Goal: Information Seeking & Learning: Learn about a topic

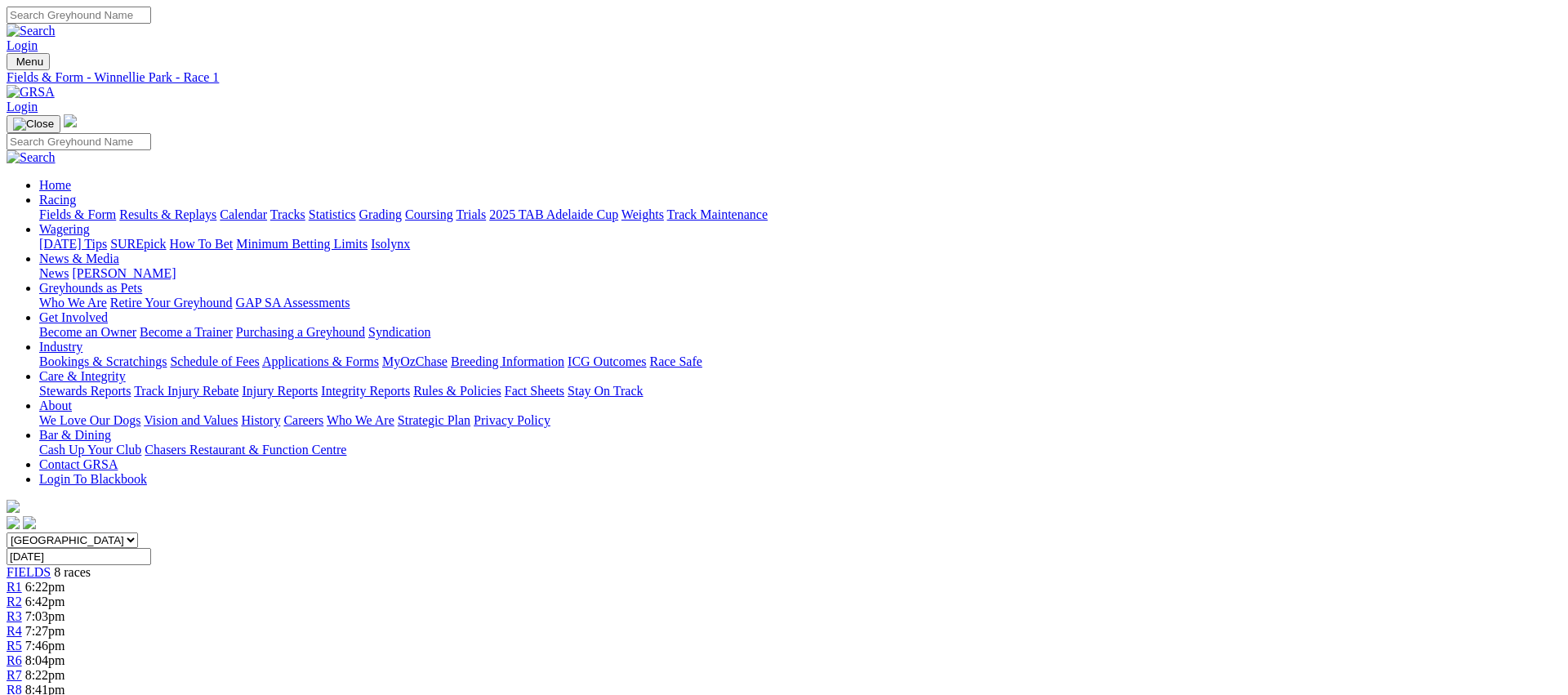
click at [116, 207] on link "Fields & Form" at bounding box center [77, 214] width 77 height 14
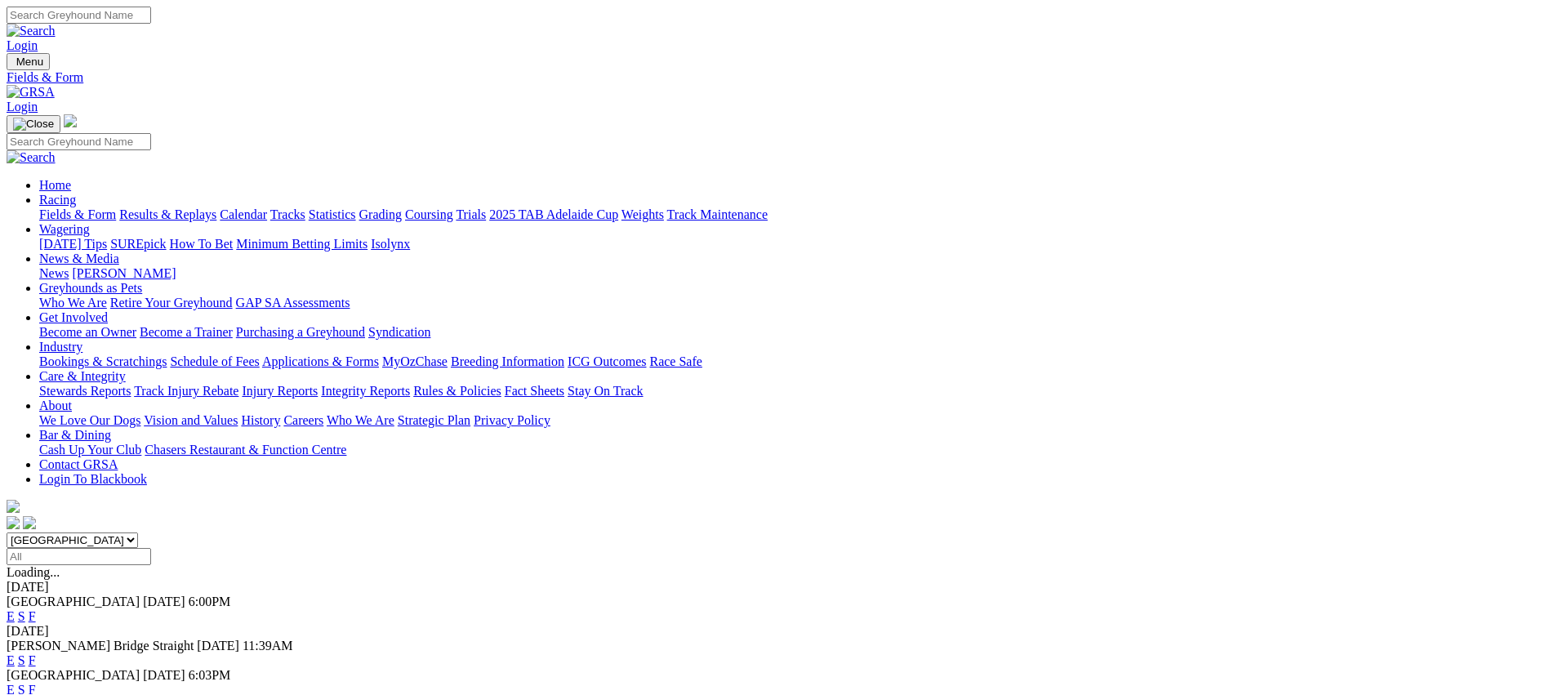
click at [116, 207] on link "Fields & Form" at bounding box center [77, 214] width 77 height 14
click at [454, 207] on link "Coursing" at bounding box center [429, 214] width 48 height 14
click at [116, 207] on link "Fields & Form" at bounding box center [77, 214] width 77 height 14
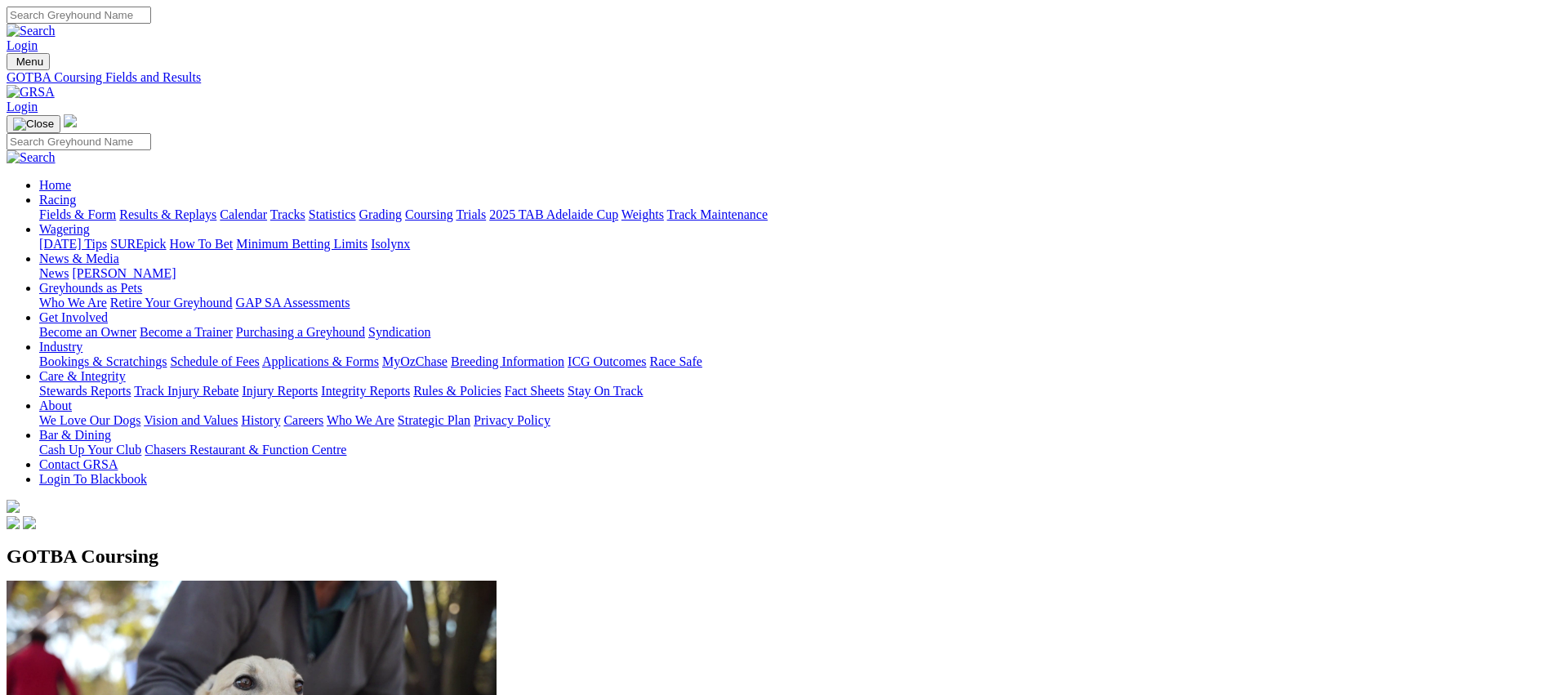
click at [116, 207] on link "Fields & Form" at bounding box center [77, 214] width 77 height 14
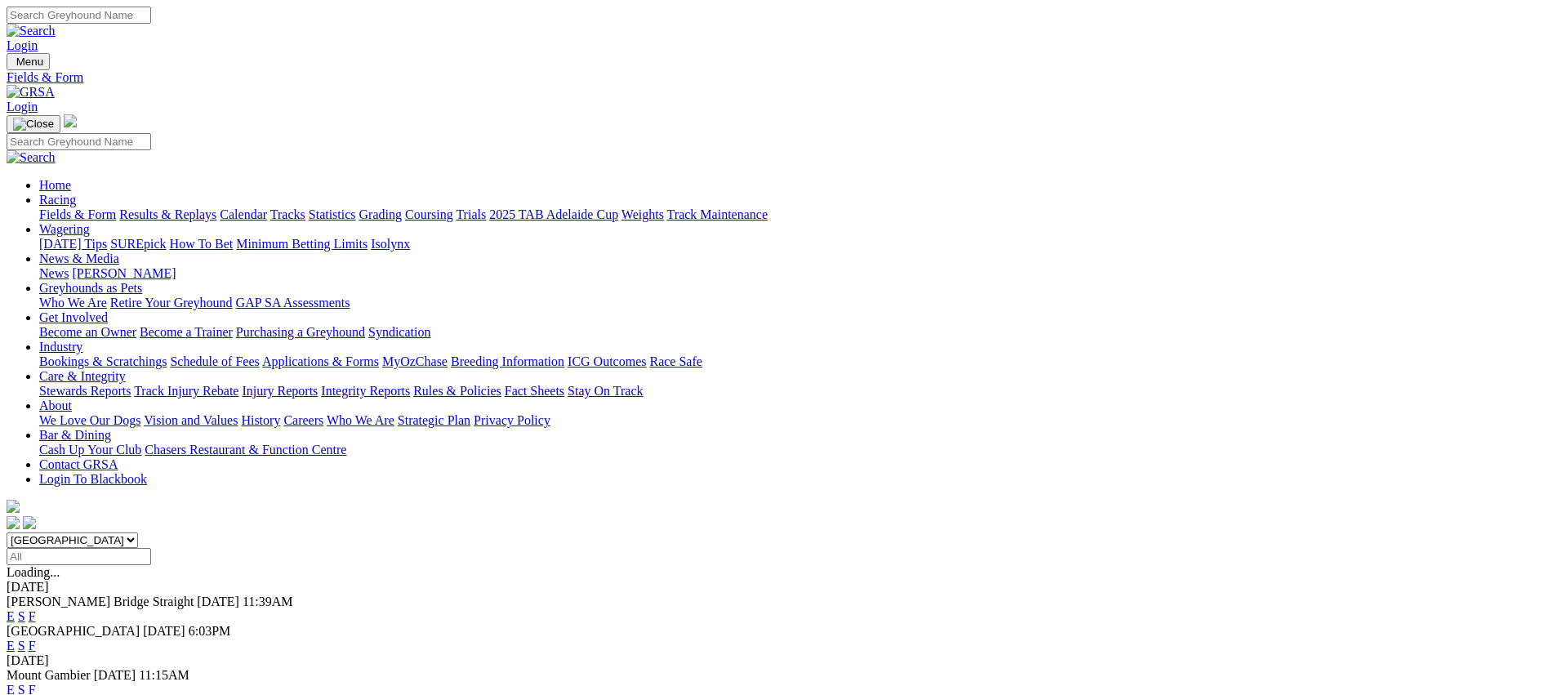
click at [664, 207] on link "Weights" at bounding box center [642, 214] width 42 height 14
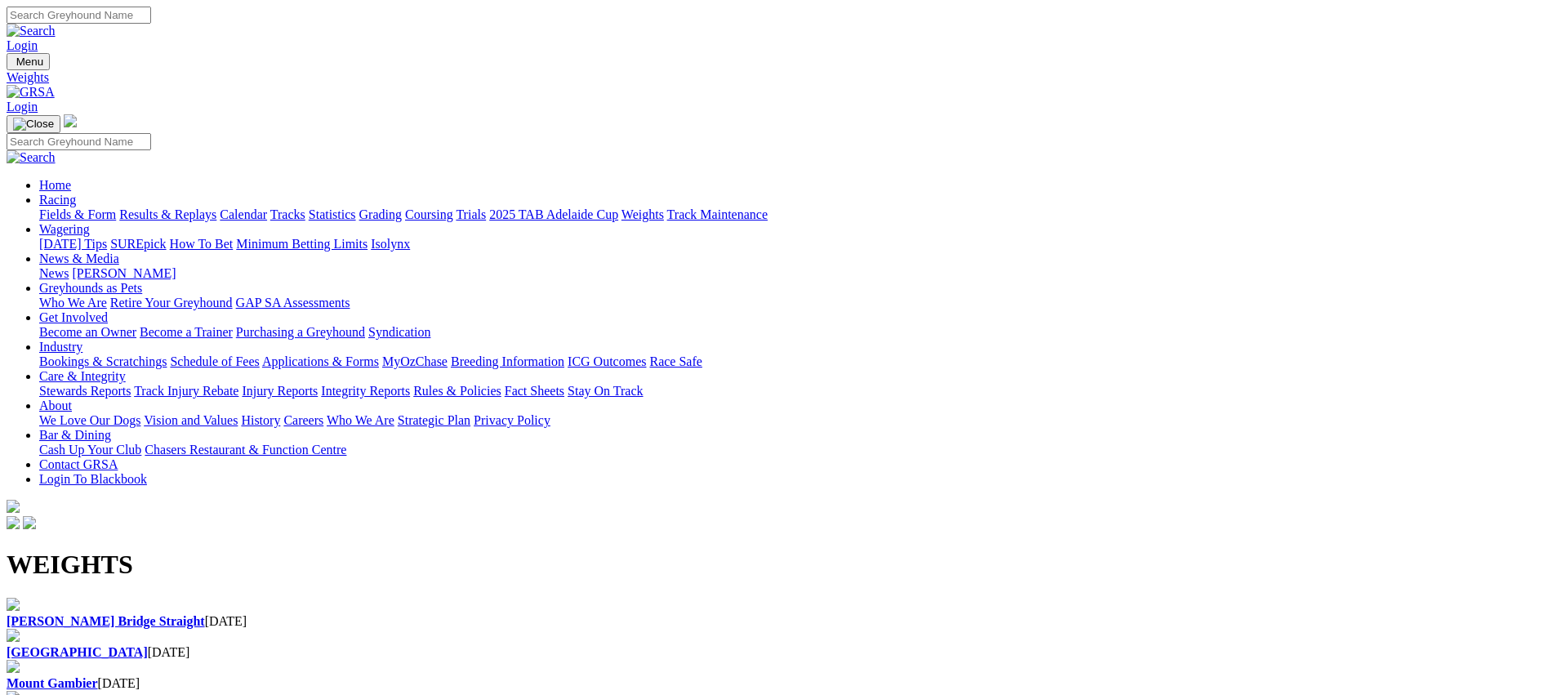
click at [168, 614] on div "[PERSON_NAME] Bridge Straight [DATE]" at bounding box center [784, 621] width 1555 height 15
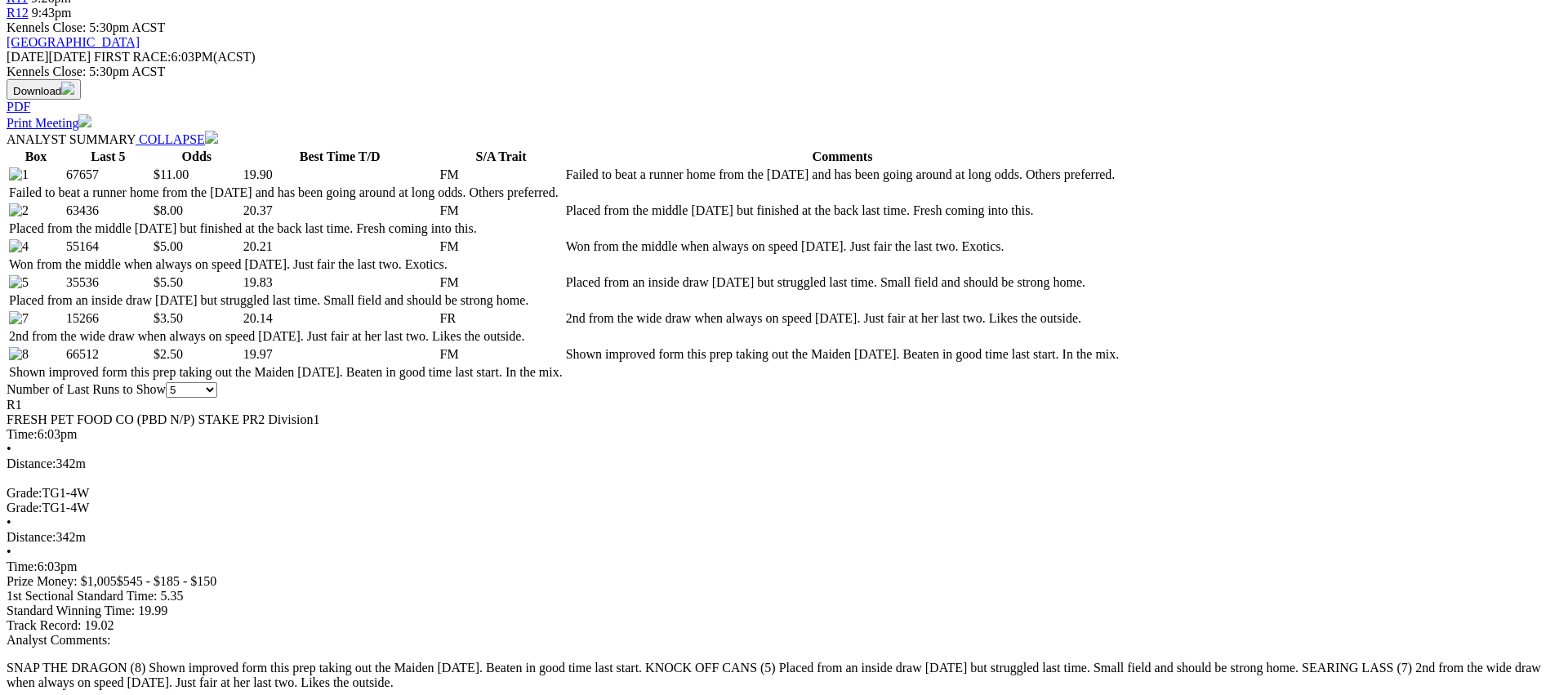
scroll to position [756, 0]
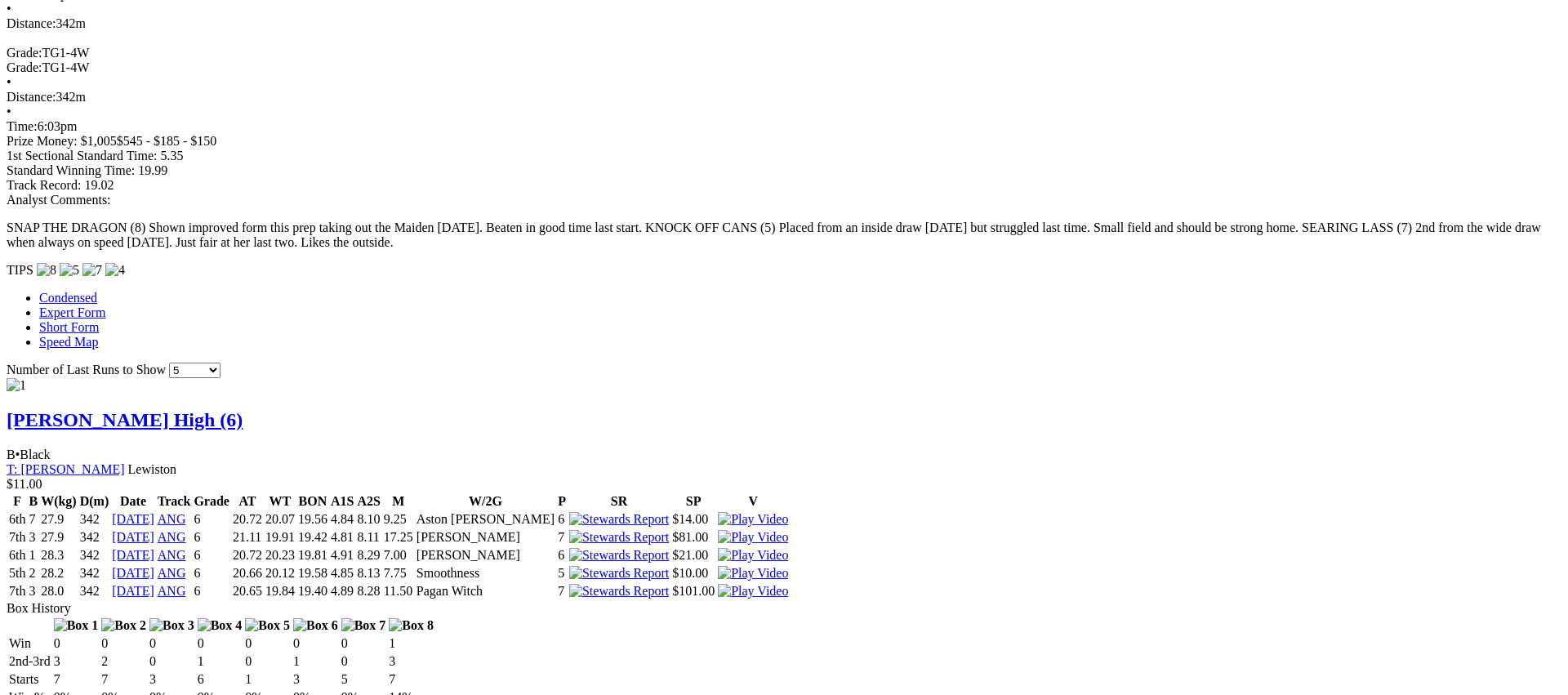
scroll to position [1177, 0]
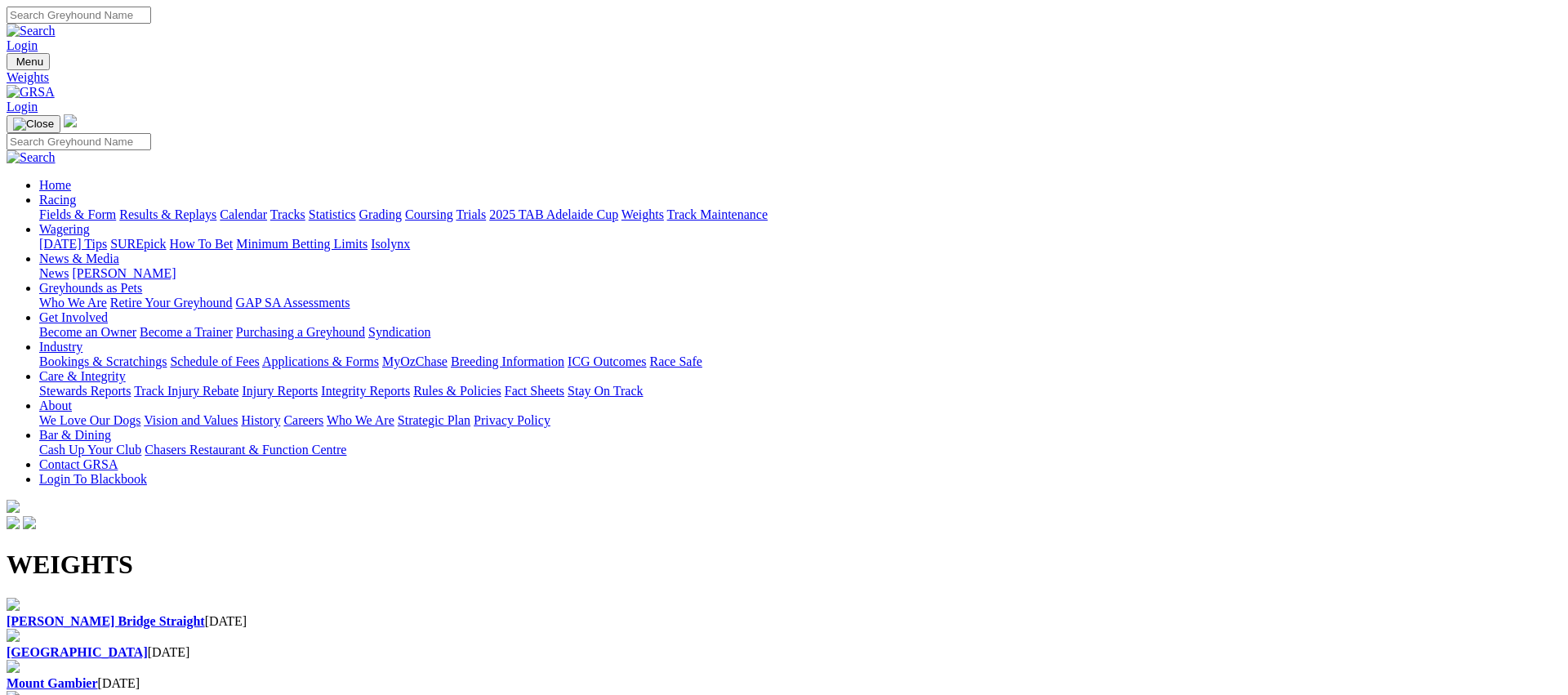
click at [454, 207] on link "Coursing" at bounding box center [429, 214] width 48 height 14
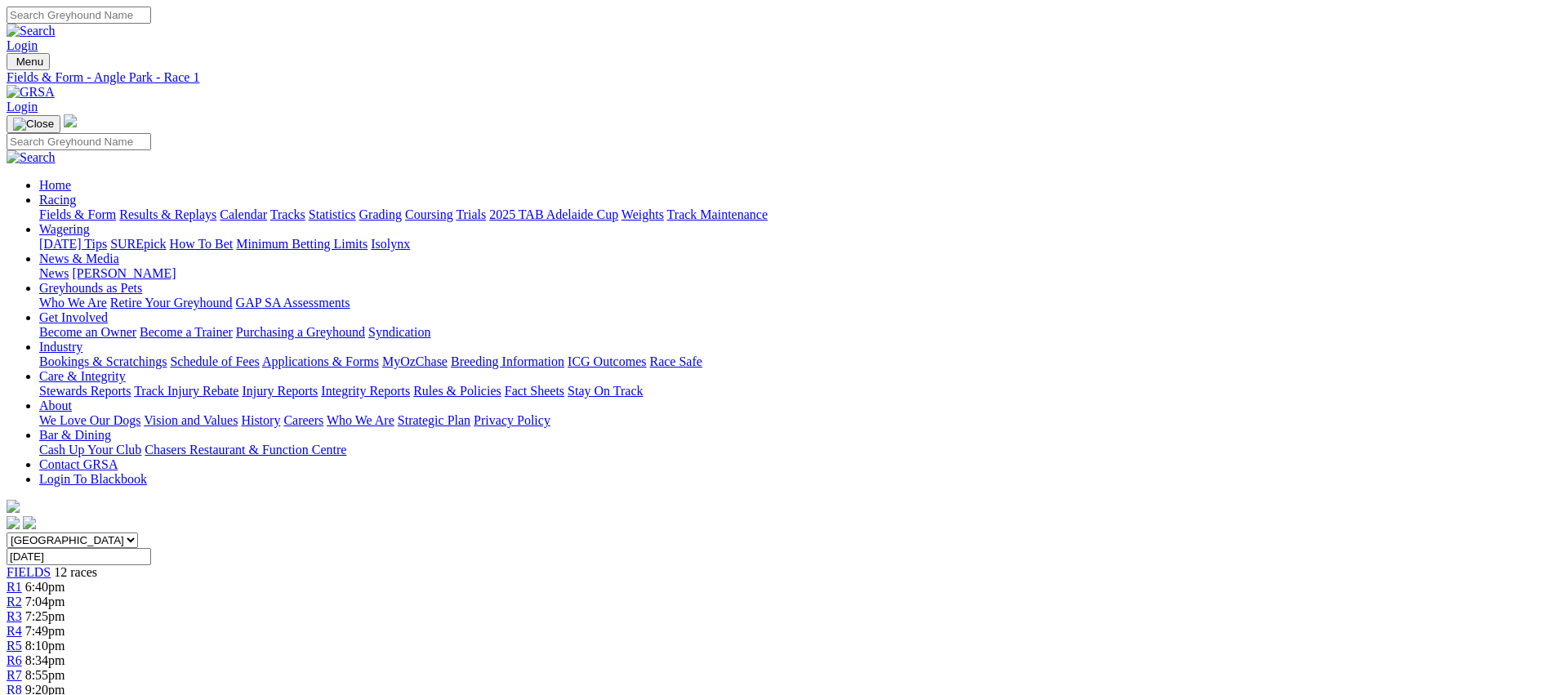
click at [116, 207] on link "Fields & Form" at bounding box center [77, 214] width 77 height 14
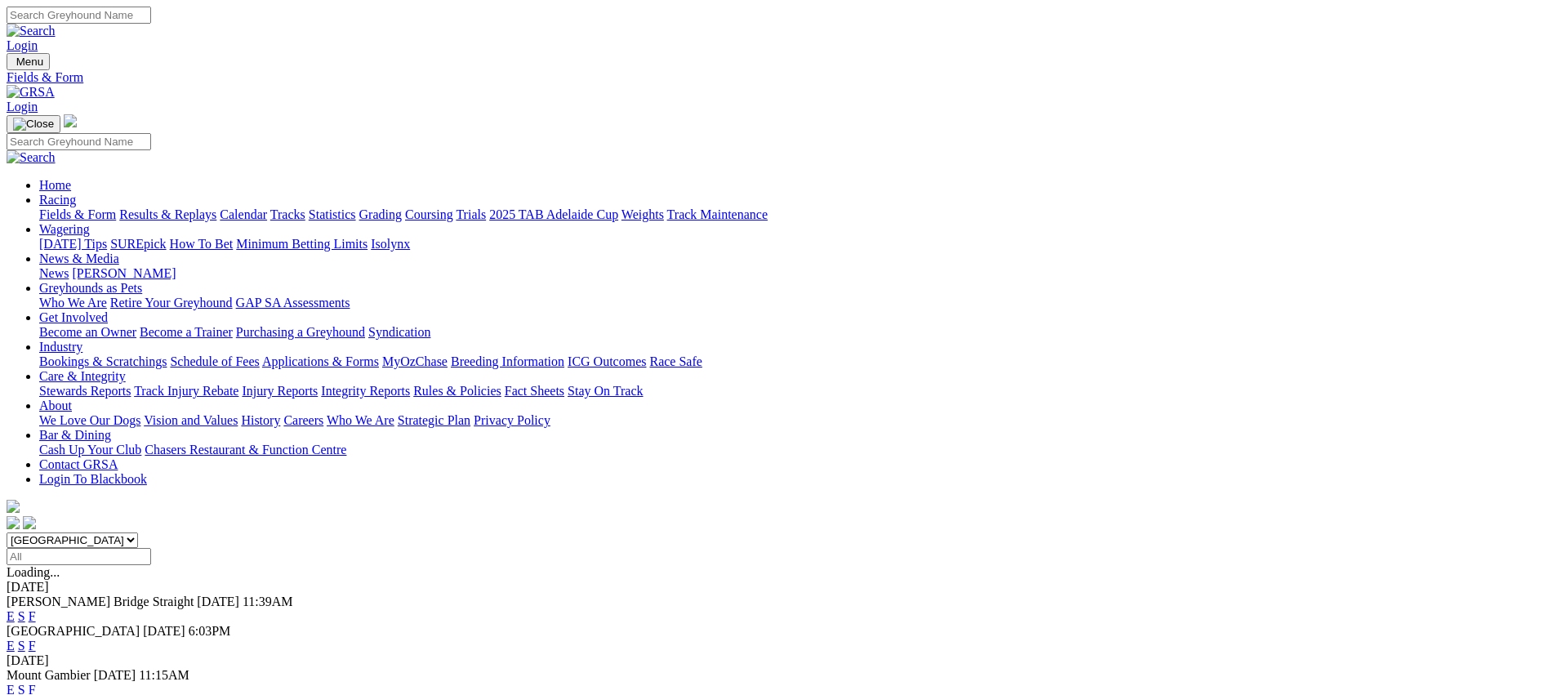
click at [15, 682] on link "E" at bounding box center [10, 689] width 8 height 14
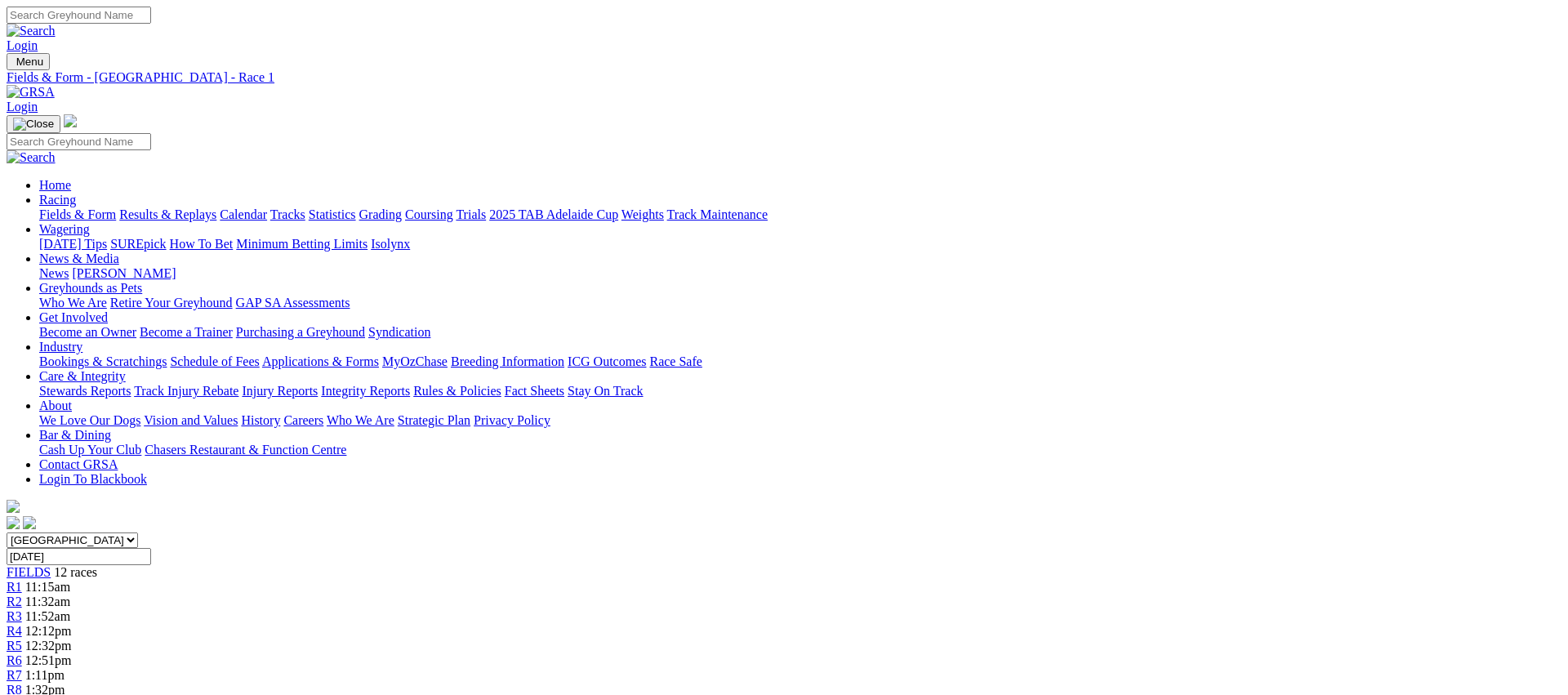
click at [116, 207] on link "Fields & Form" at bounding box center [77, 214] width 77 height 14
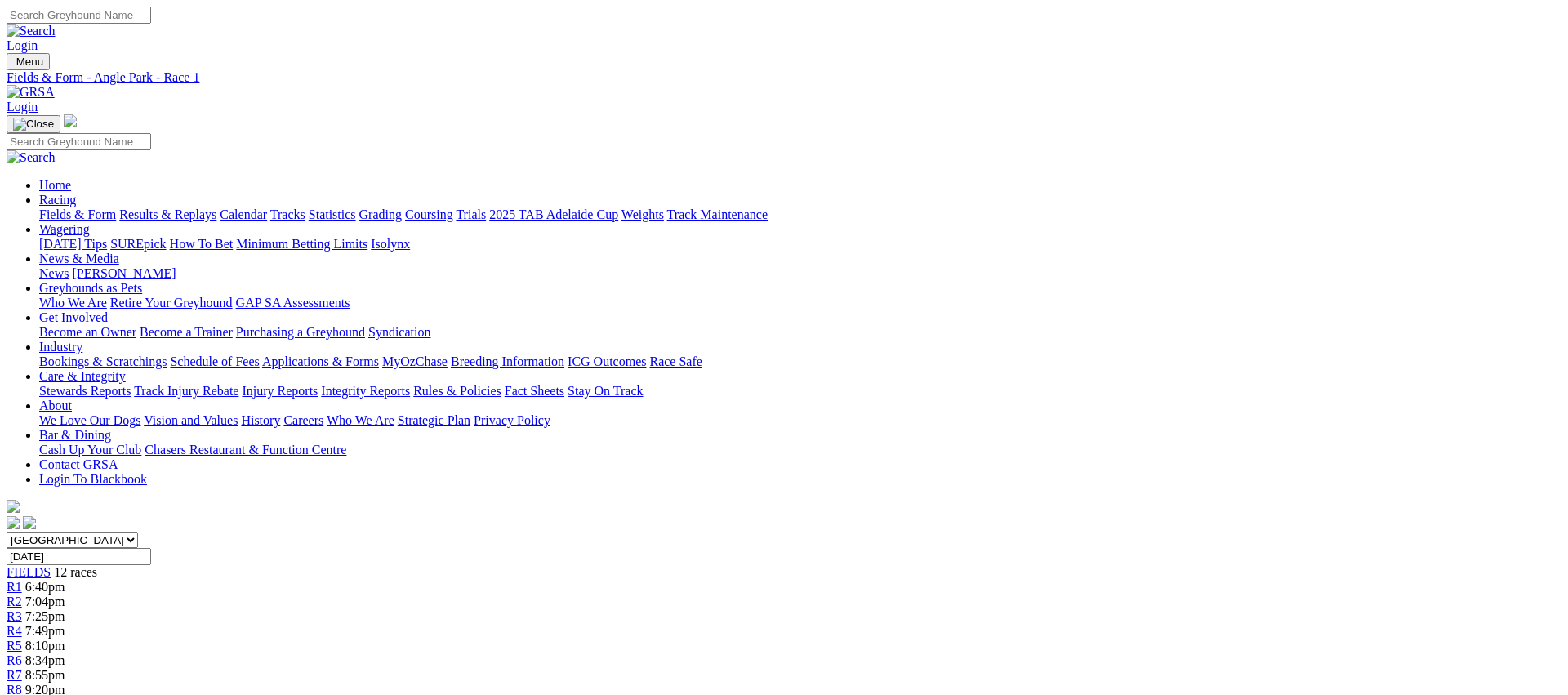
click at [476, 594] on div "R2 7:04pm" at bounding box center [784, 601] width 1555 height 15
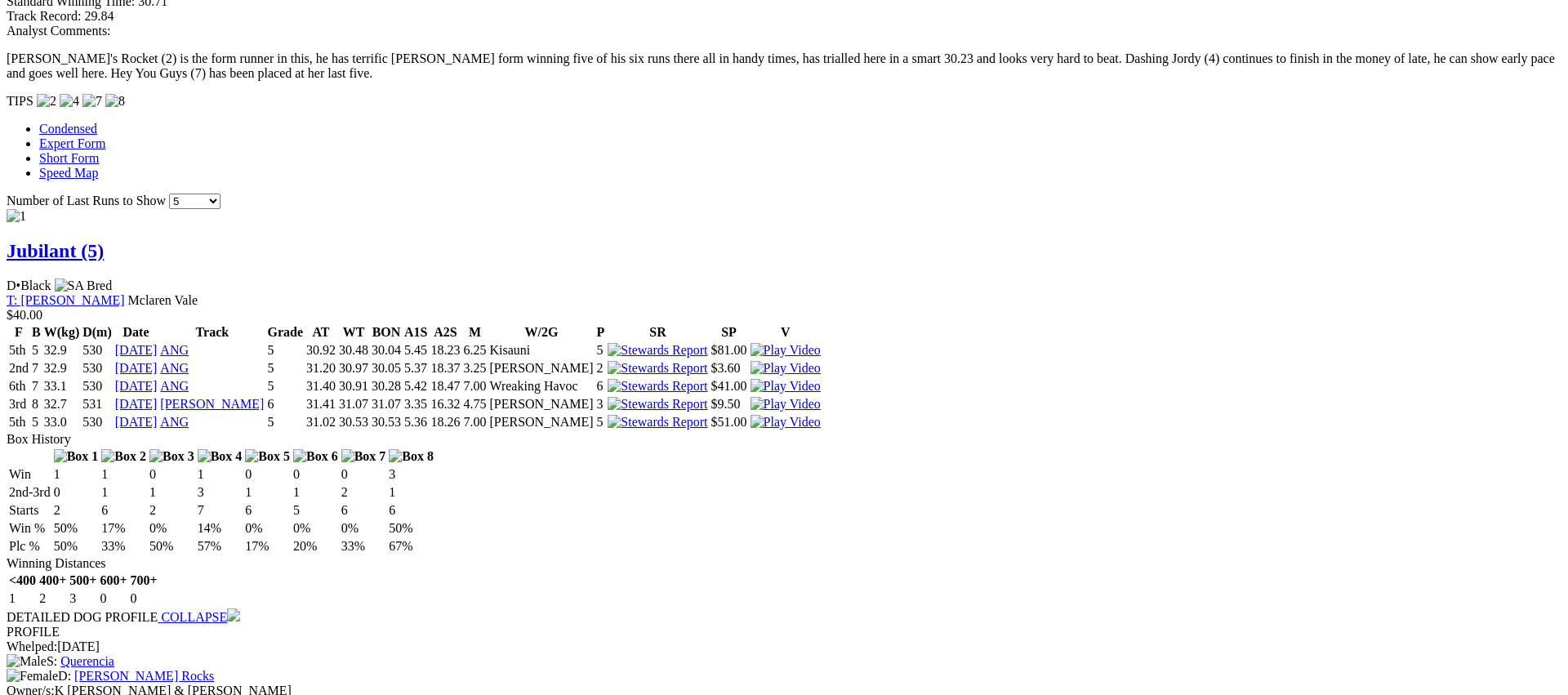
scroll to position [1451, 0]
drag, startPoint x: 1305, startPoint y: 386, endPoint x: 771, endPoint y: 351, distance: 535.1
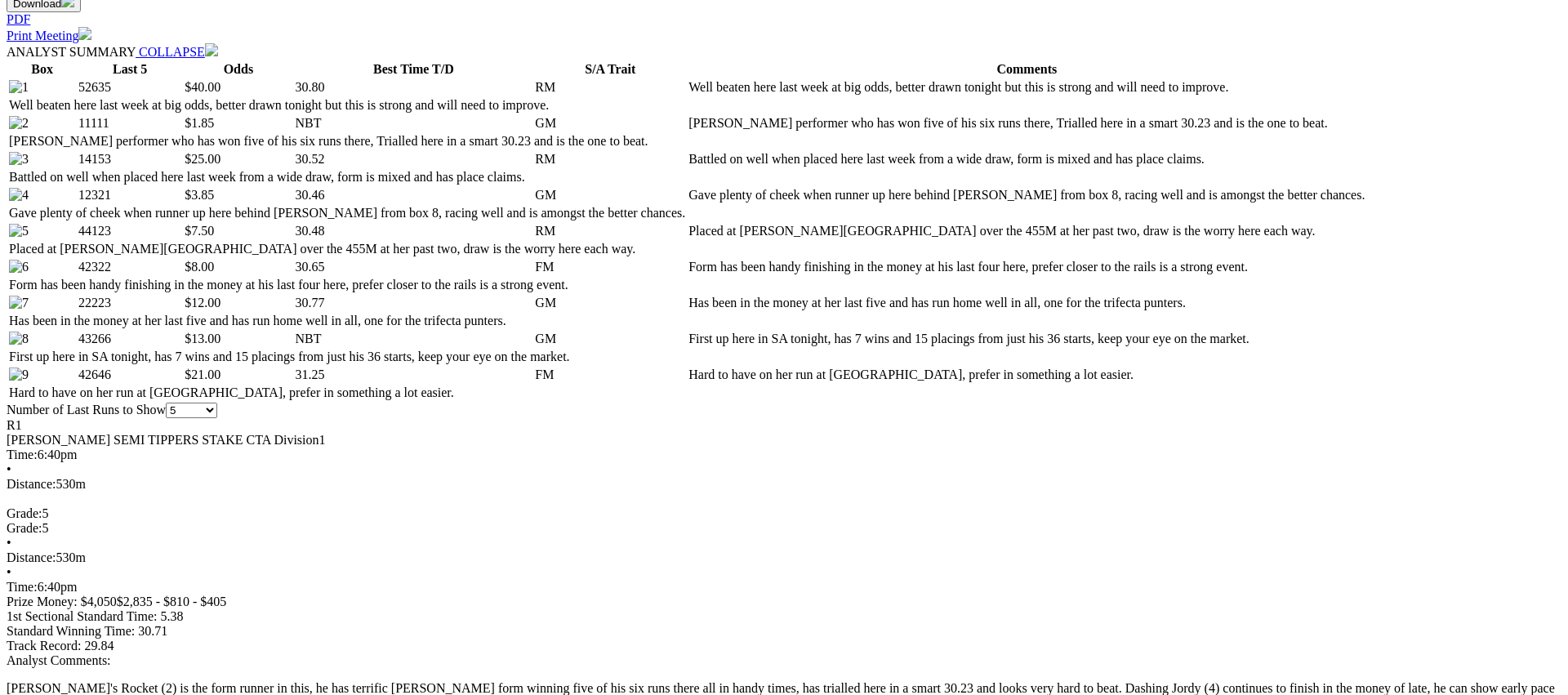
scroll to position [447, 0]
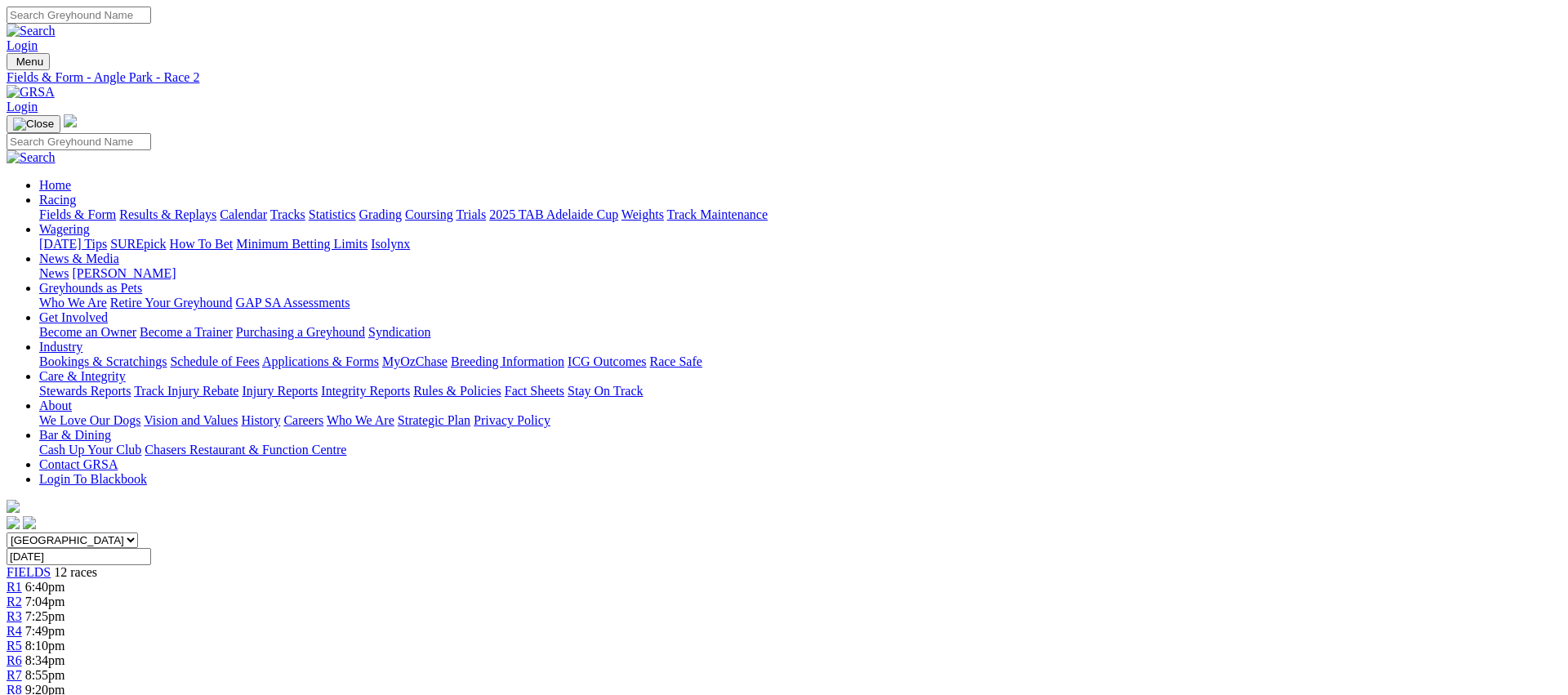
click at [557, 609] on div "R3 7:25pm" at bounding box center [784, 616] width 1555 height 15
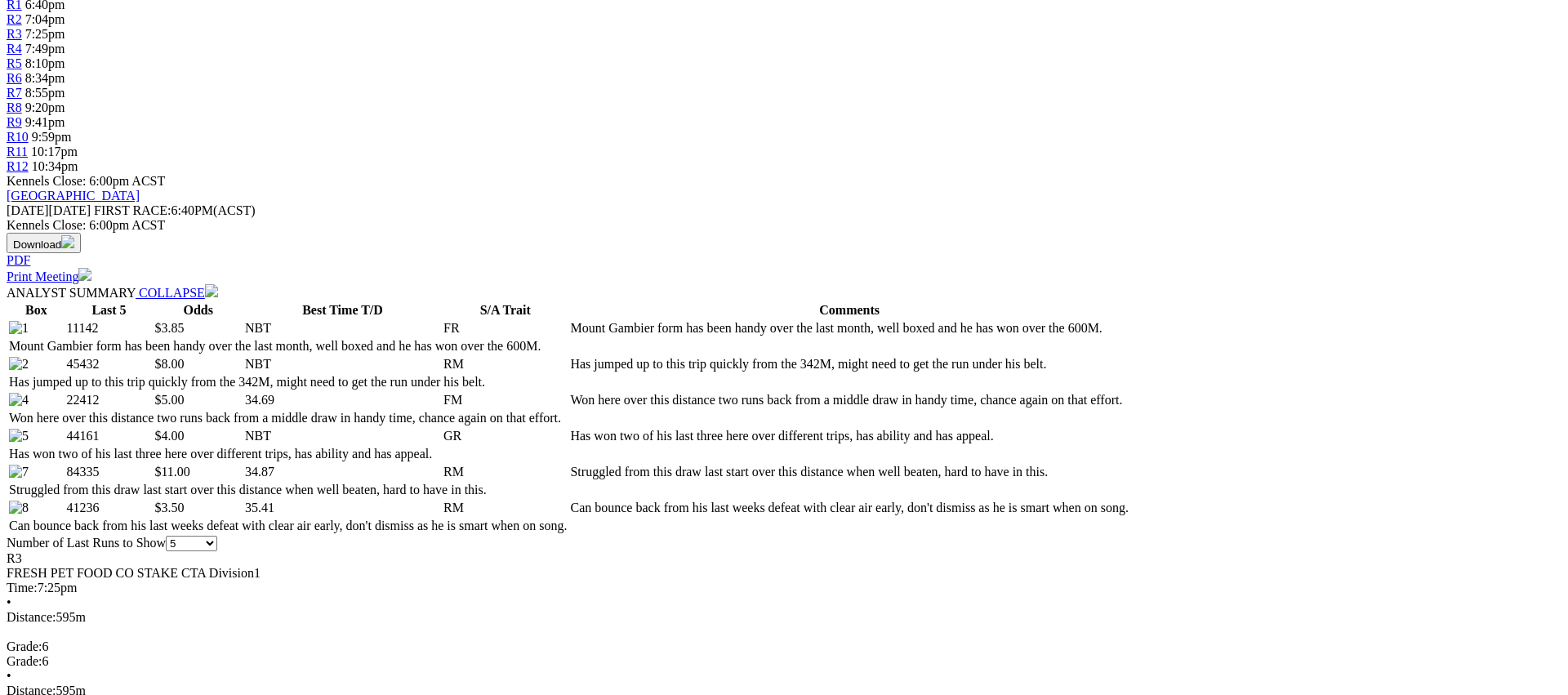
scroll to position [628, 0]
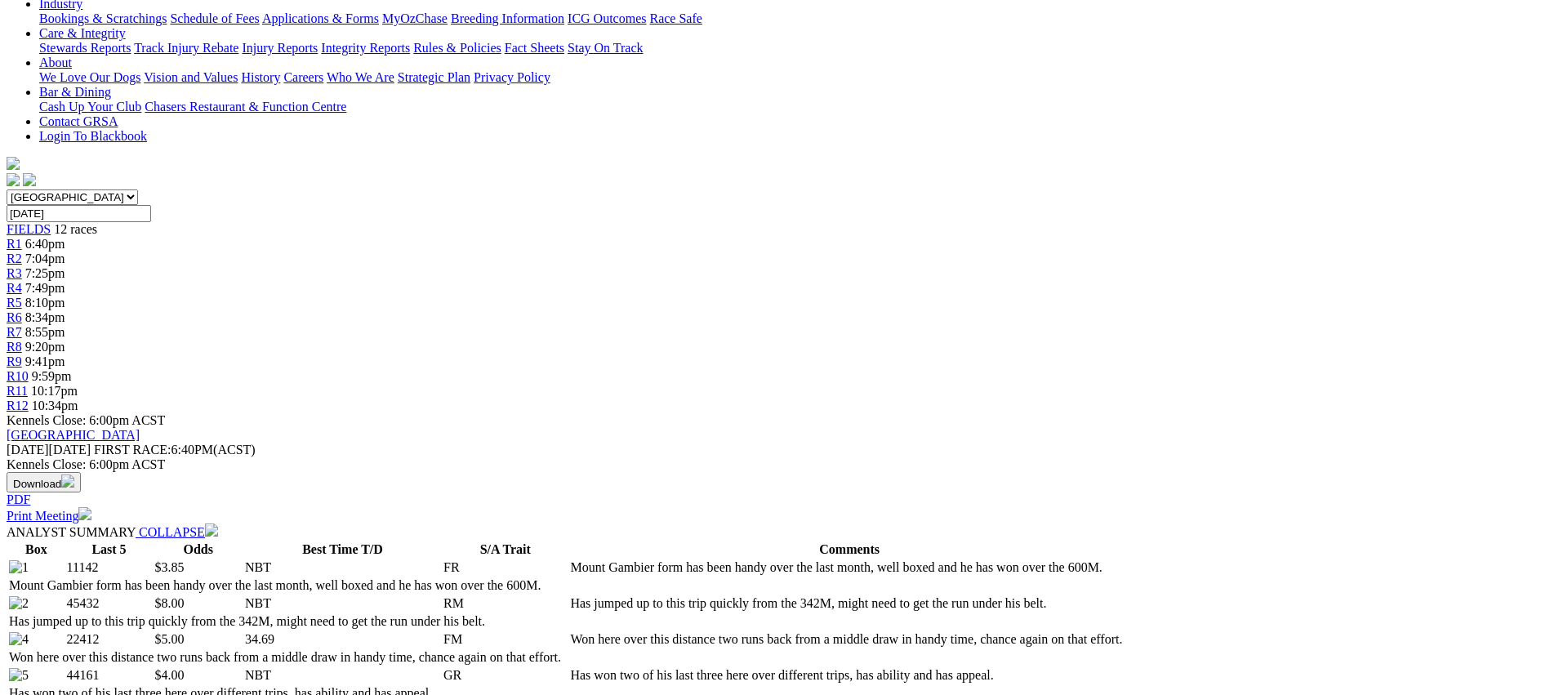
scroll to position [0, 0]
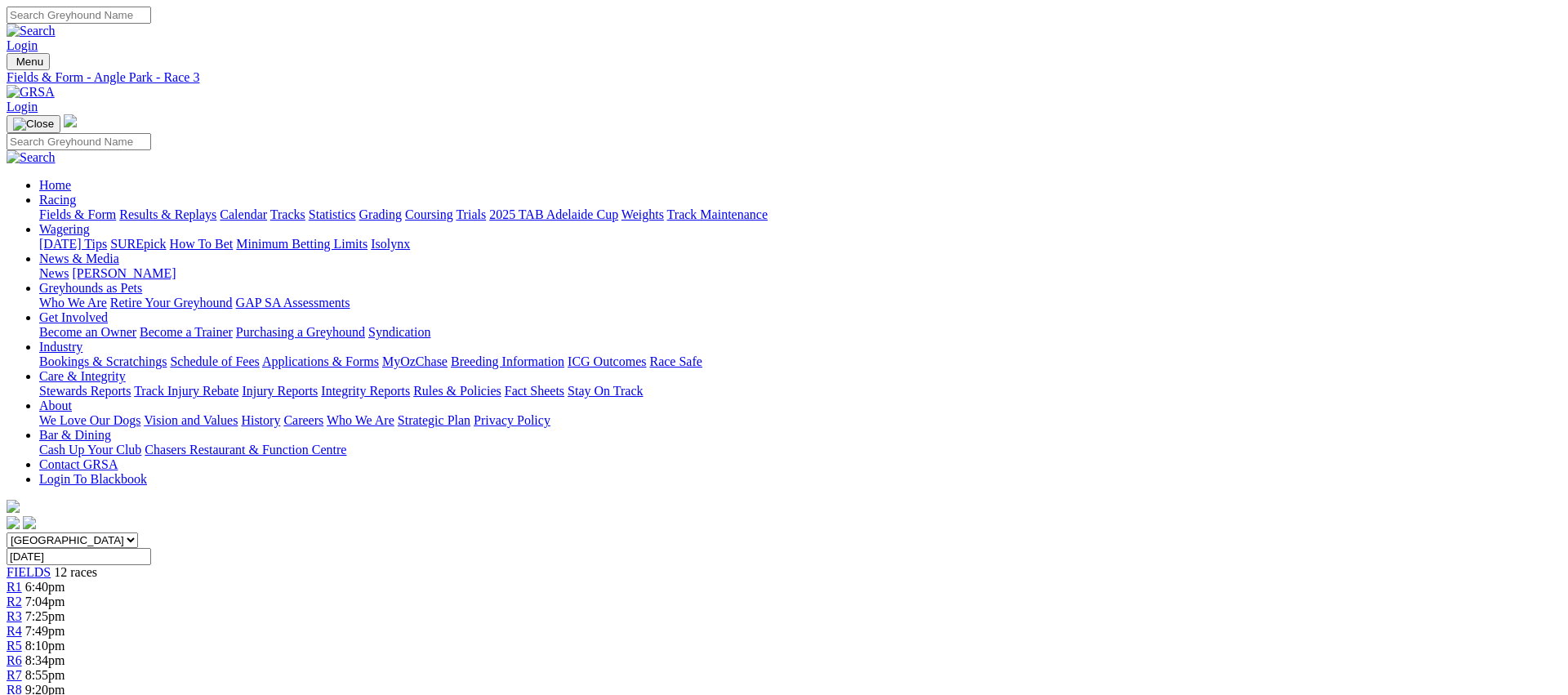
click at [22, 623] on span "R4" at bounding box center [15, 630] width 16 height 14
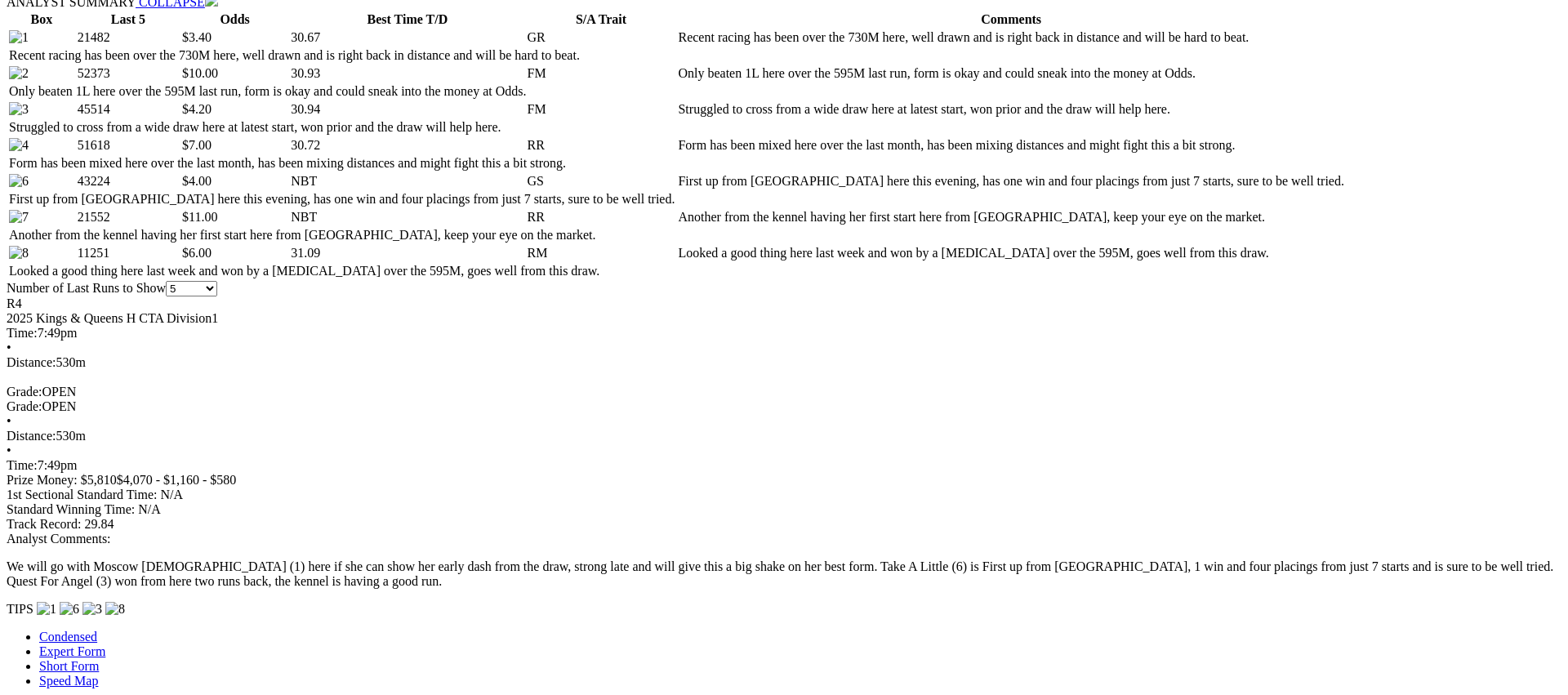
scroll to position [882, 0]
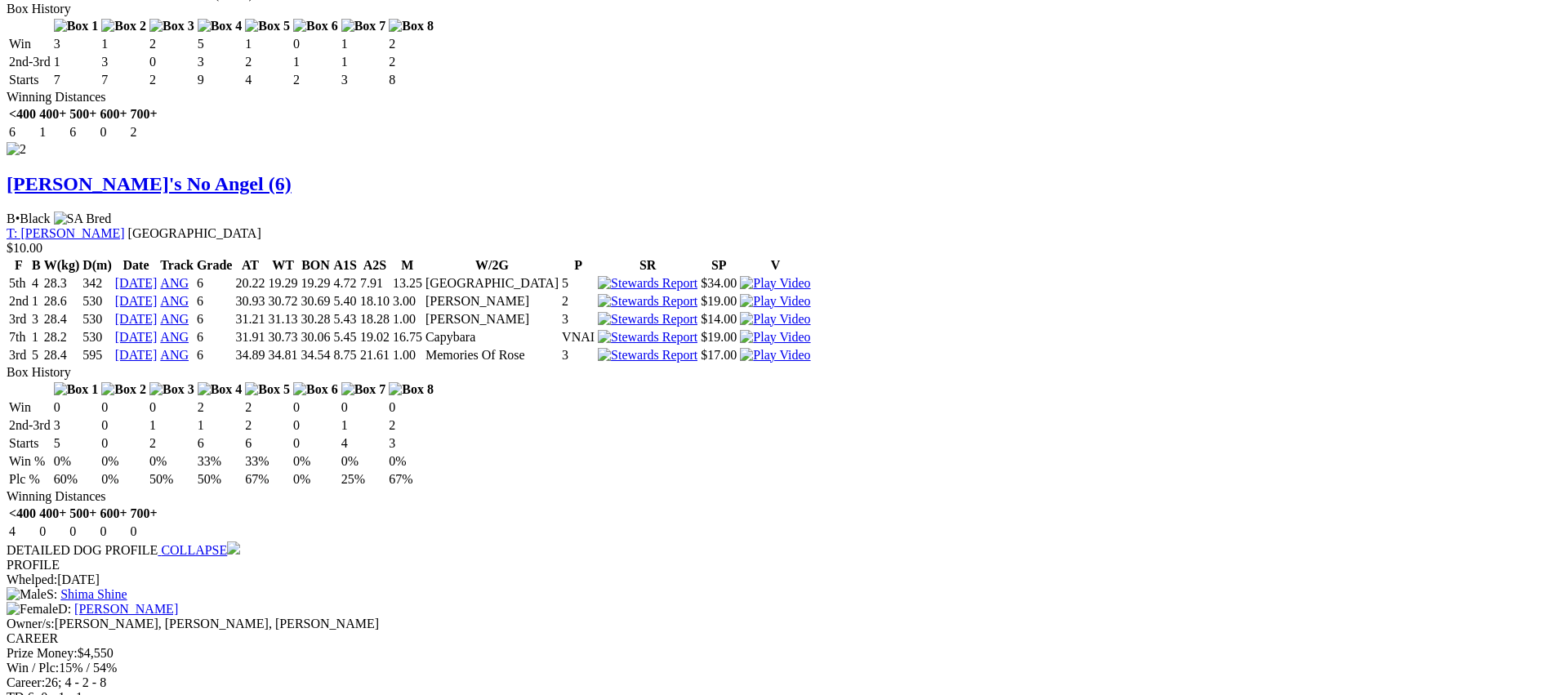
scroll to position [2286, 0]
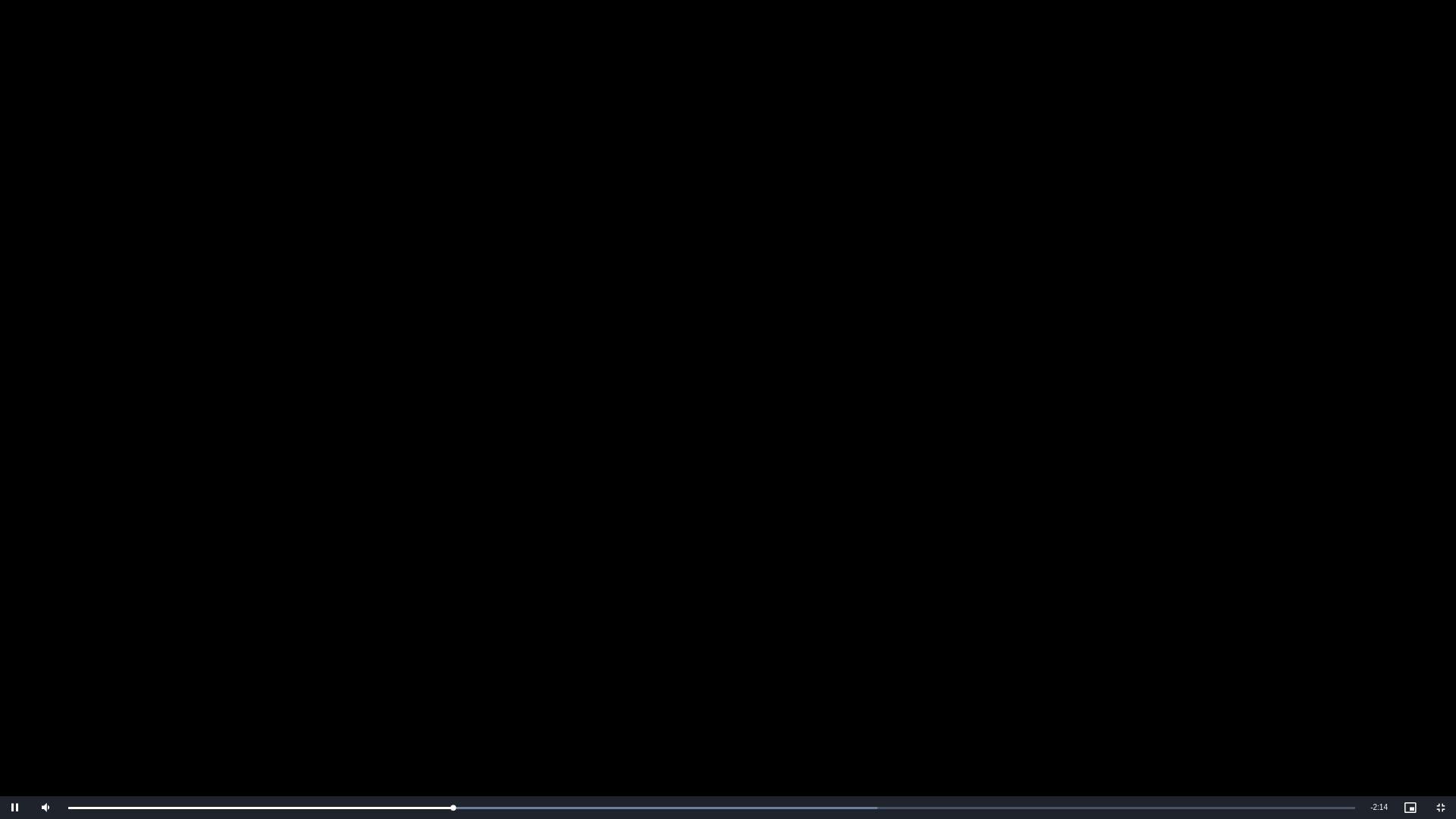
click at [456, 441] on video "To view this video please enable JavaScript, and consider upgrading to a web br…" at bounding box center [728, 409] width 1456 height 819
click at [439, 645] on div "0:55" at bounding box center [439, 808] width 1 height 4
click at [444, 645] on div "Loaded : 62.89% 0:55 0:55" at bounding box center [712, 808] width 1302 height 22
click at [445, 645] on div "0:55" at bounding box center [257, 808] width 377 height 4
click at [452, 645] on div "Loaded : 62.89% 0:56 0:56" at bounding box center [712, 808] width 1302 height 22
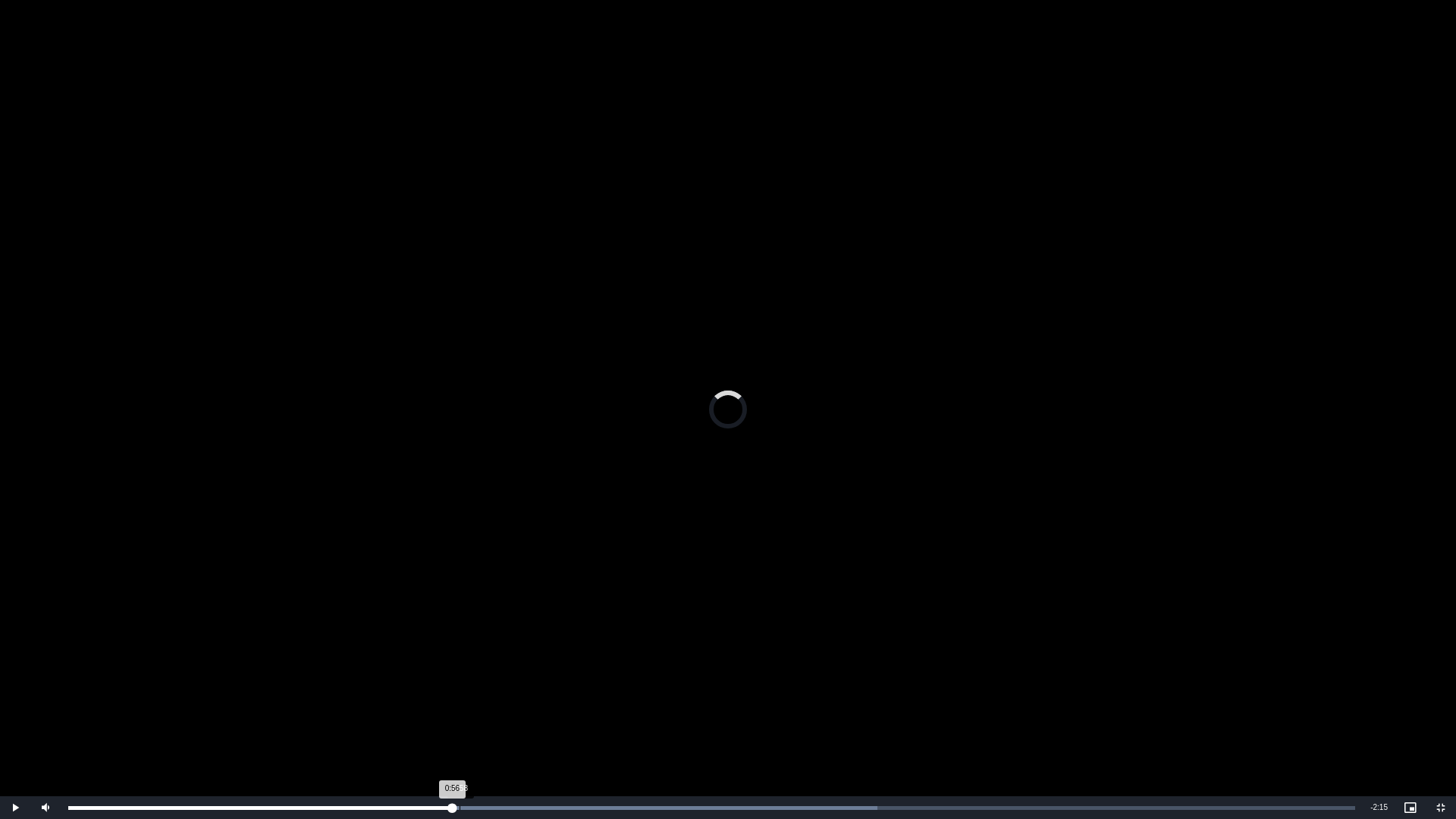
click at [460, 645] on div "0:58" at bounding box center [460, 808] width 1 height 4
click at [460, 645] on div "0:58" at bounding box center [264, 808] width 391 height 4
click at [462, 645] on div "0:58" at bounding box center [265, 808] width 394 height 4
click at [463, 645] on div "0:58" at bounding box center [266, 808] width 395 height 4
click at [464, 645] on div "0:58" at bounding box center [266, 808] width 395 height 4
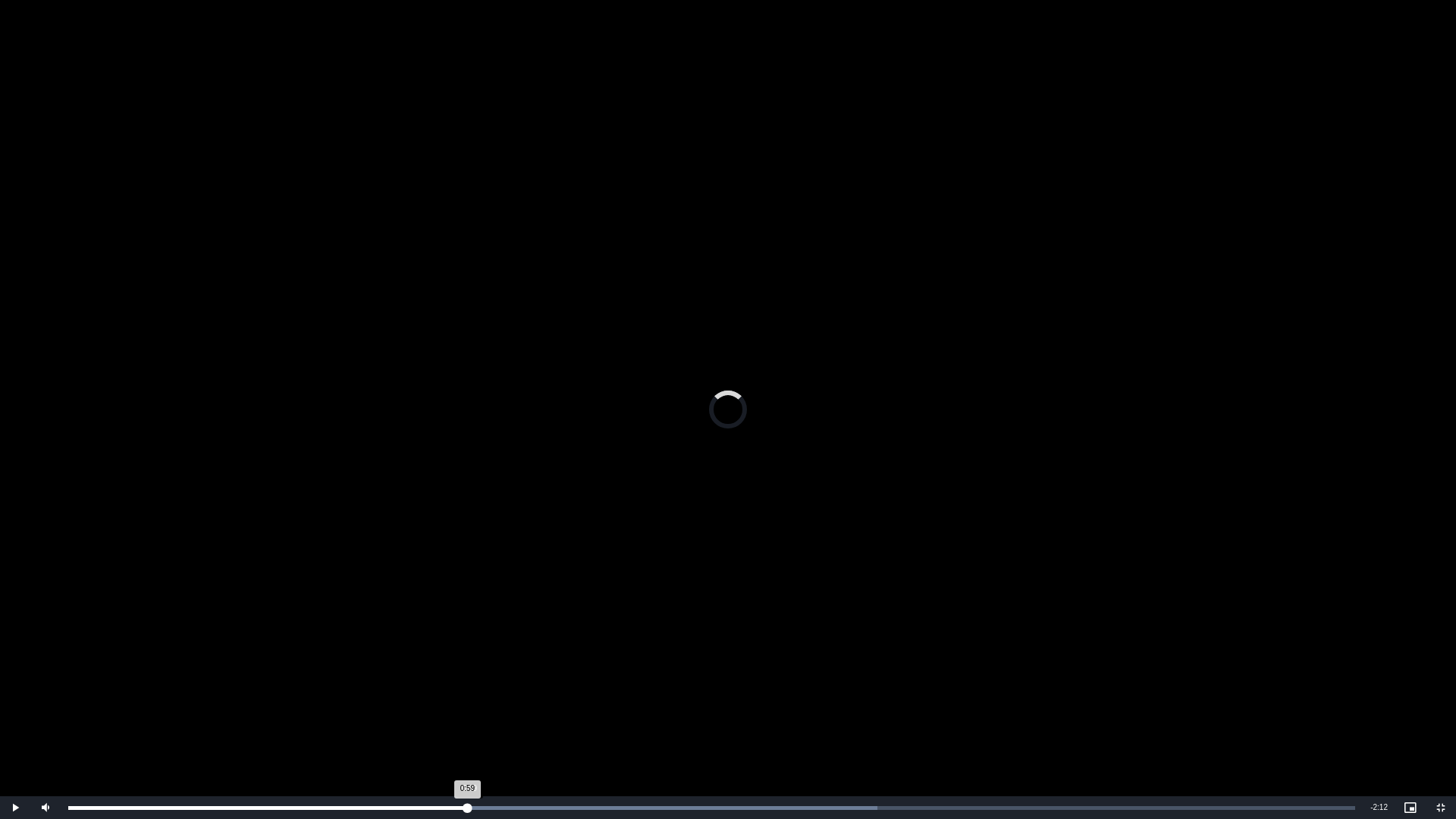
click at [467, 645] on div "0:59" at bounding box center [267, 808] width 399 height 4
click at [475, 645] on div "1:00" at bounding box center [475, 808] width 1 height 4
click at [1437, 645] on span "Video Player" at bounding box center [1441, 808] width 30 height 0
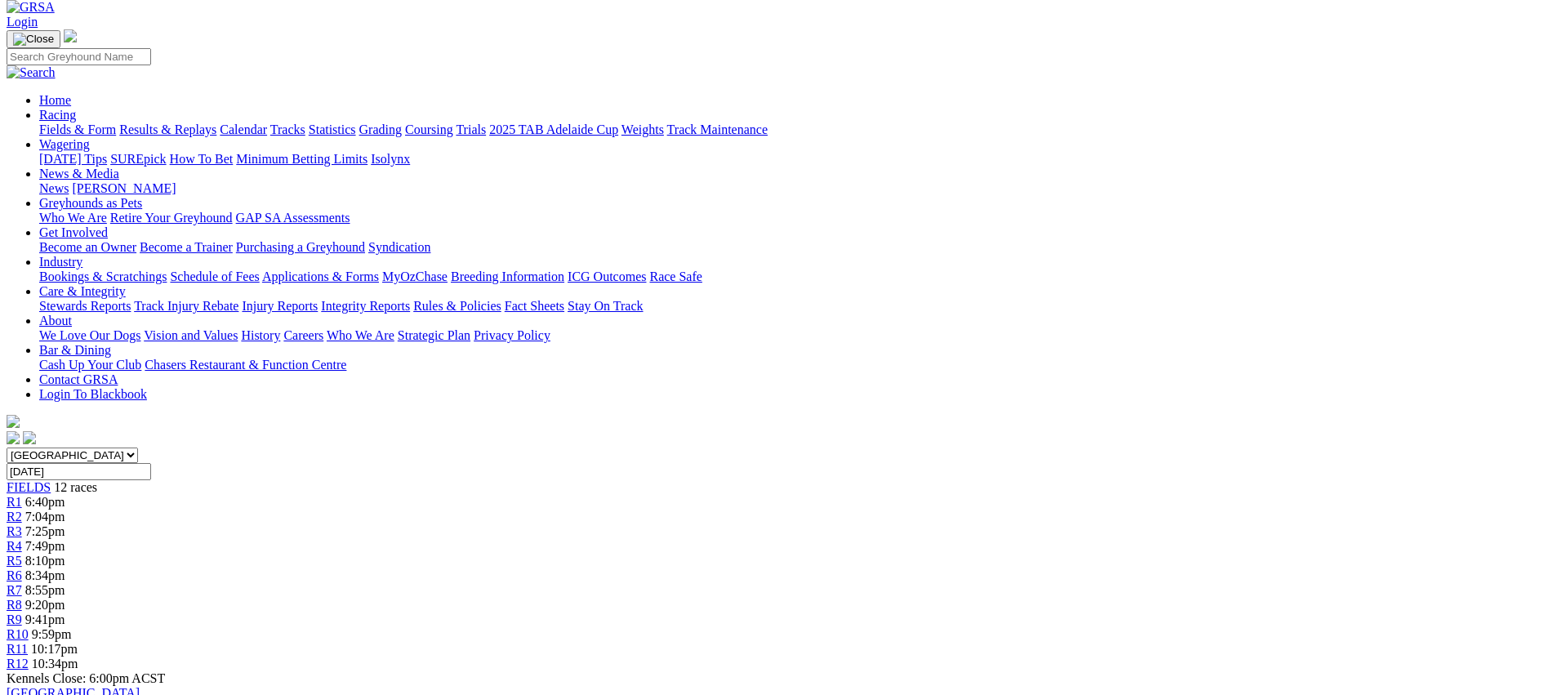
scroll to position [0, 0]
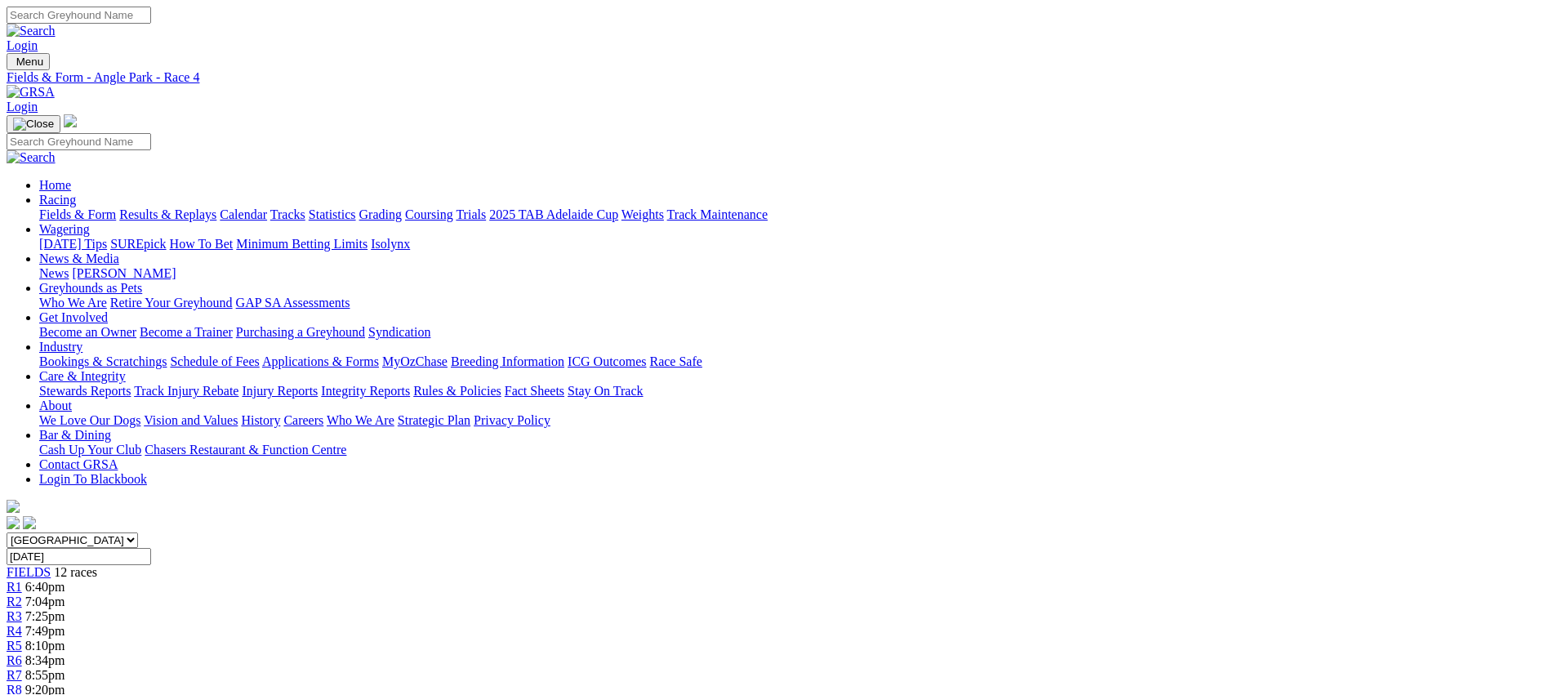
click at [22, 638] on span "R5" at bounding box center [15, 645] width 16 height 14
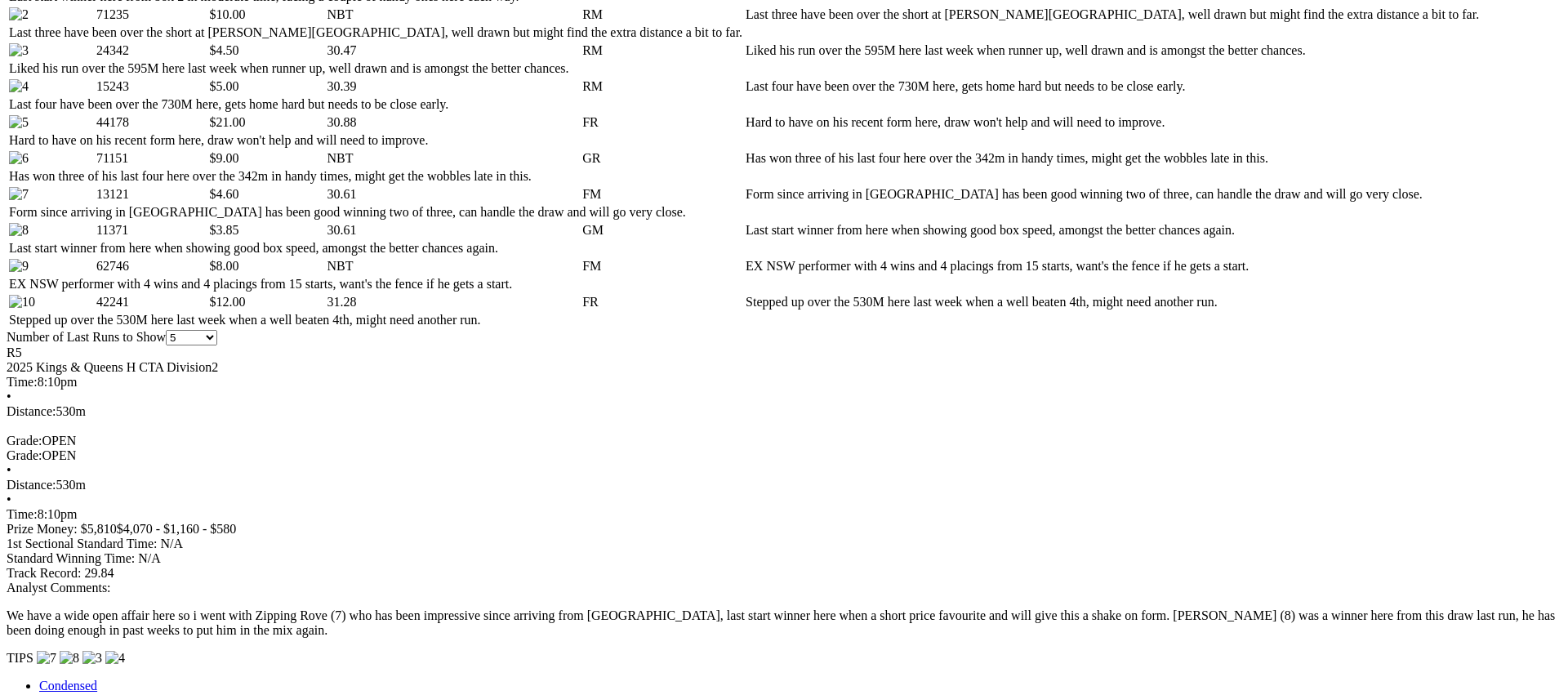
scroll to position [929, 0]
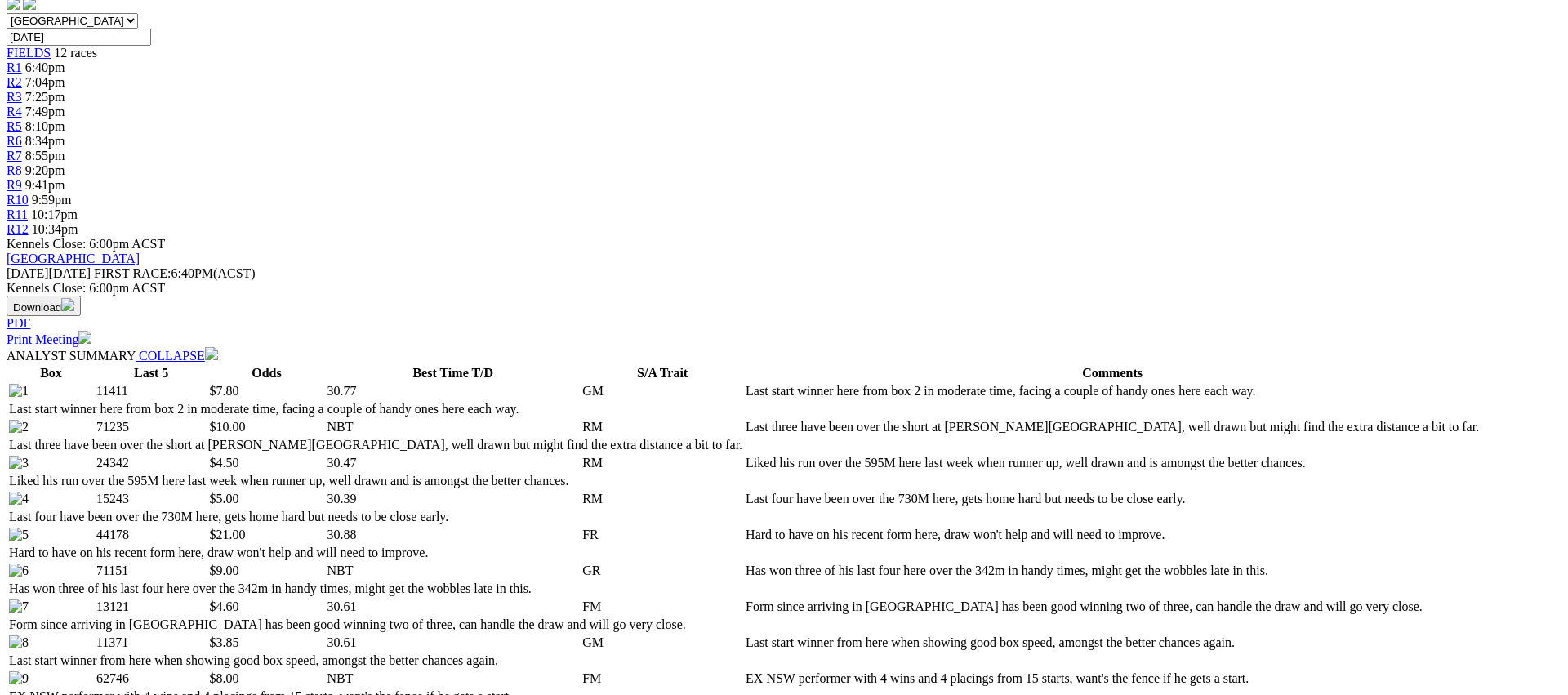
scroll to position [0, 0]
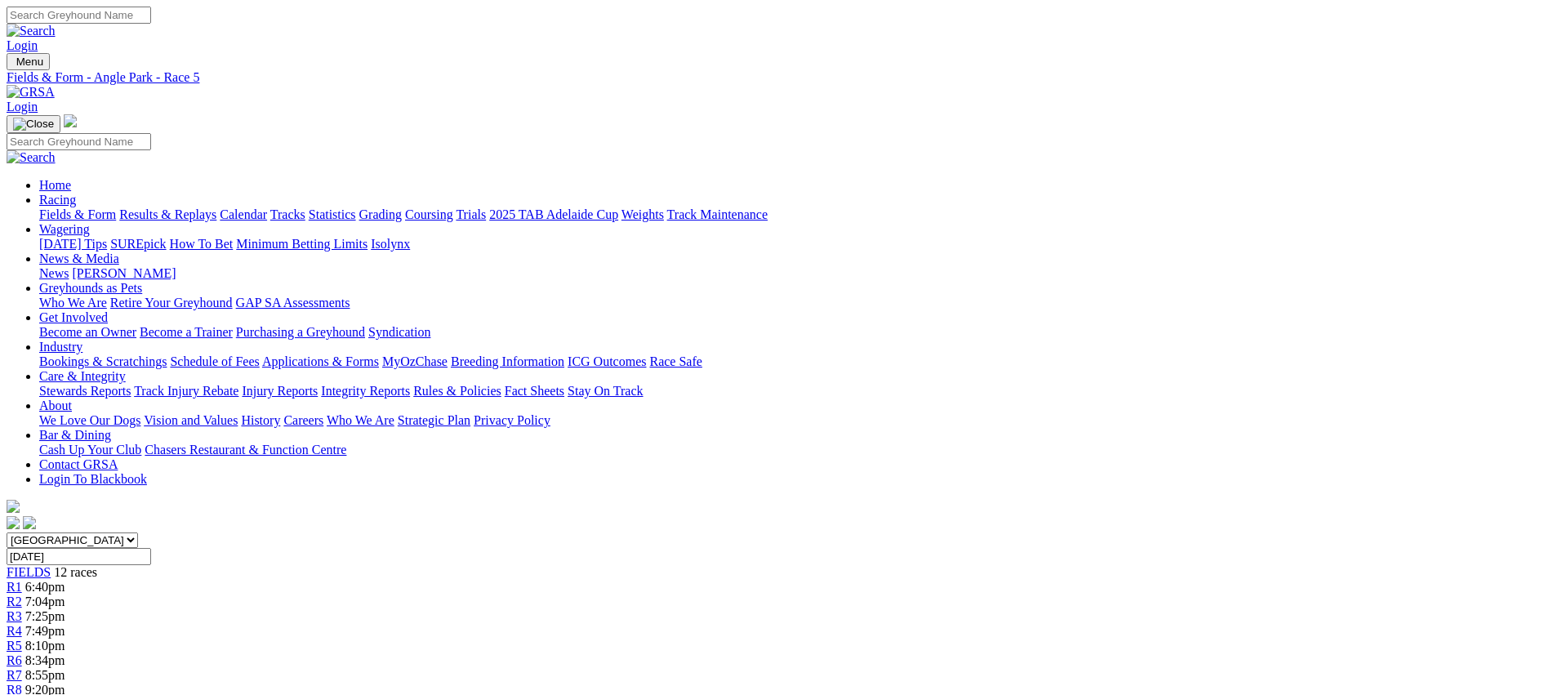
click at [22, 653] on span "R6" at bounding box center [15, 660] width 16 height 14
click at [22, 667] on link "R7" at bounding box center [15, 674] width 16 height 14
click at [936, 682] on div "R8 9:20pm" at bounding box center [784, 689] width 1555 height 15
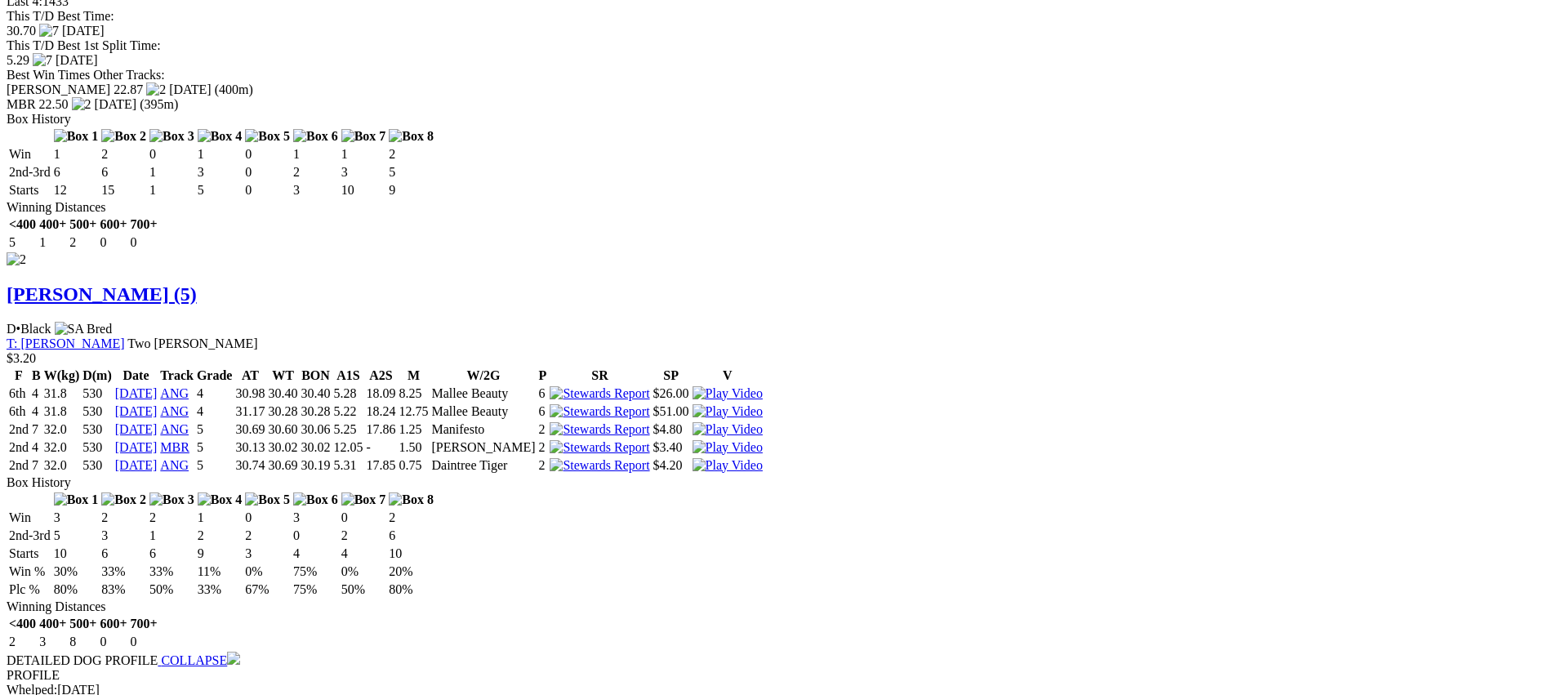
scroll to position [2230, 0]
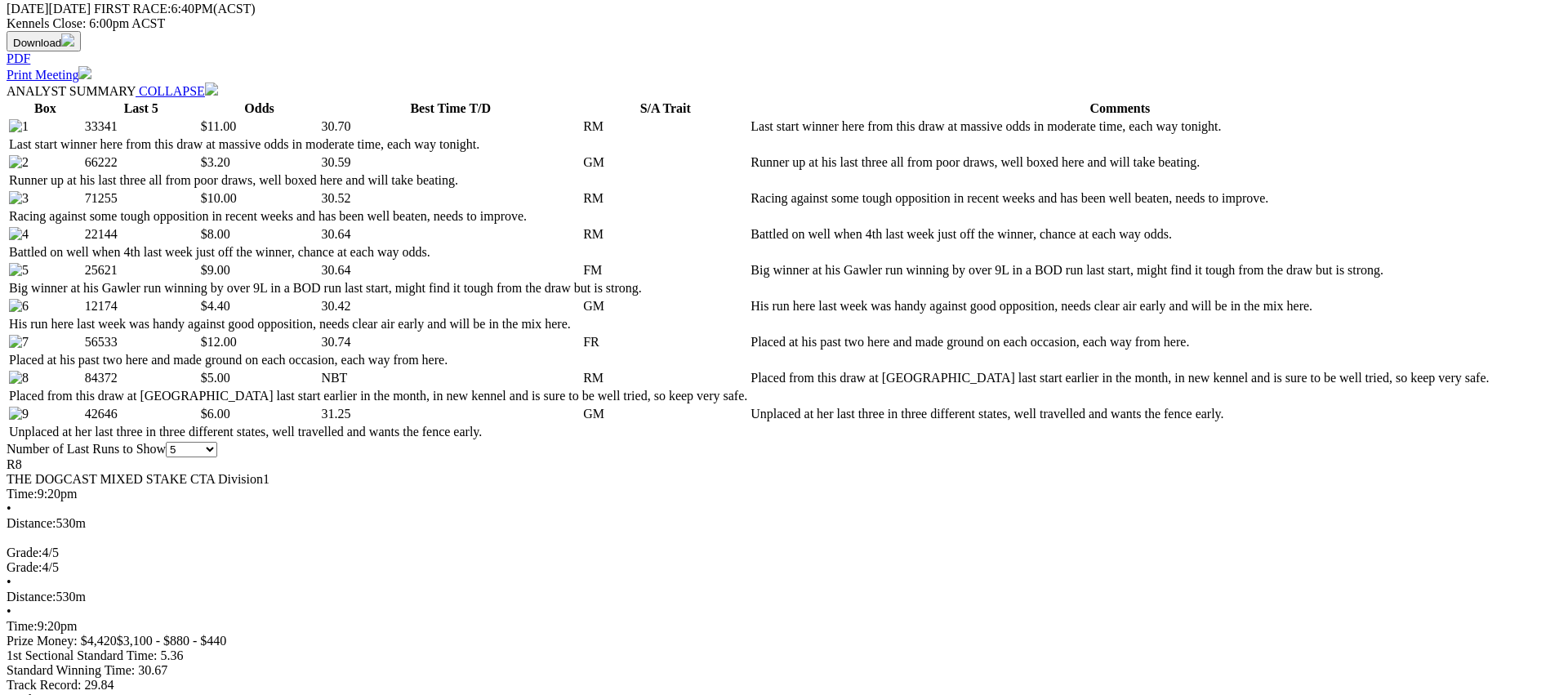
scroll to position [0, 0]
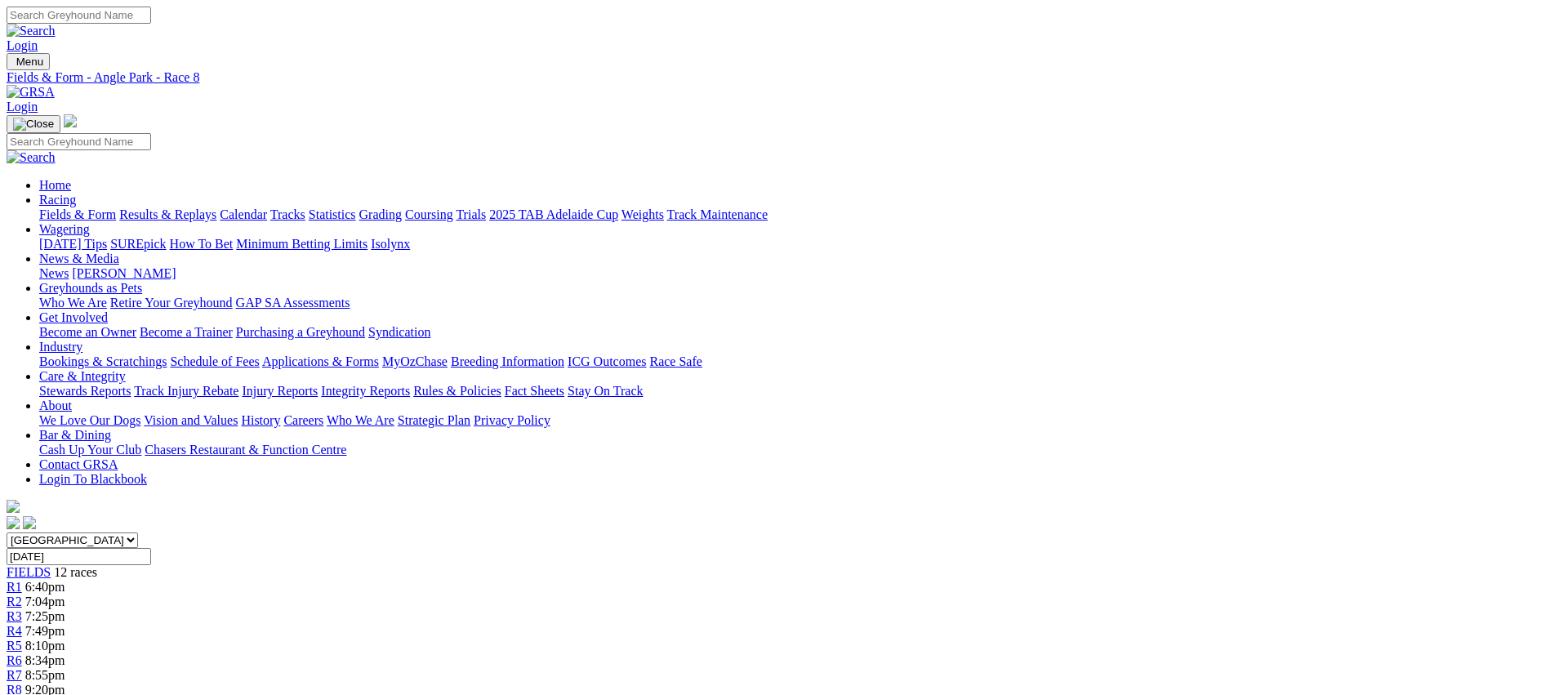
click at [22, 694] on span "R9" at bounding box center [15, 704] width 16 height 14
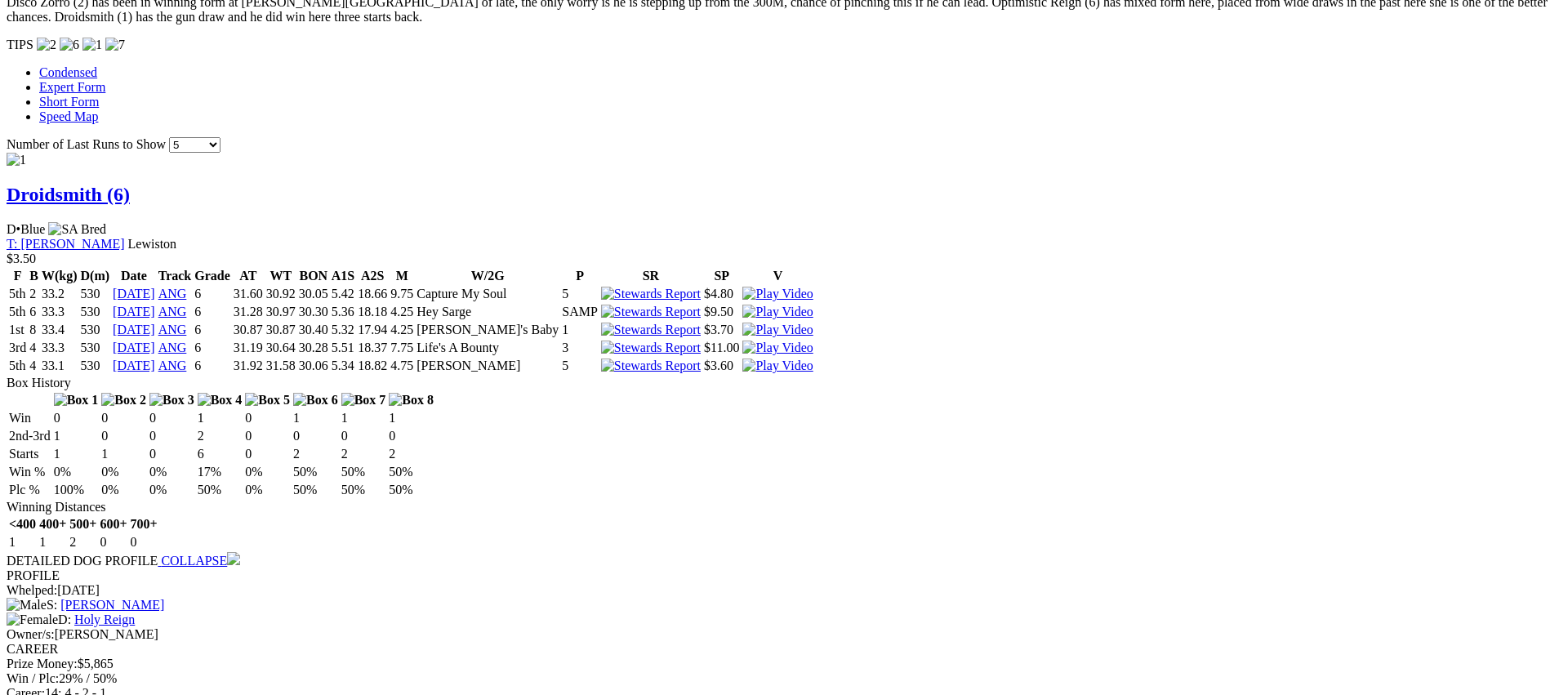
scroll to position [1458, 0]
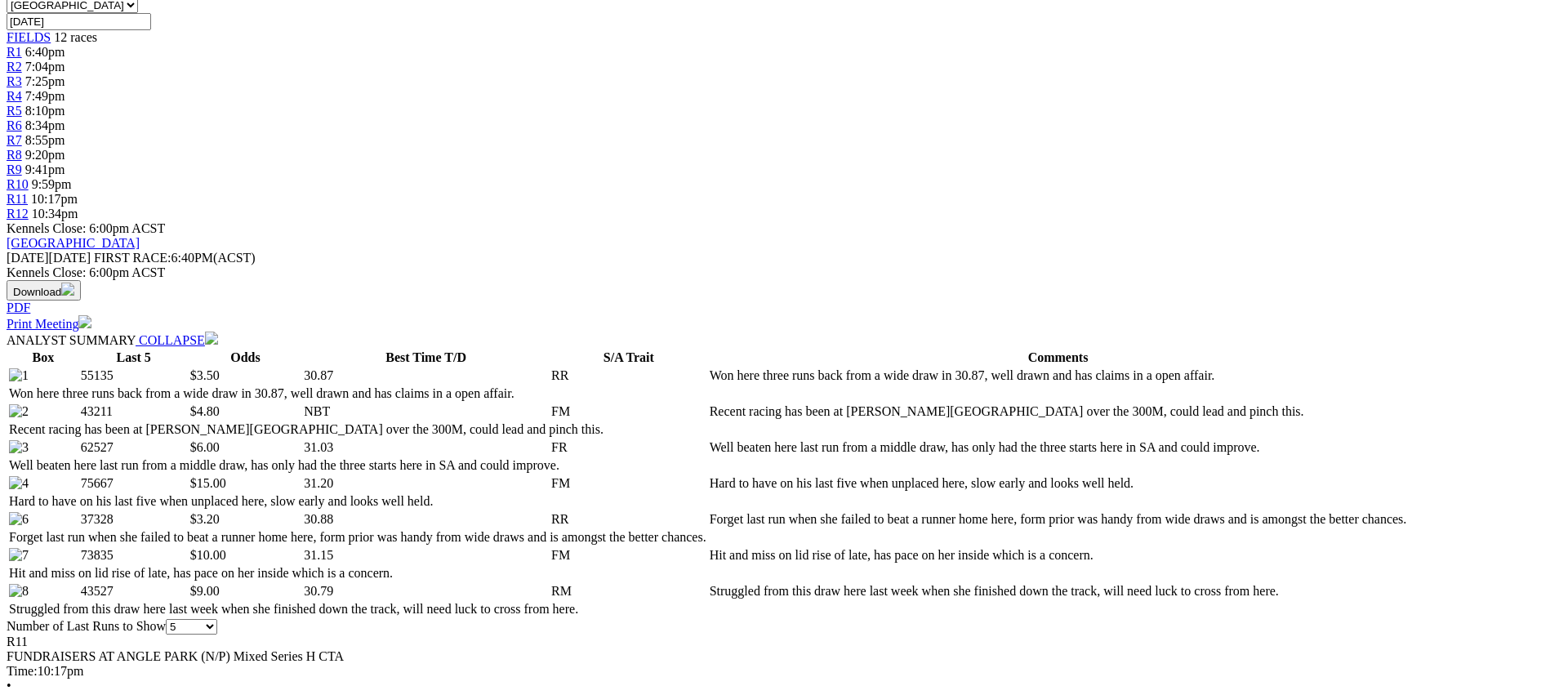
scroll to position [0, 0]
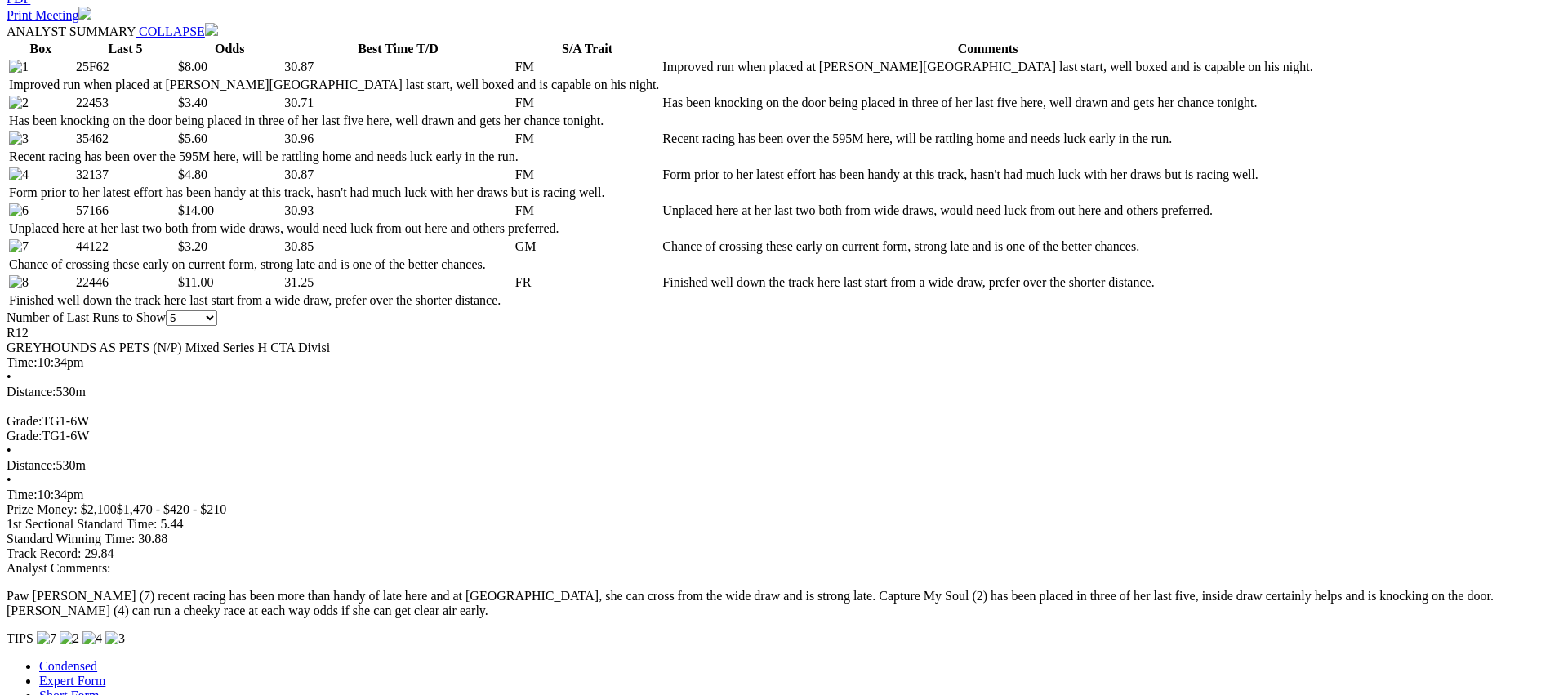
scroll to position [857, 0]
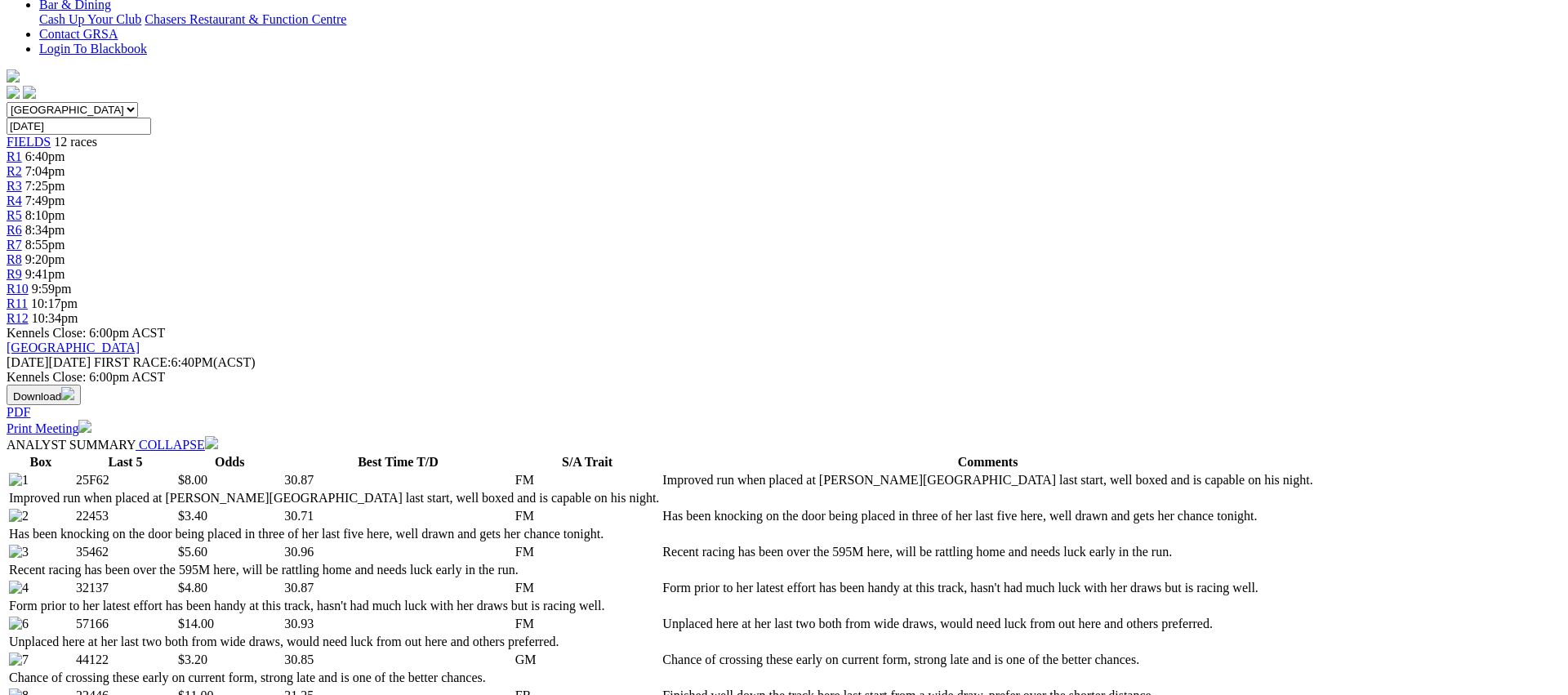
scroll to position [0, 0]
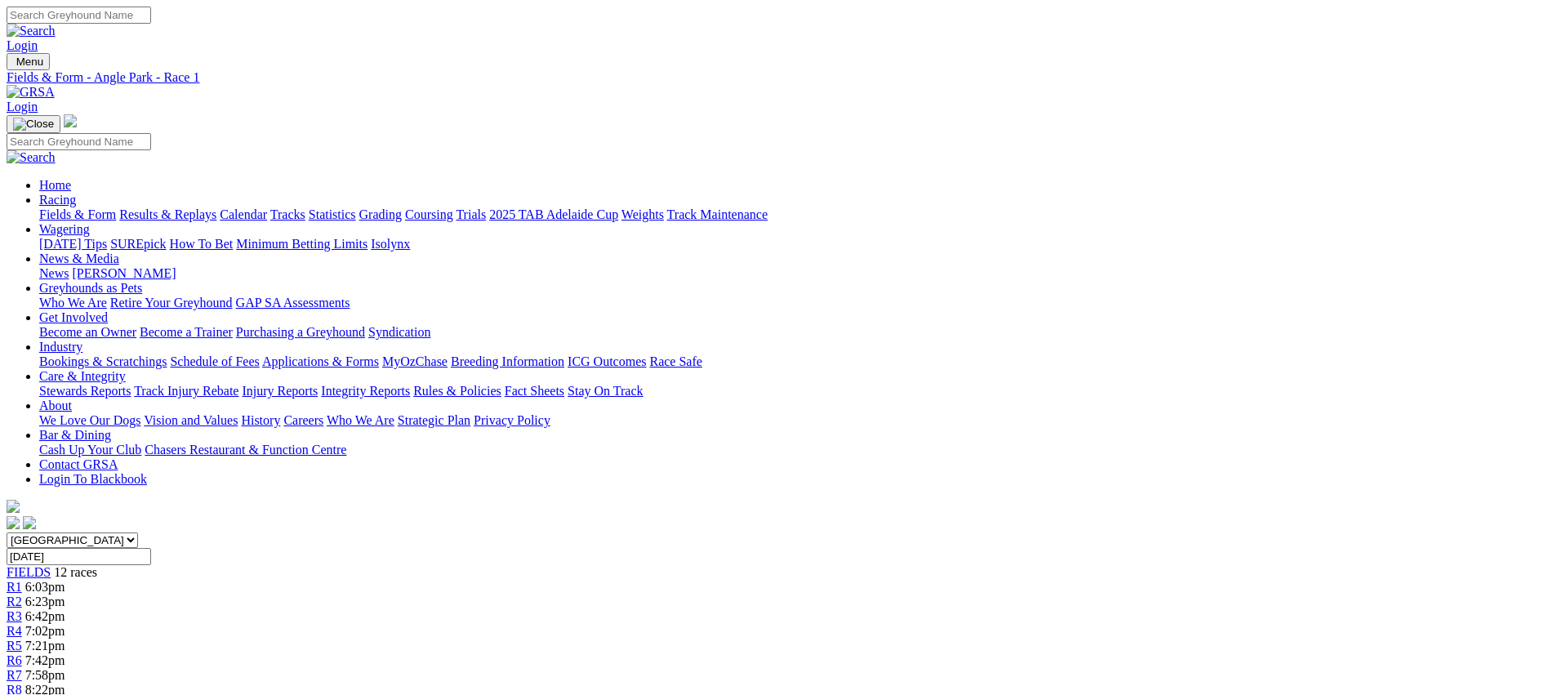
click at [22, 594] on link "R2" at bounding box center [15, 601] width 16 height 14
click at [454, 207] on link "Coursing" at bounding box center [429, 214] width 48 height 14
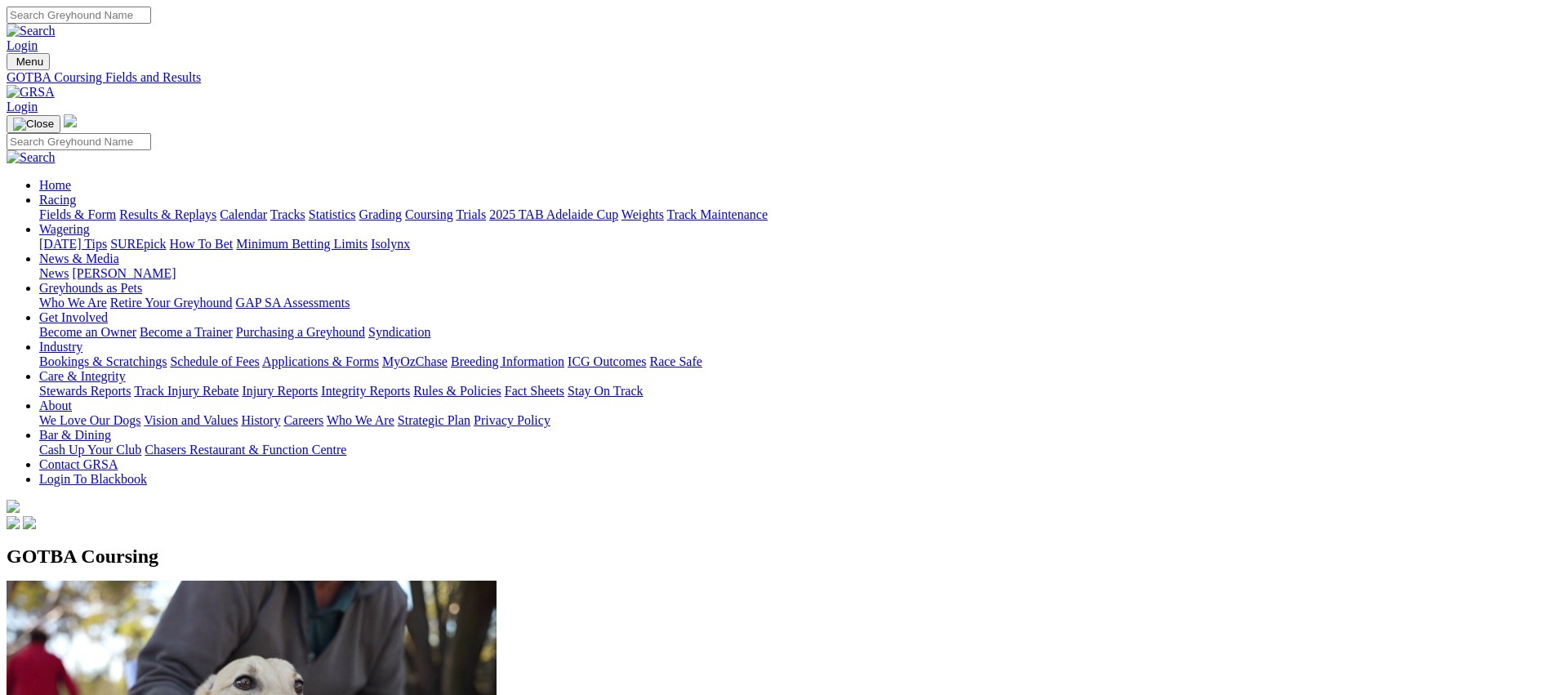
click at [116, 207] on link "Fields & Form" at bounding box center [77, 214] width 77 height 14
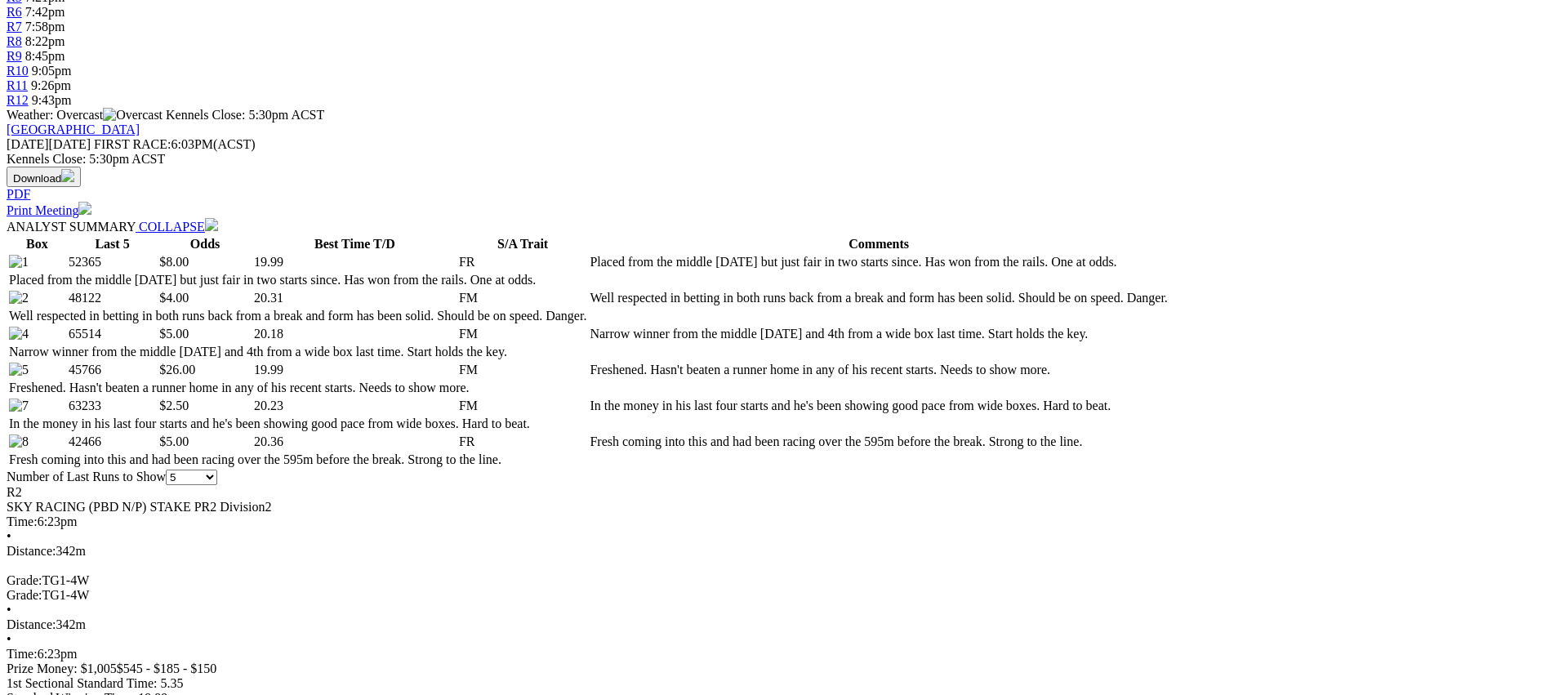
scroll to position [656, 0]
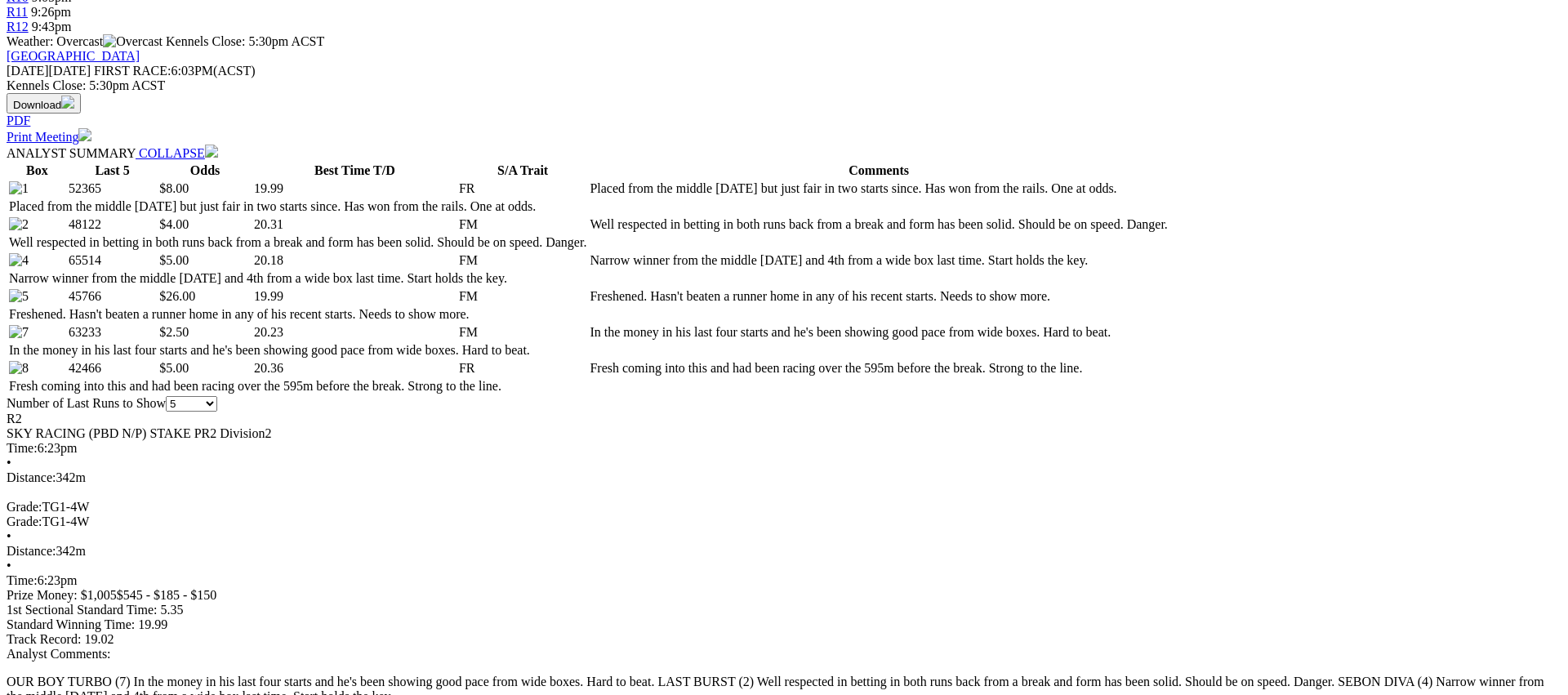
scroll to position [0, 0]
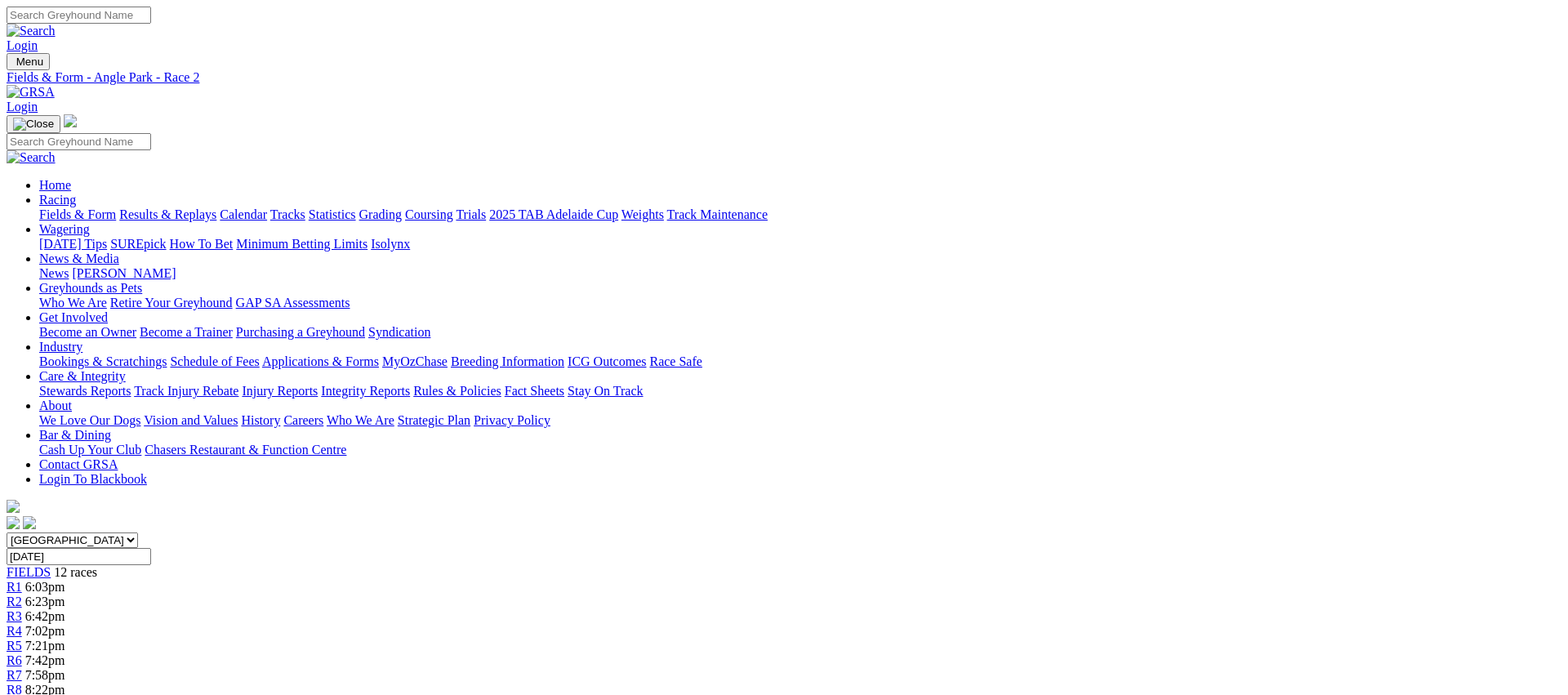
click at [22, 609] on span "R3" at bounding box center [15, 616] width 16 height 14
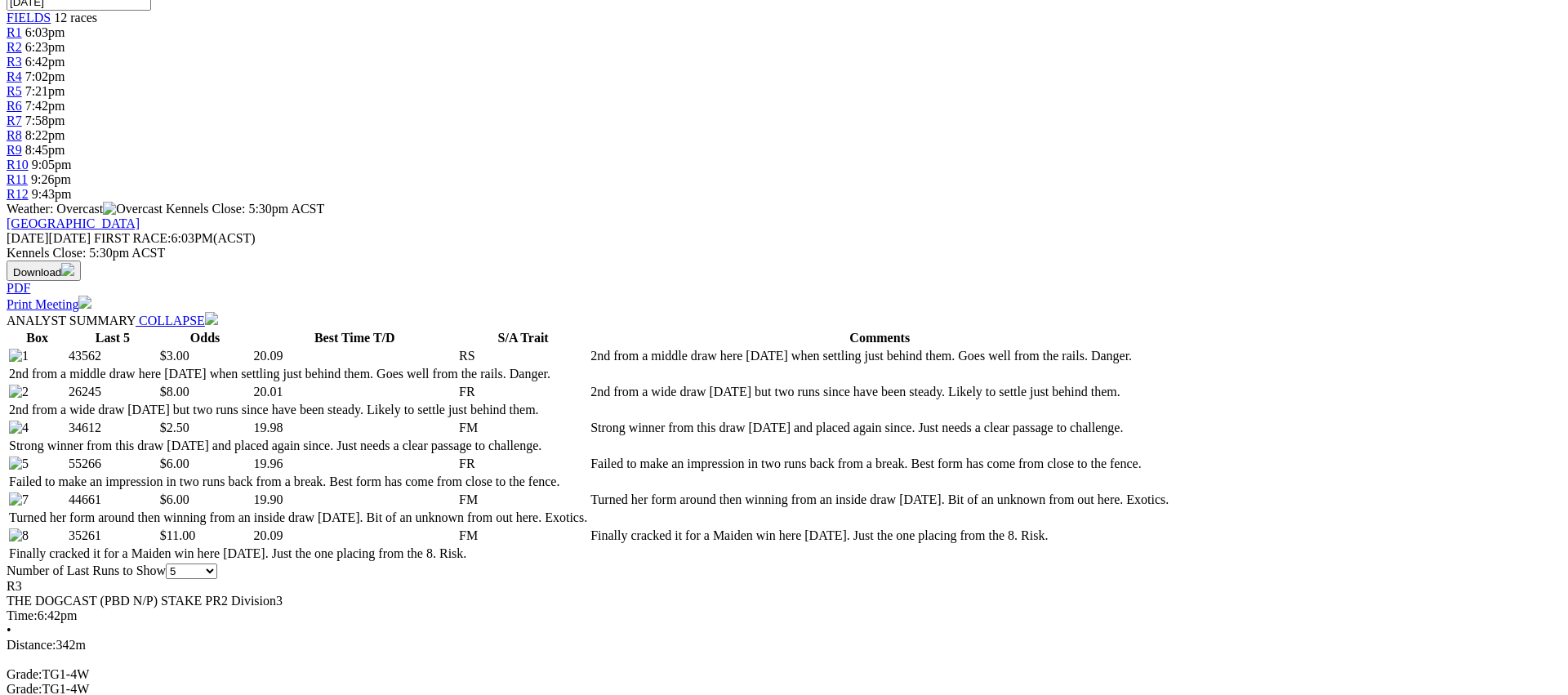
scroll to position [557, 0]
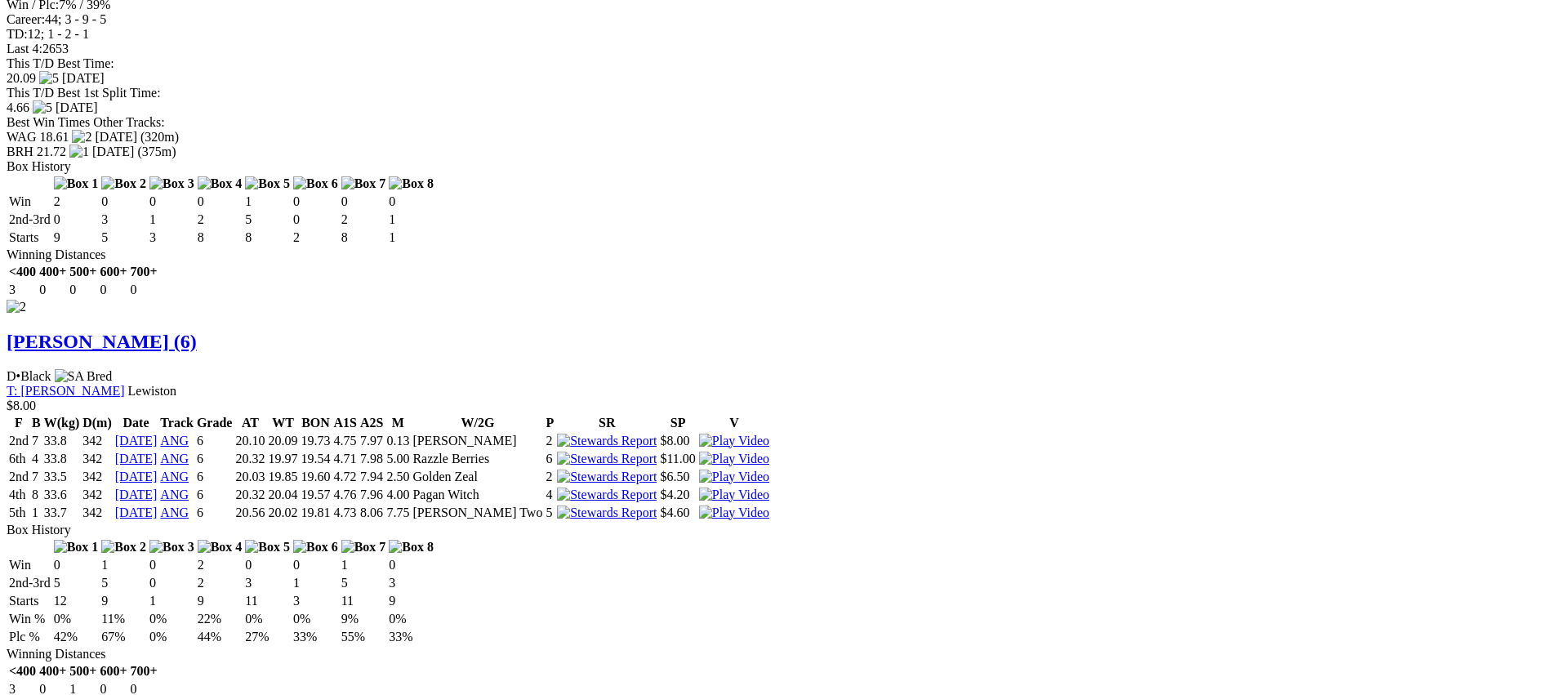
scroll to position [2076, 0]
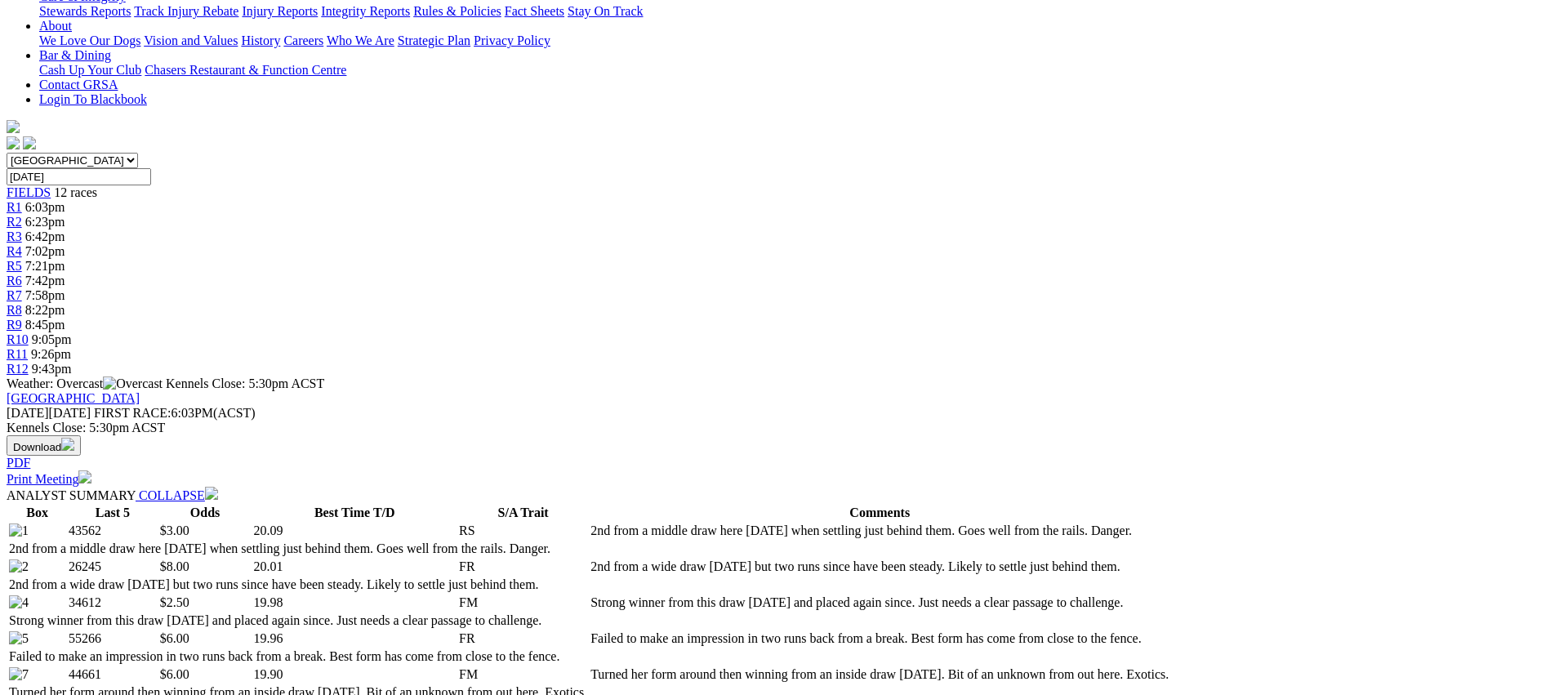
scroll to position [0, 0]
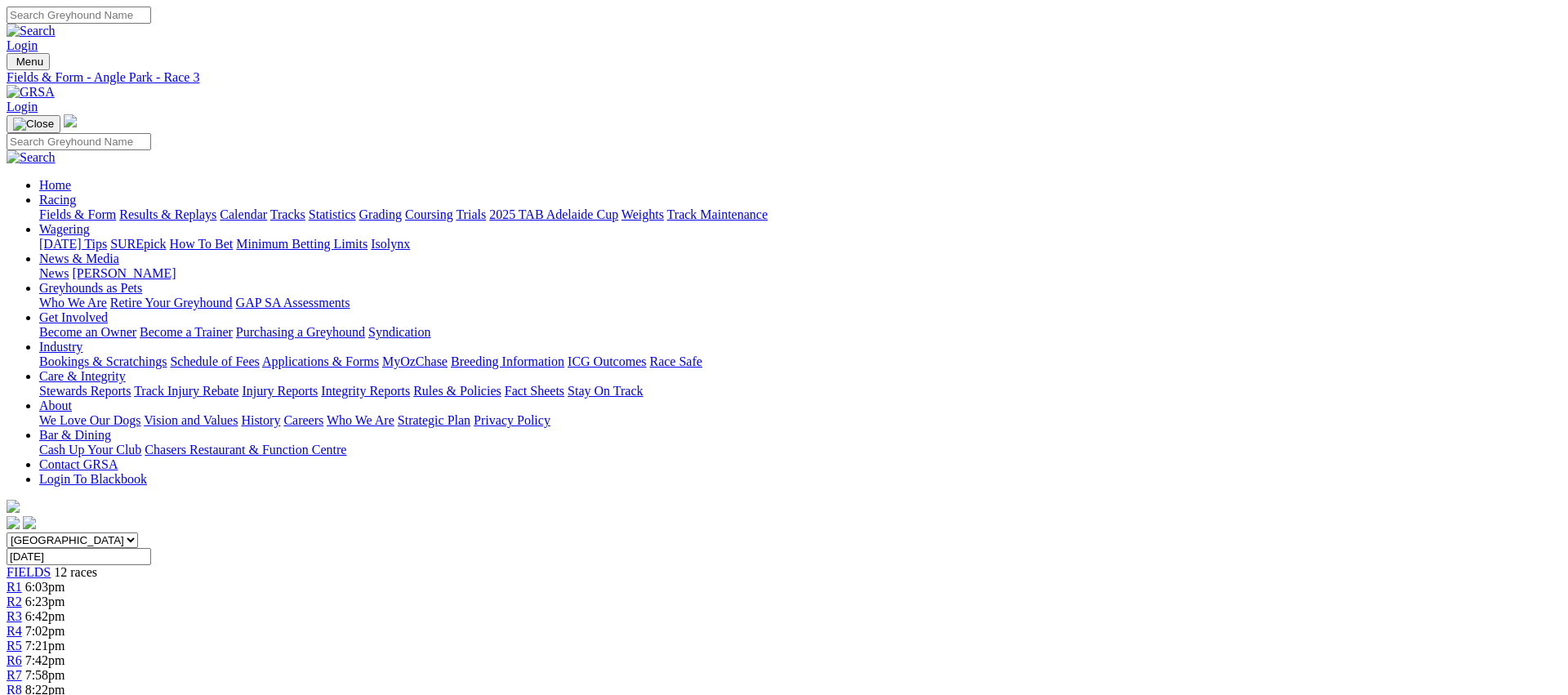
click at [22, 623] on span "R4" at bounding box center [15, 630] width 16 height 14
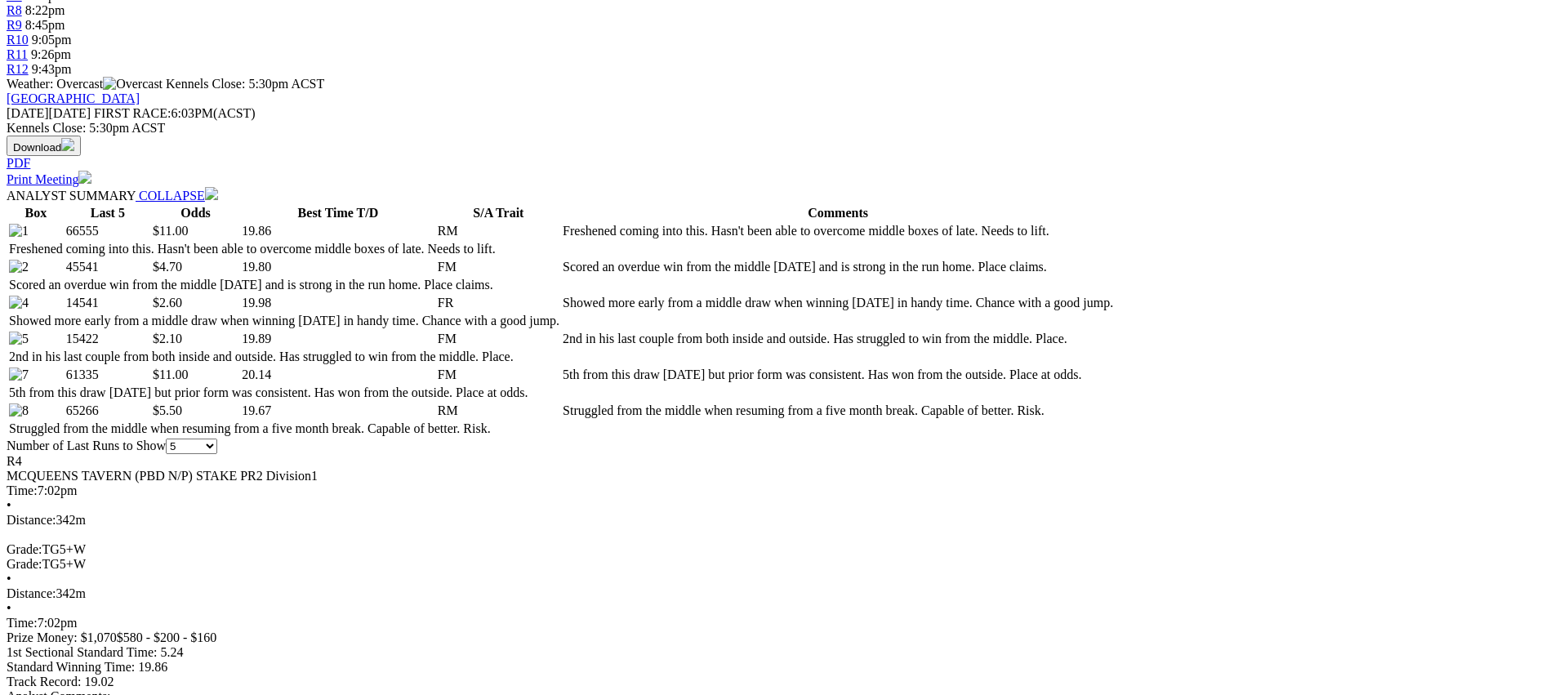
scroll to position [679, 0]
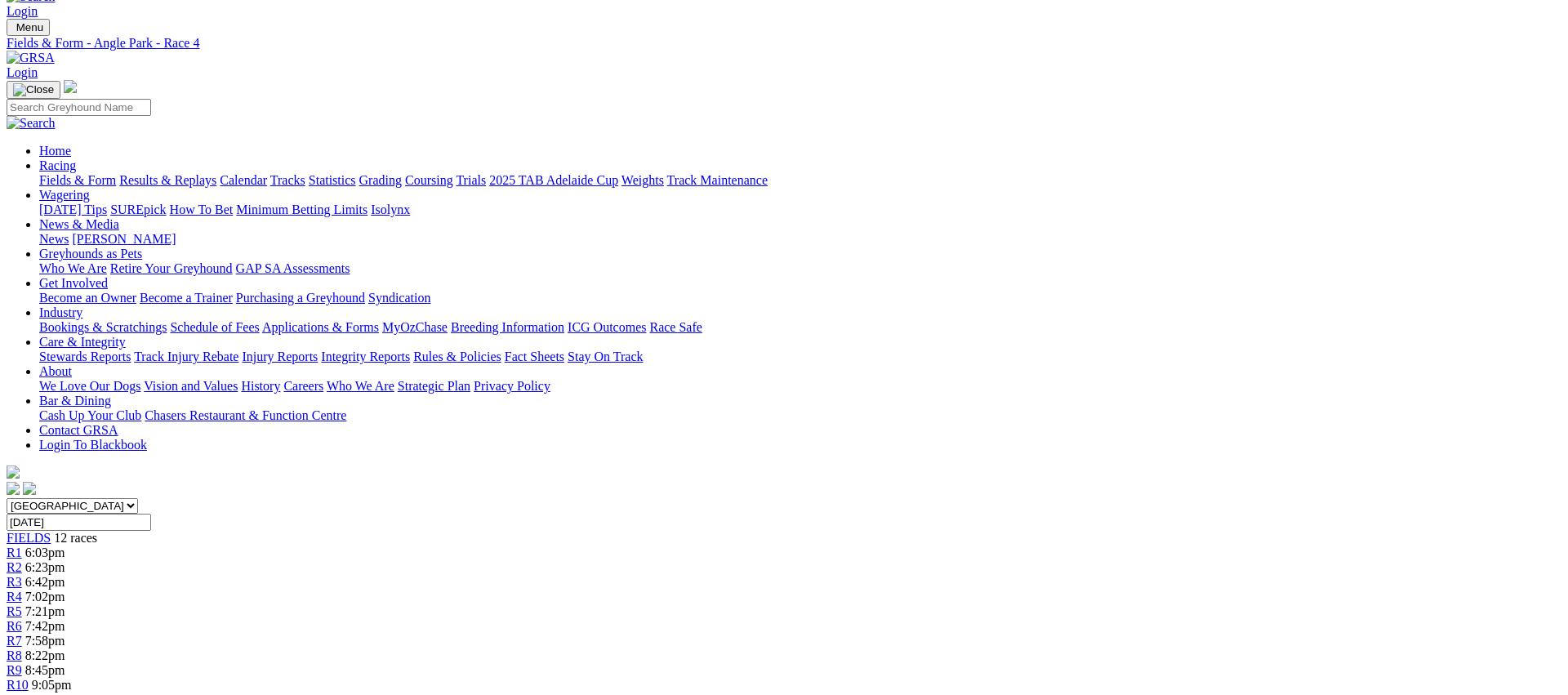
scroll to position [0, 0]
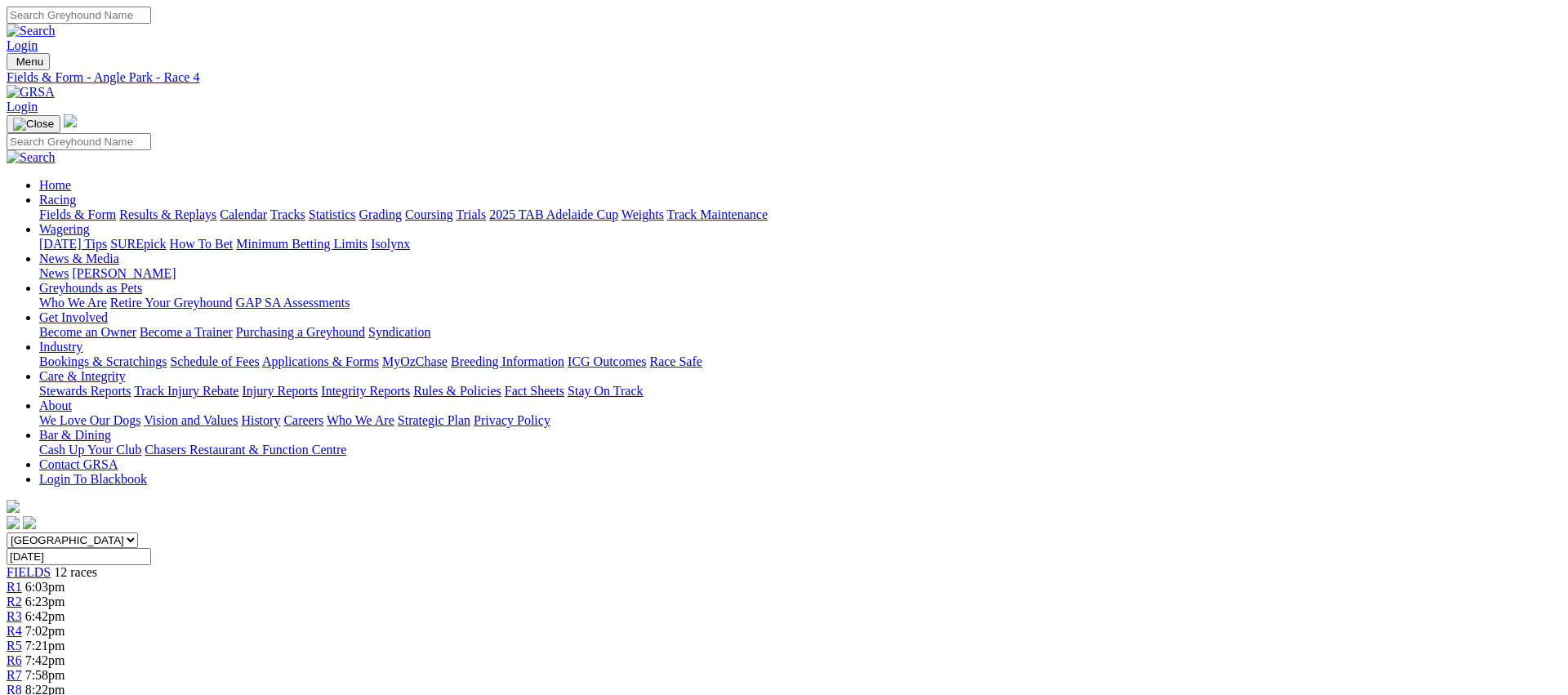
click at [22, 638] on link "R5" at bounding box center [15, 645] width 16 height 14
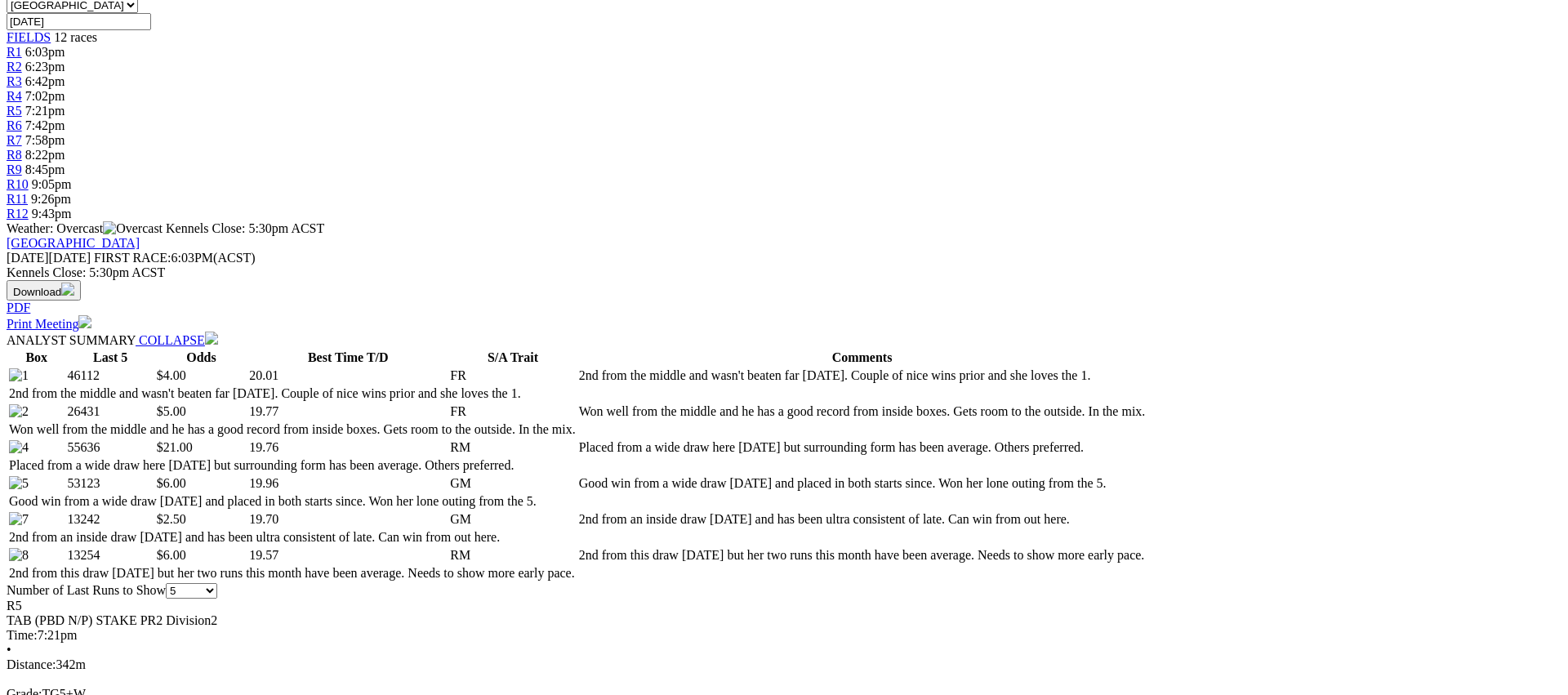
scroll to position [647, 0]
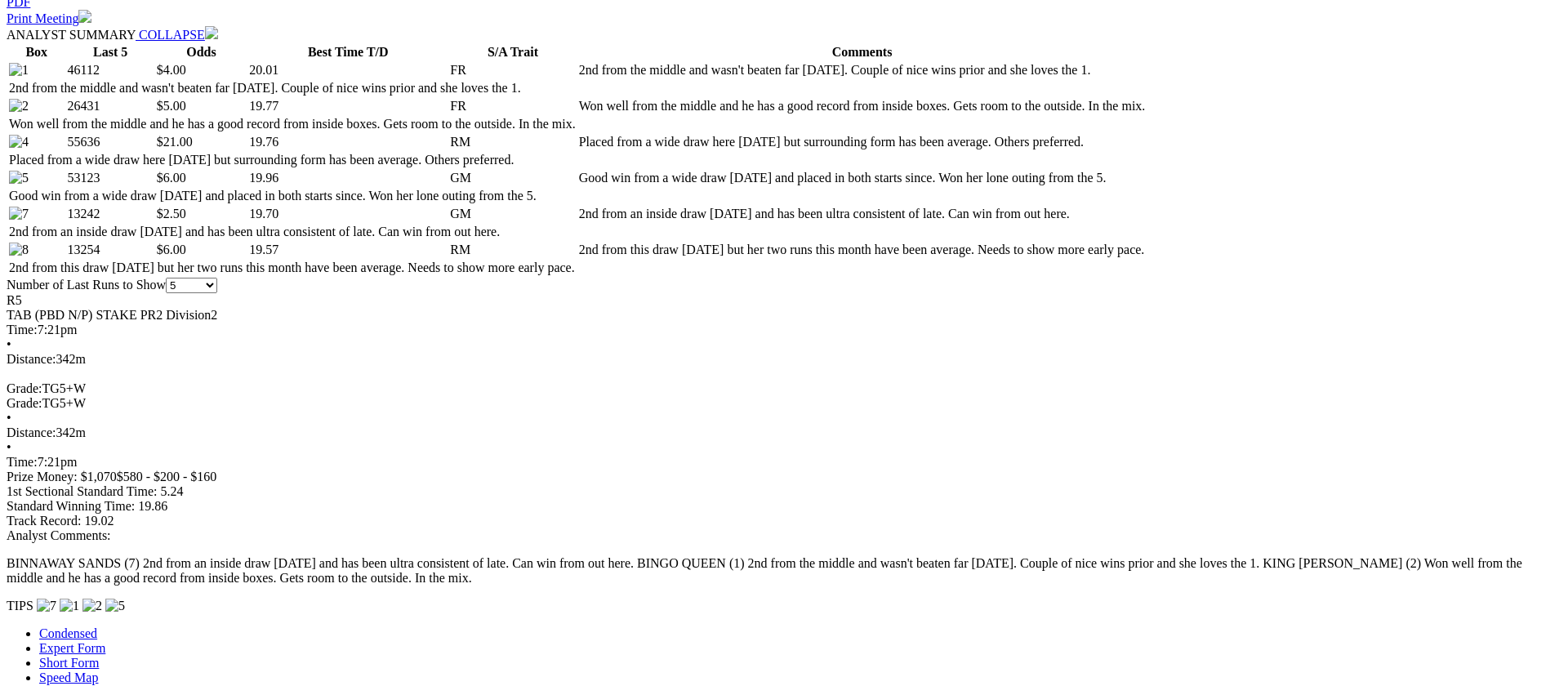
scroll to position [0, 0]
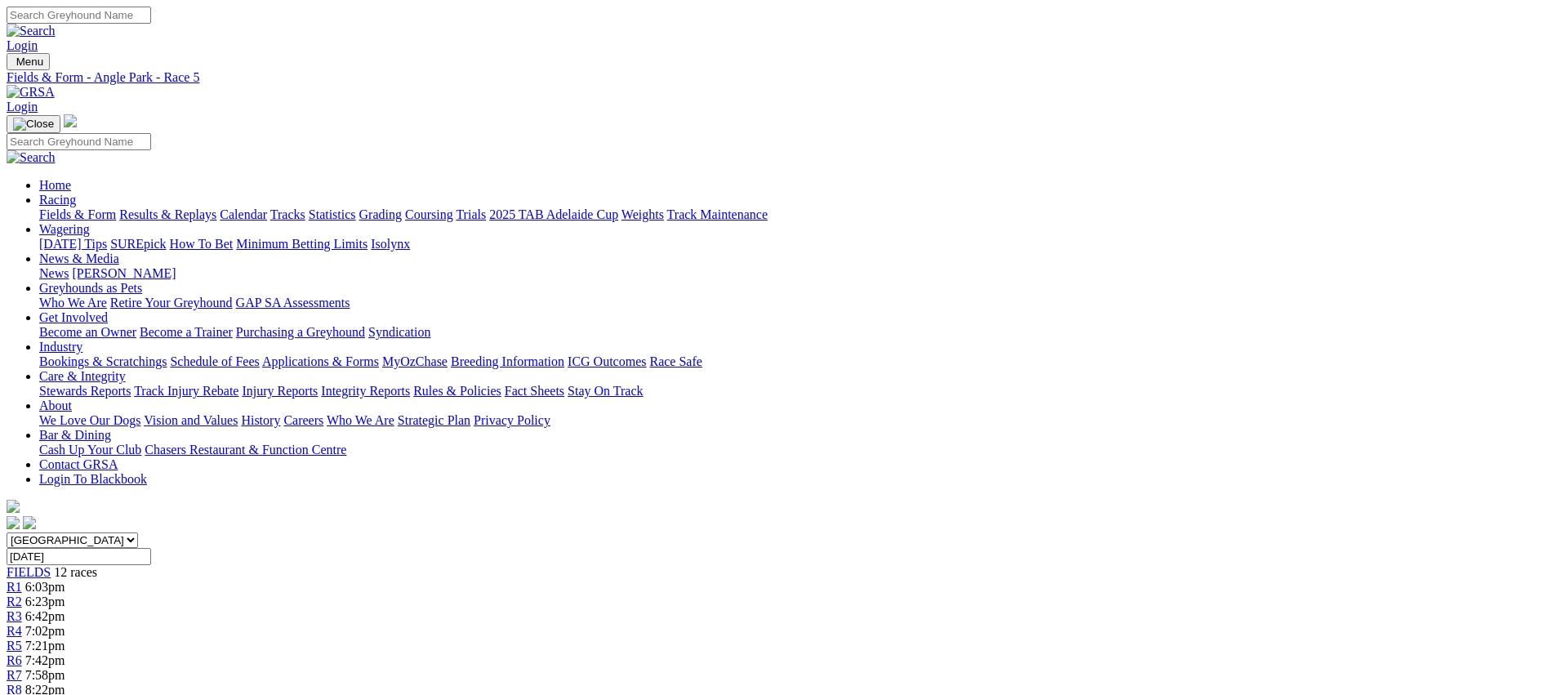
click at [22, 653] on span "R6" at bounding box center [15, 660] width 16 height 14
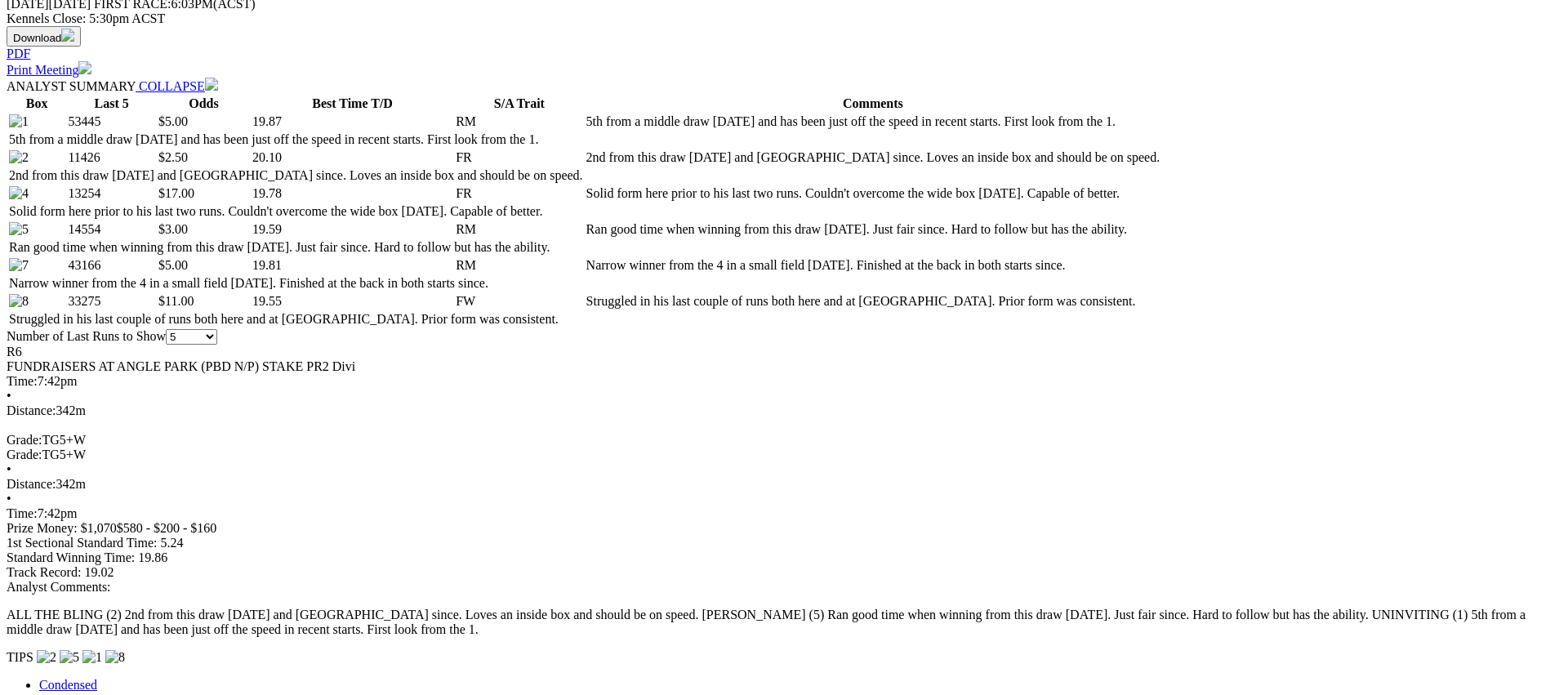
scroll to position [795, 0]
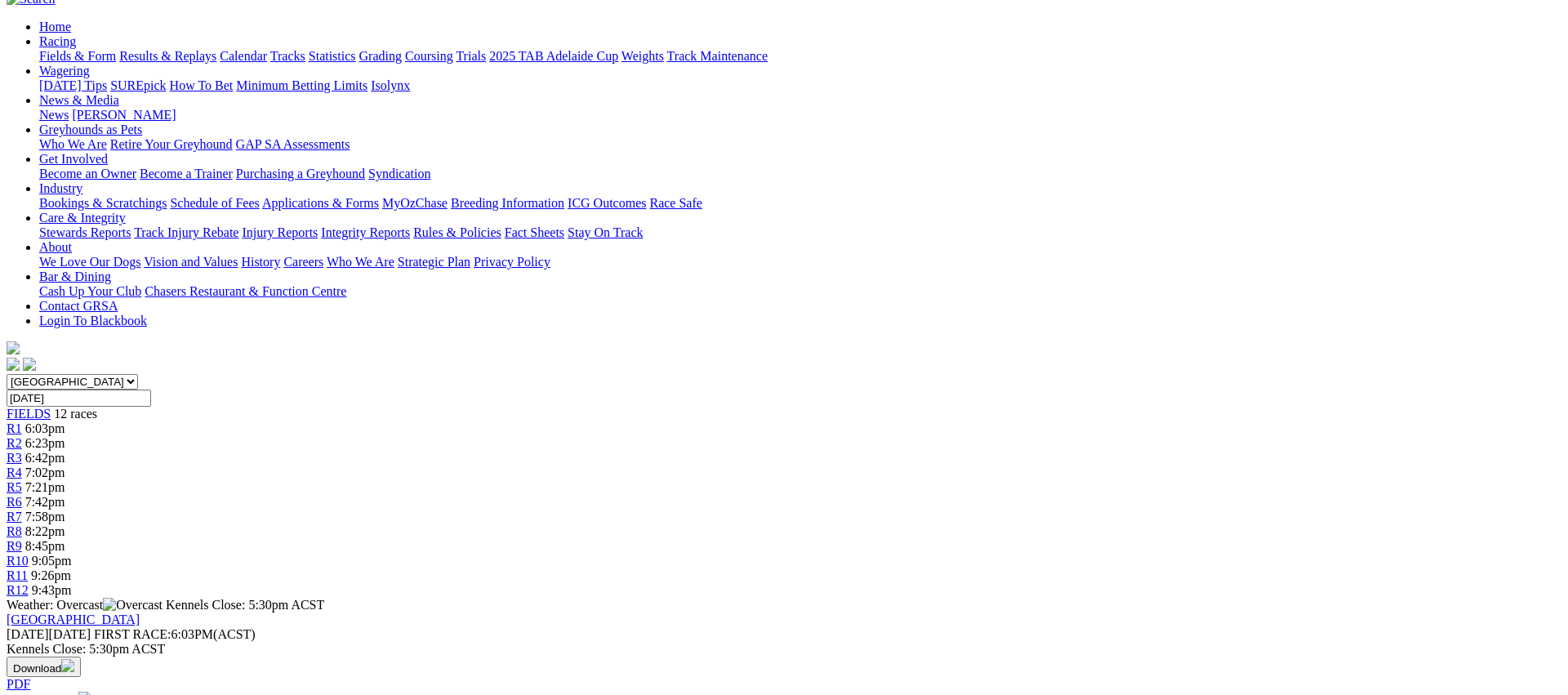
scroll to position [0, 0]
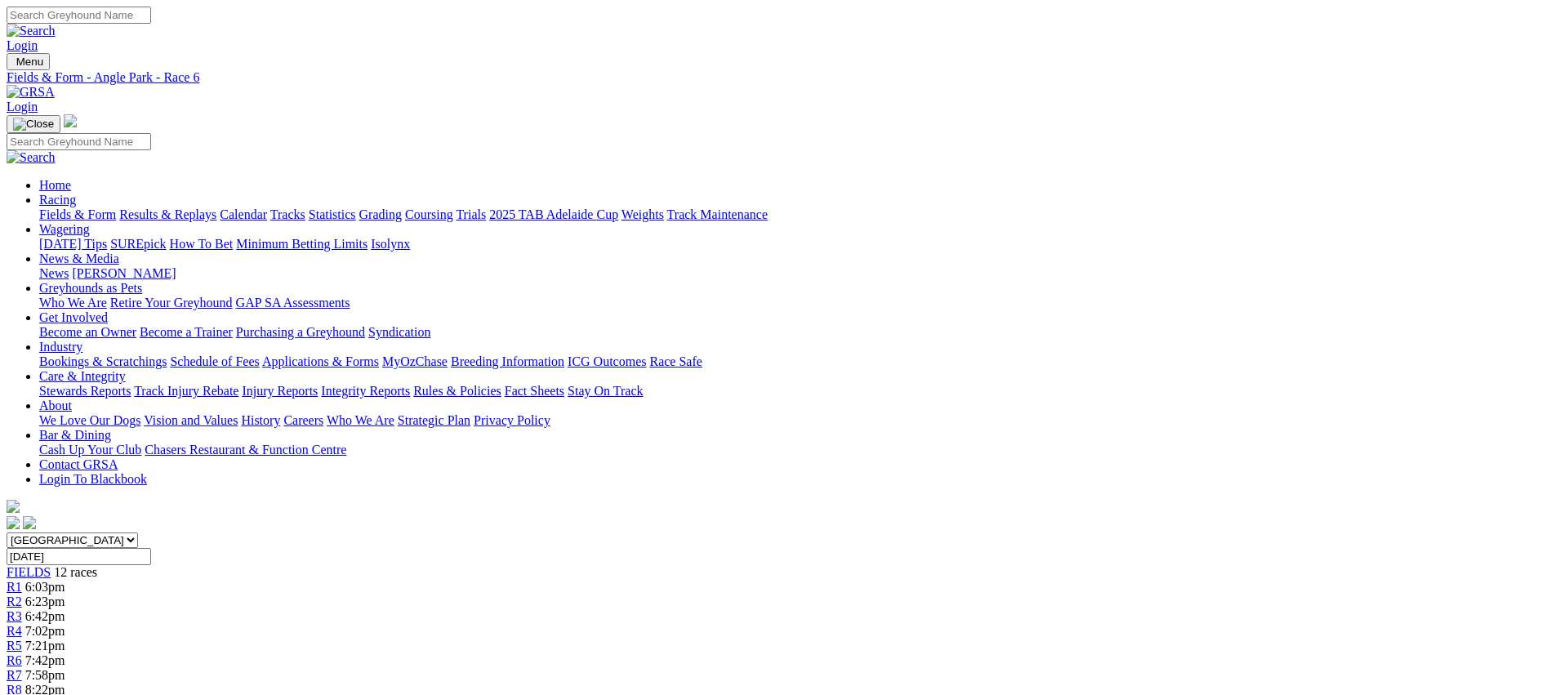
click at [66, 667] on span "7:58pm" at bounding box center [45, 674] width 40 height 14
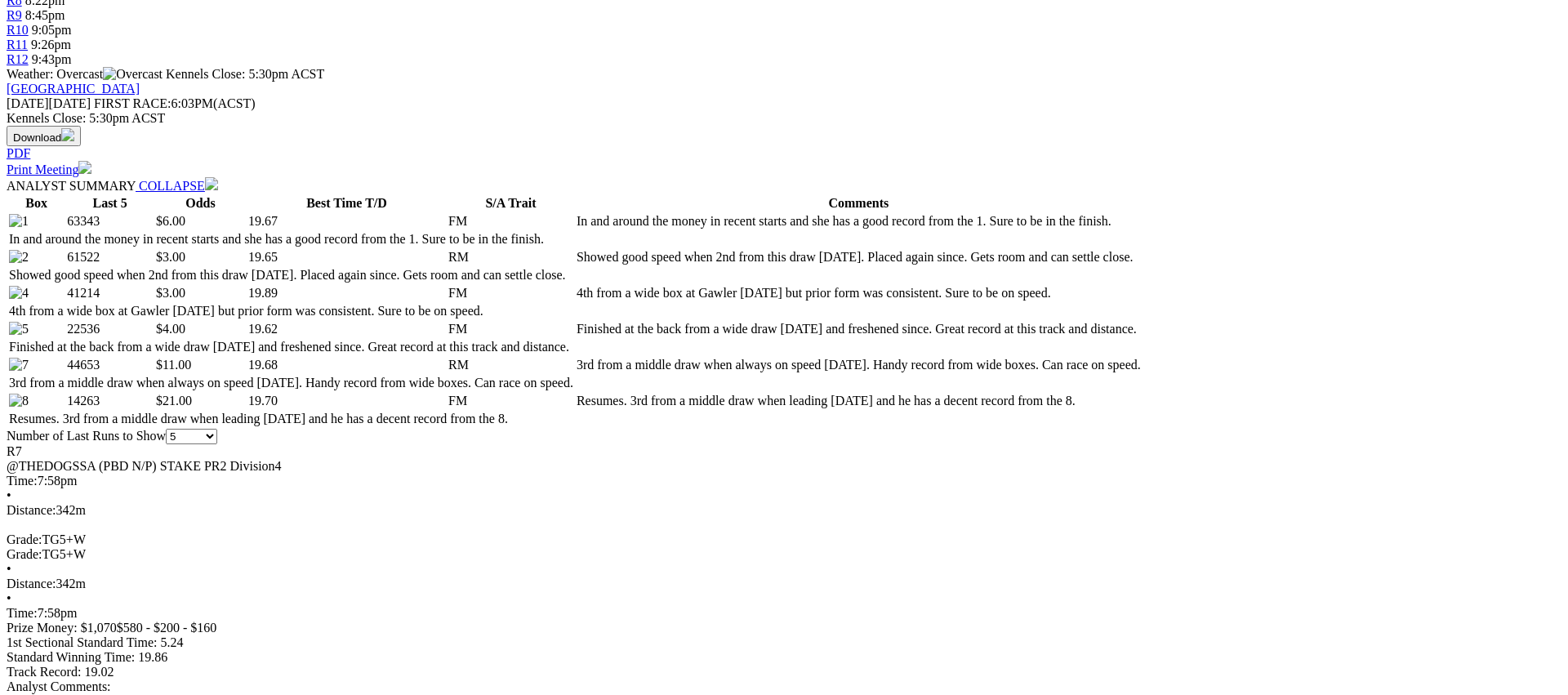
scroll to position [692, 0]
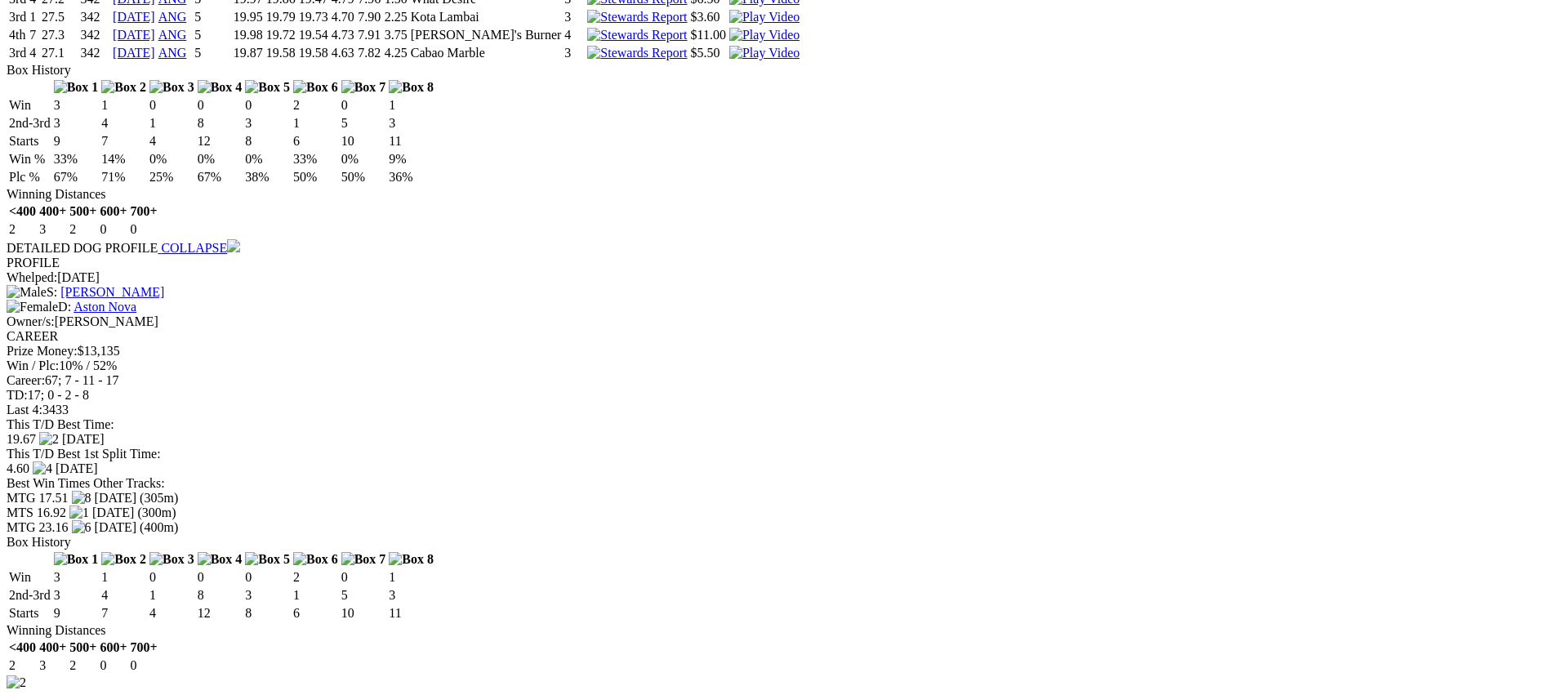
scroll to position [1714, 0]
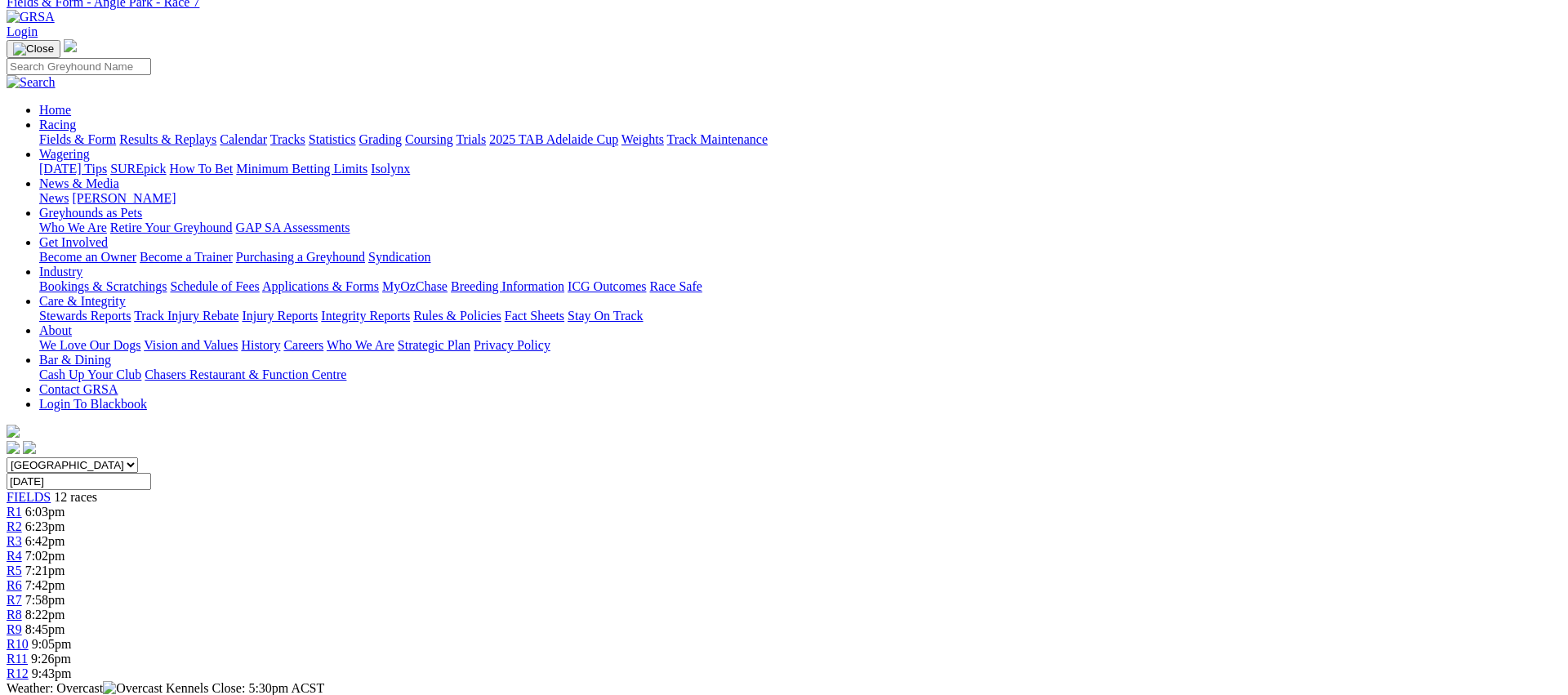
scroll to position [0, 0]
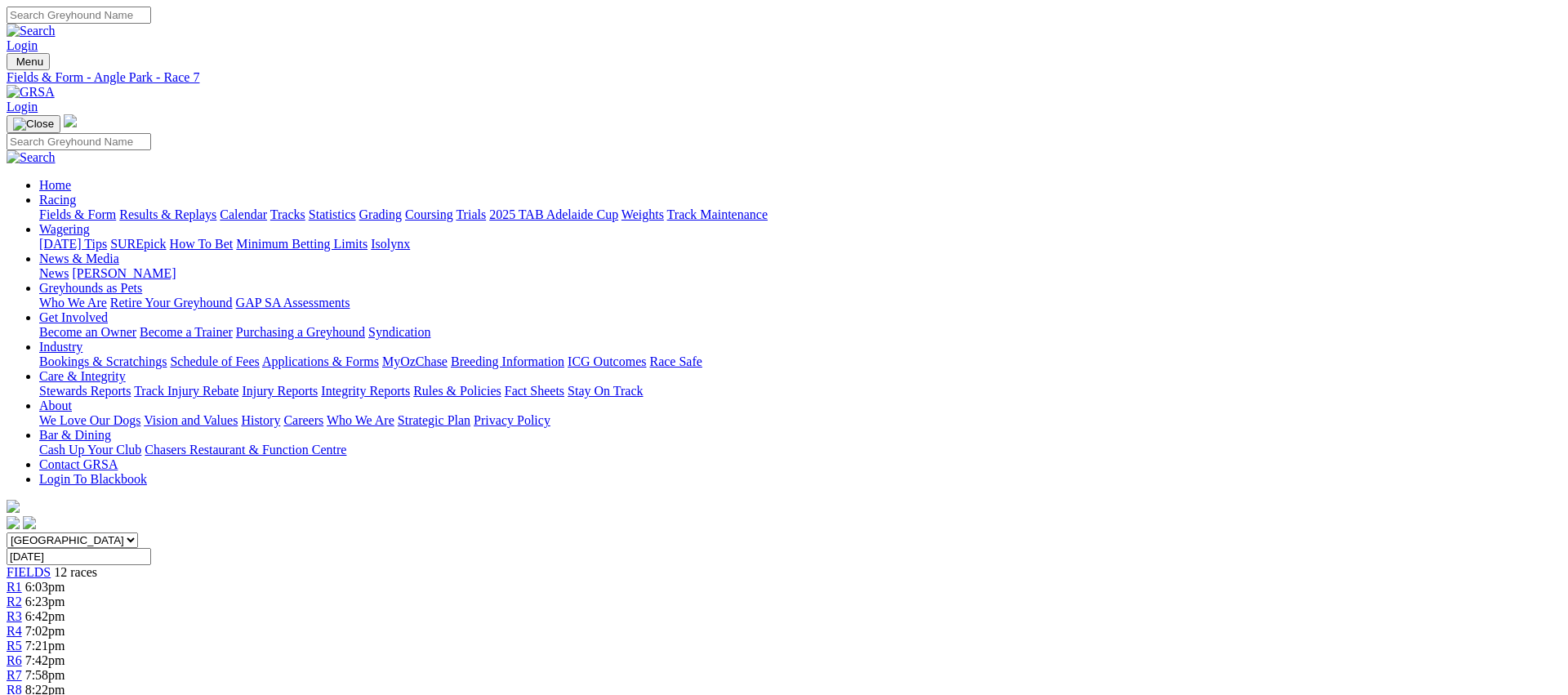
click at [963, 682] on div "R8 8:22pm" at bounding box center [784, 689] width 1555 height 15
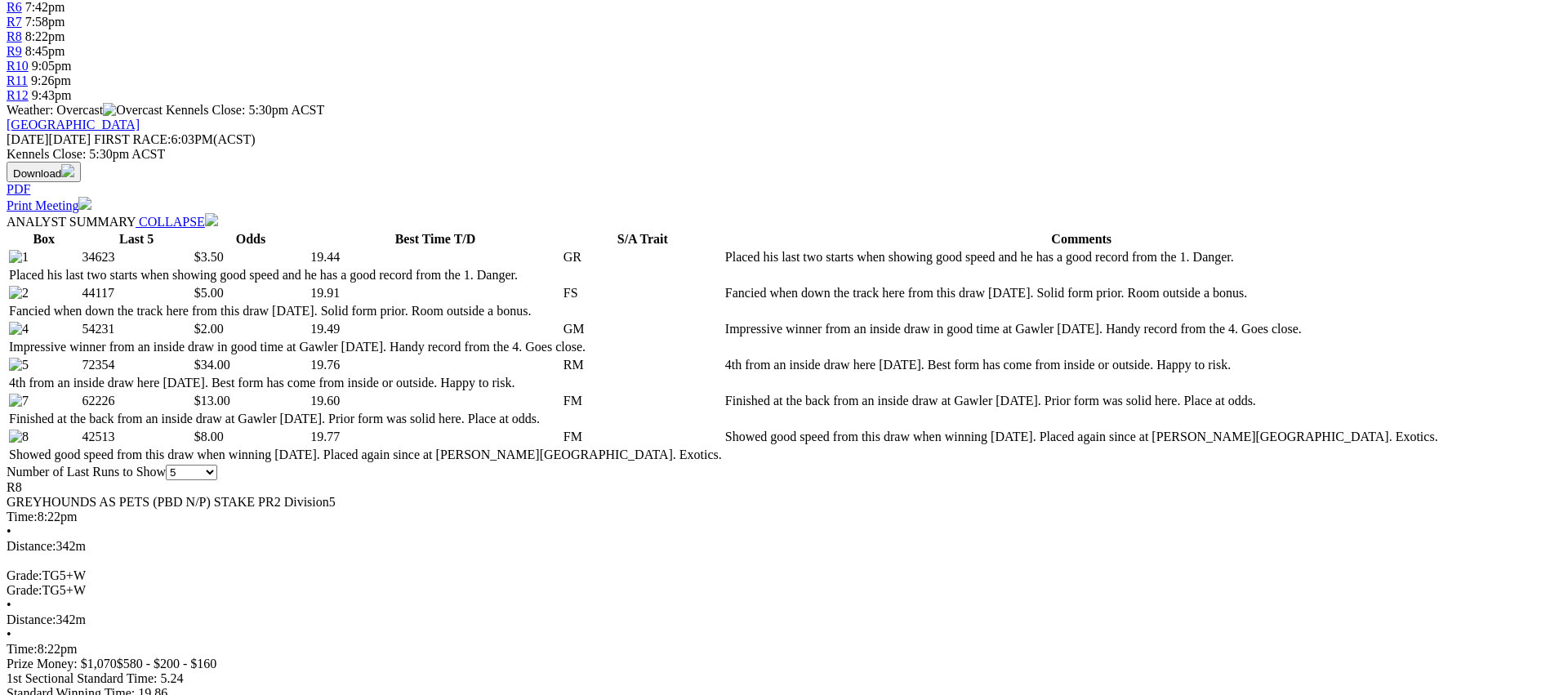
scroll to position [673, 0]
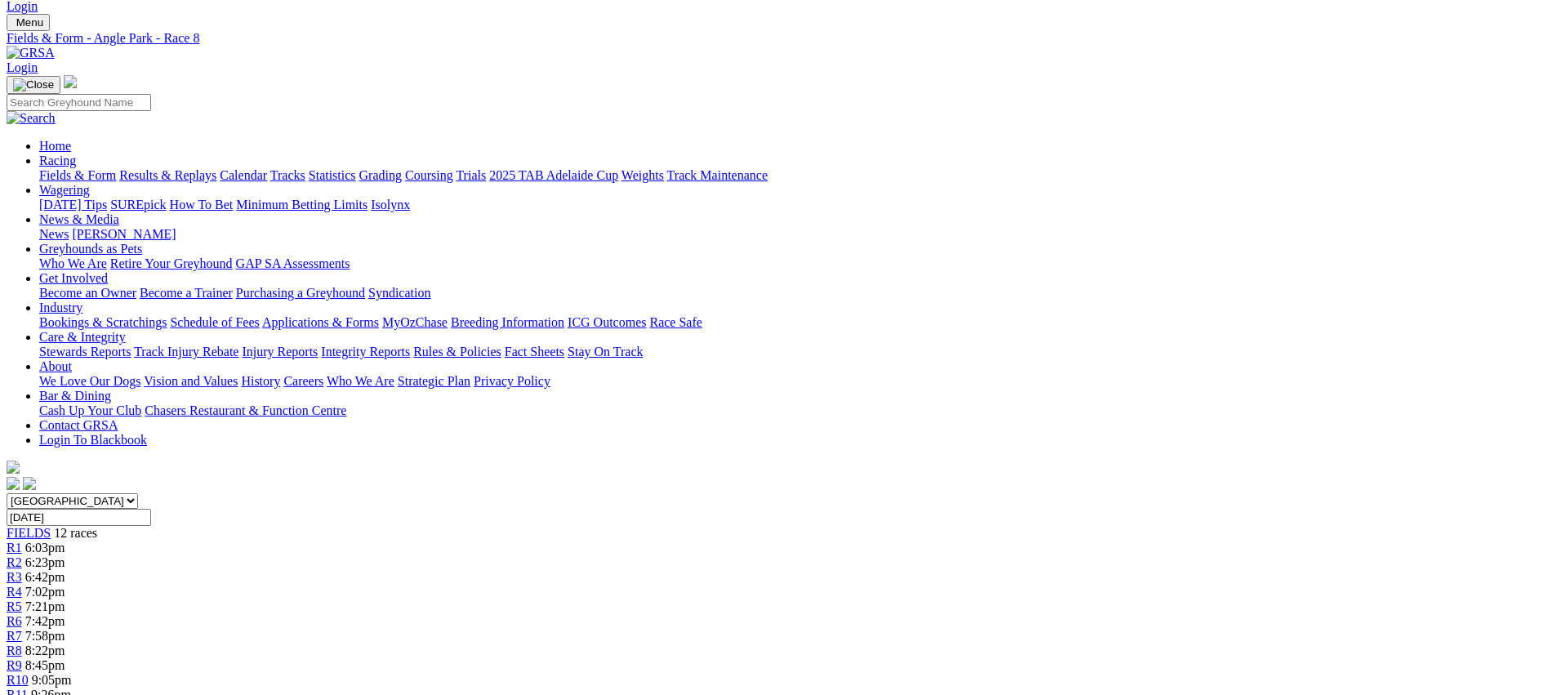
scroll to position [0, 0]
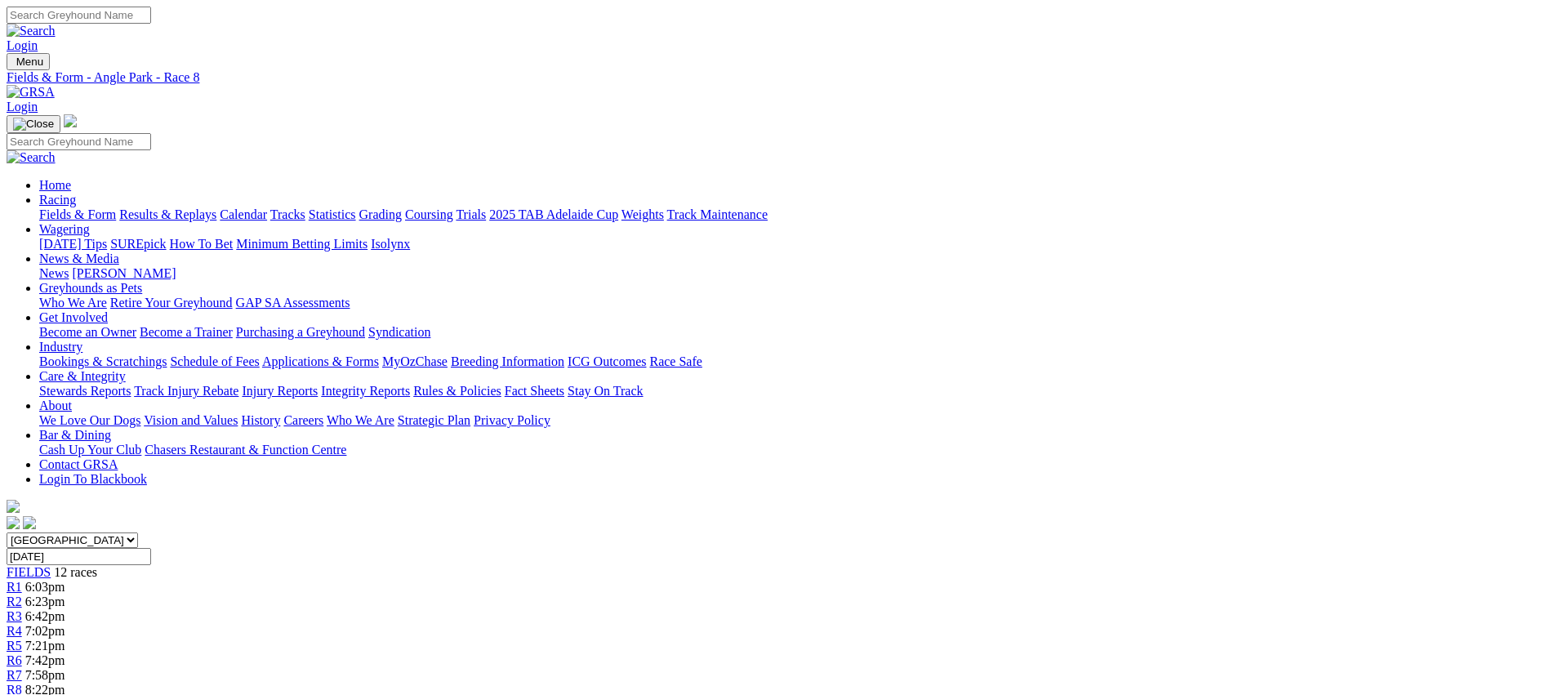
click at [22, 694] on span "R9" at bounding box center [15, 704] width 16 height 14
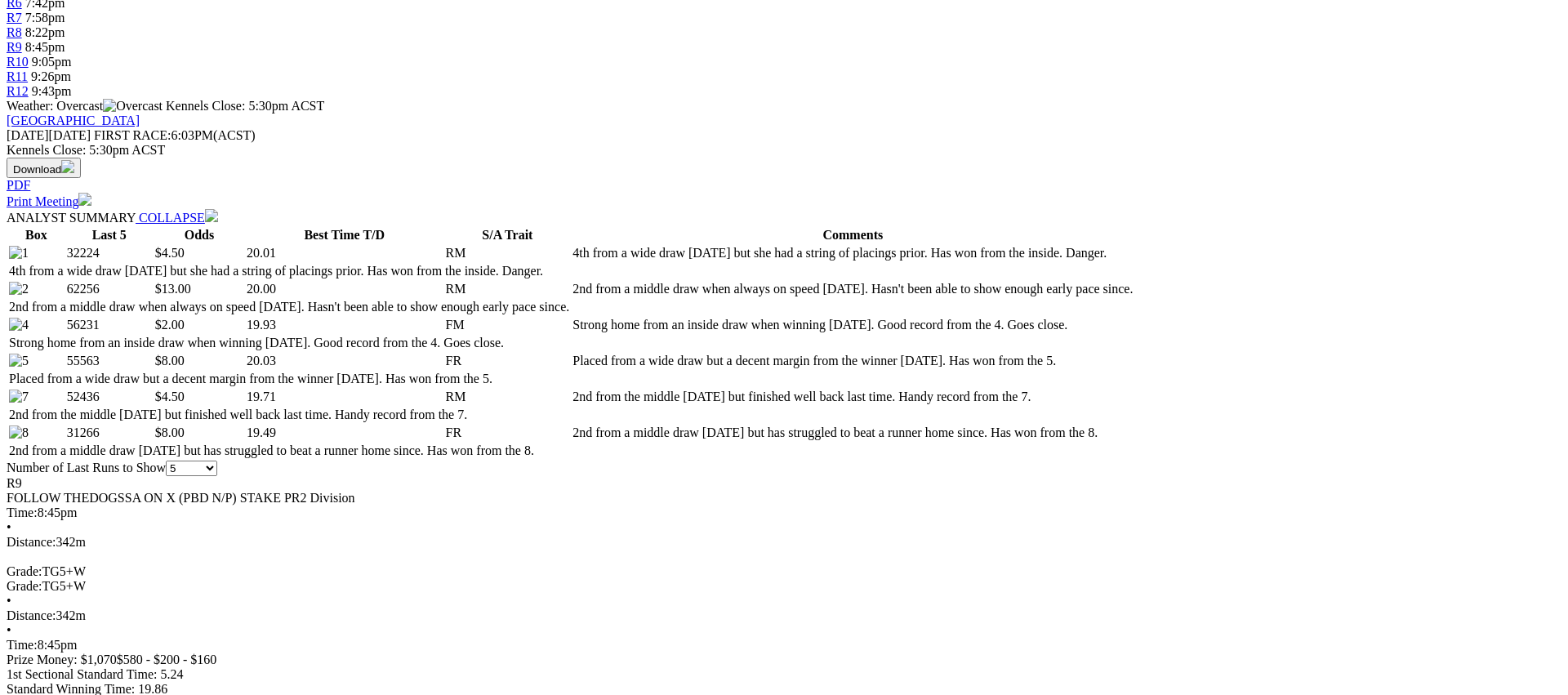
scroll to position [681, 0]
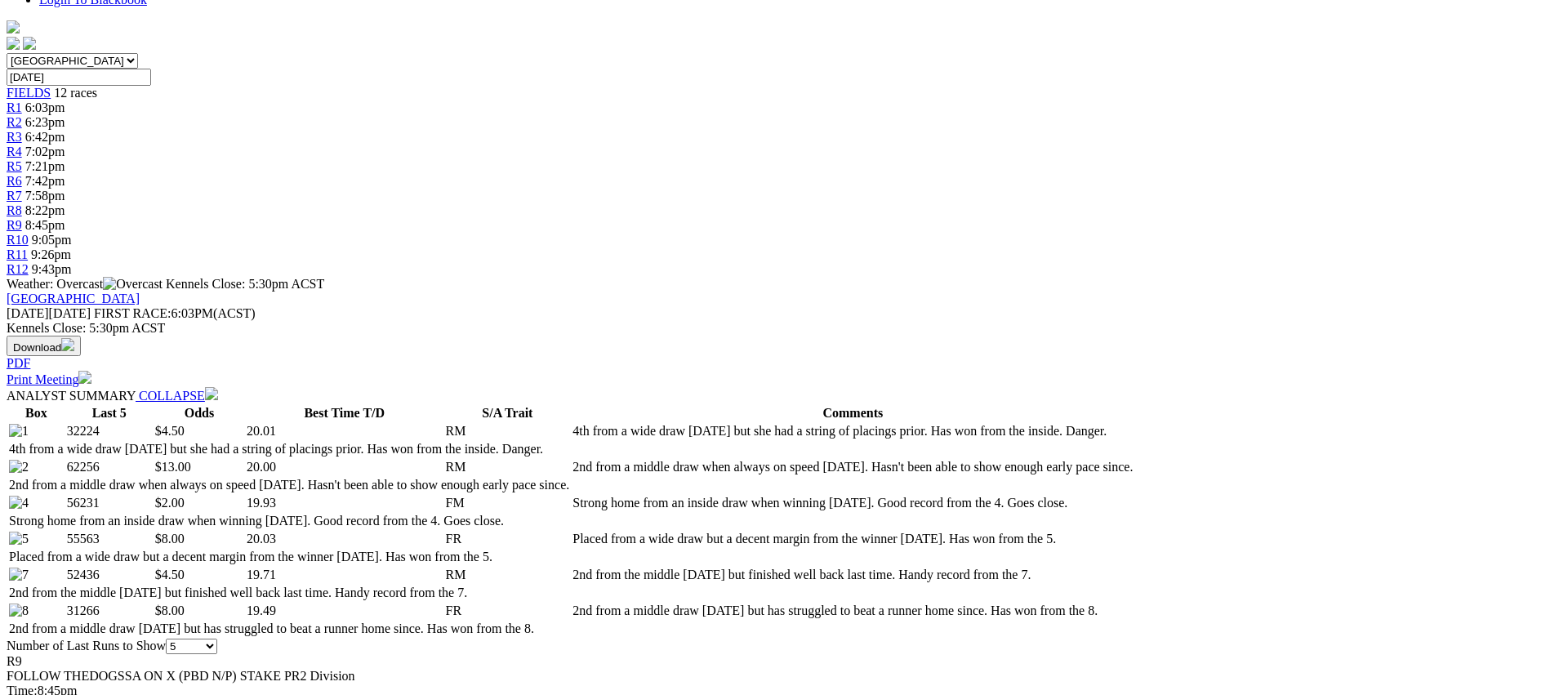
scroll to position [0, 0]
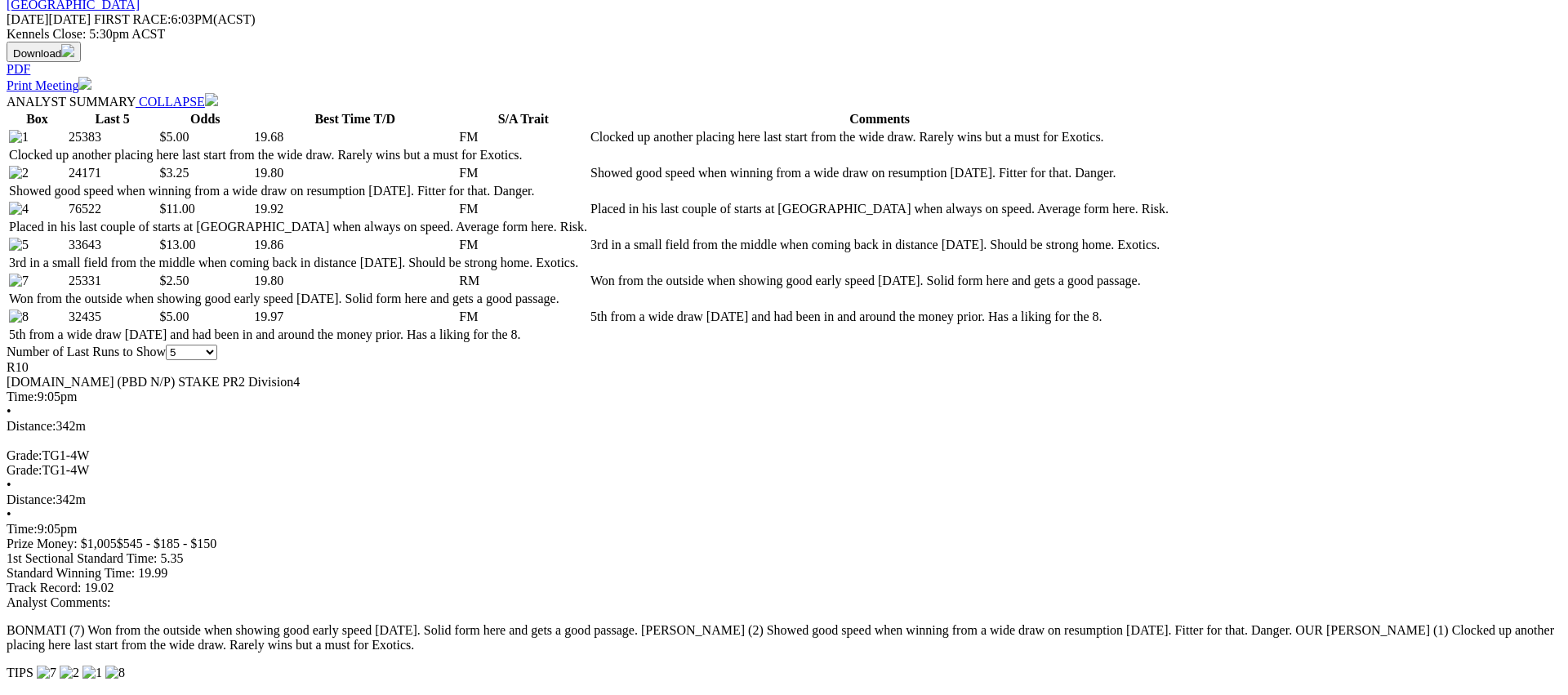
scroll to position [774, 0]
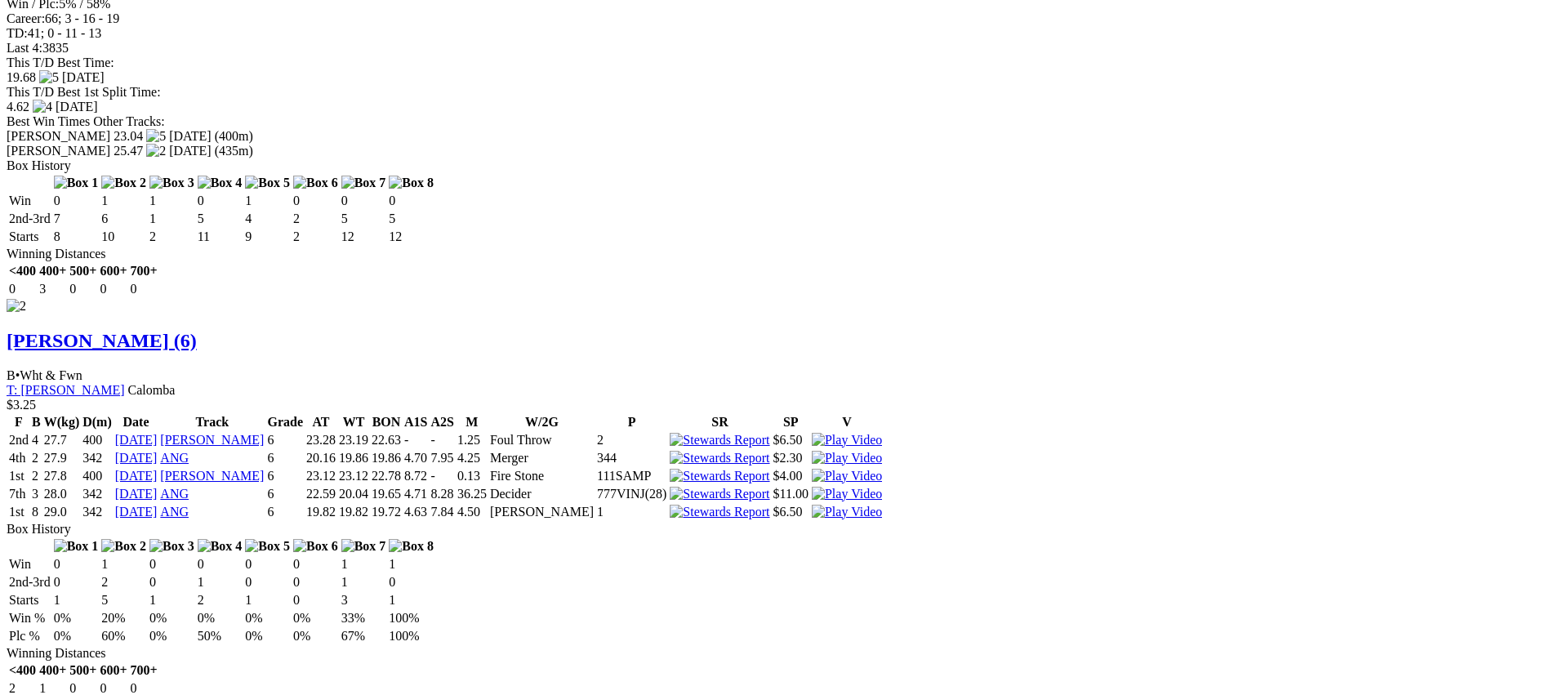
scroll to position [2057, 0]
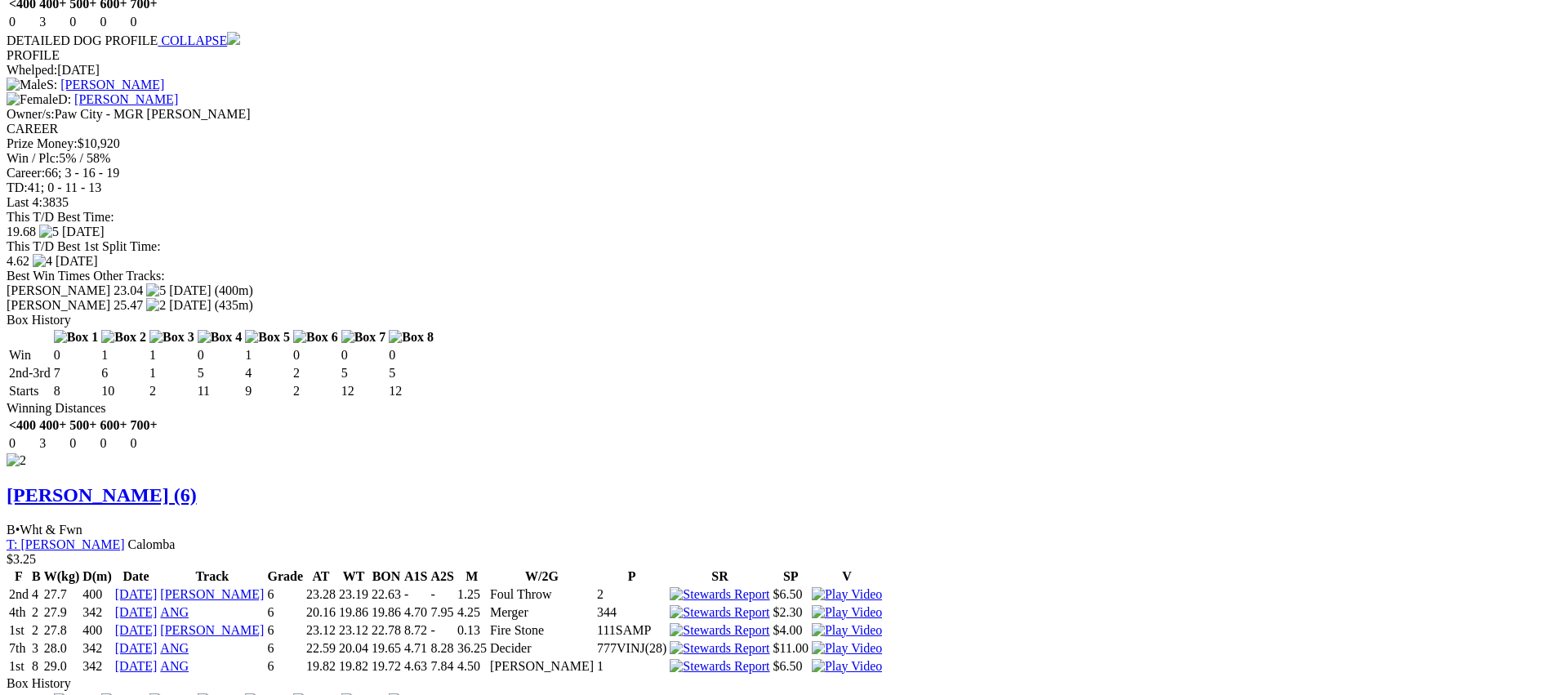
scroll to position [1914, 0]
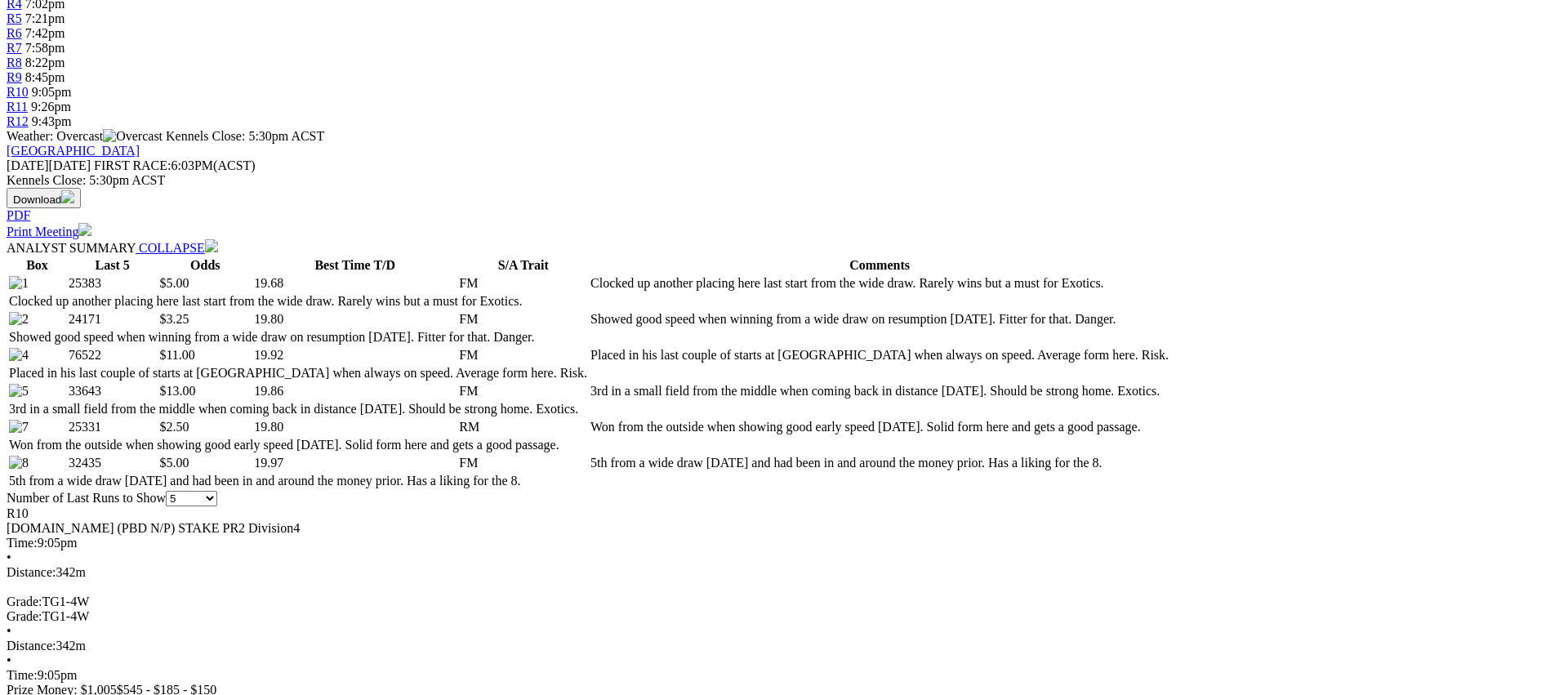
scroll to position [0, 0]
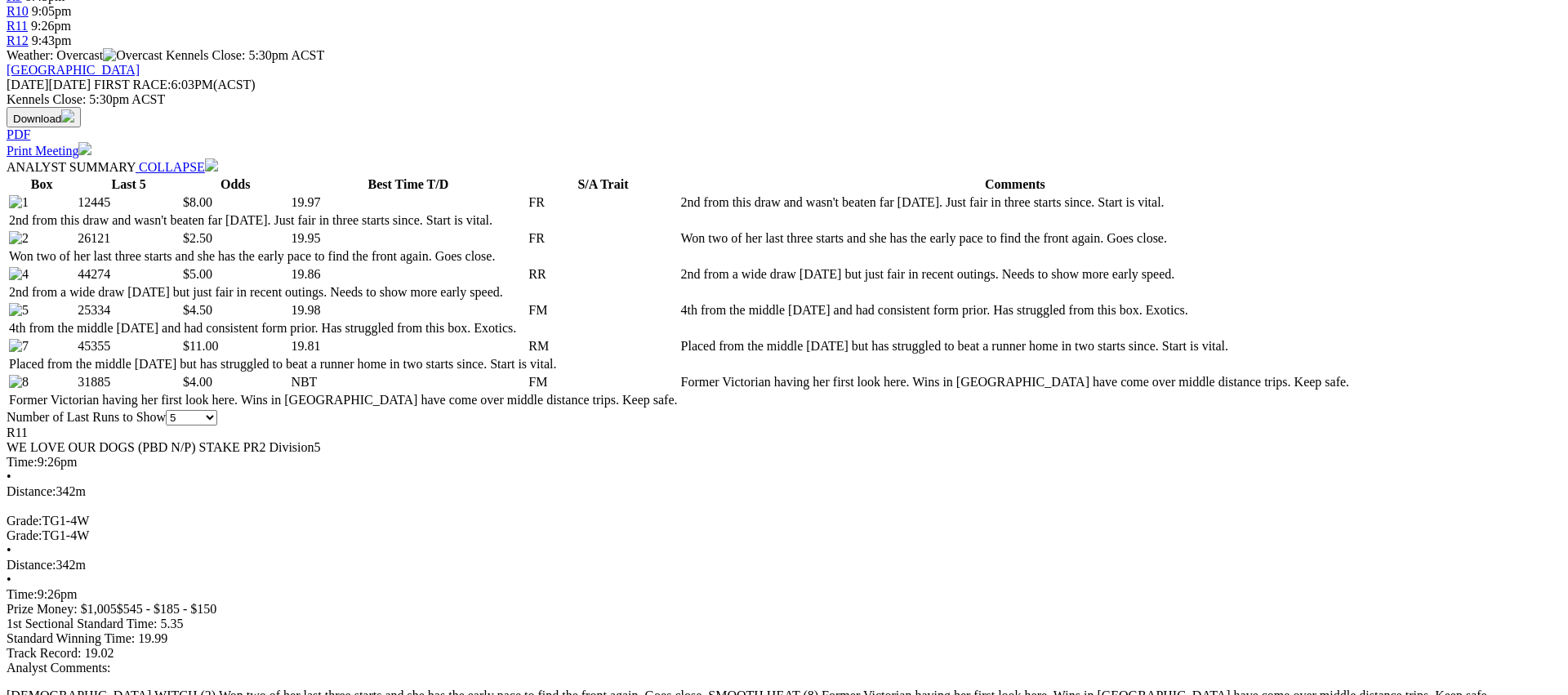
scroll to position [710, 0]
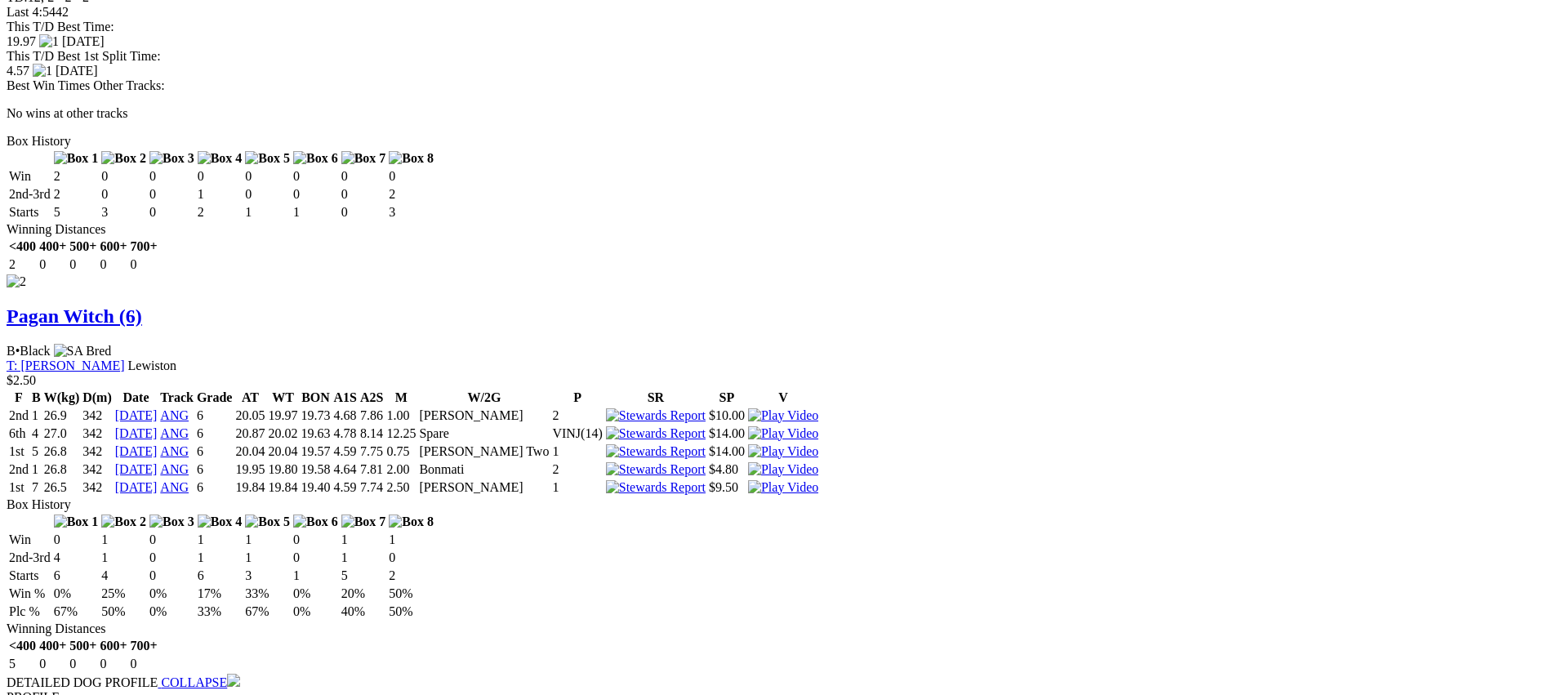
scroll to position [2110, 0]
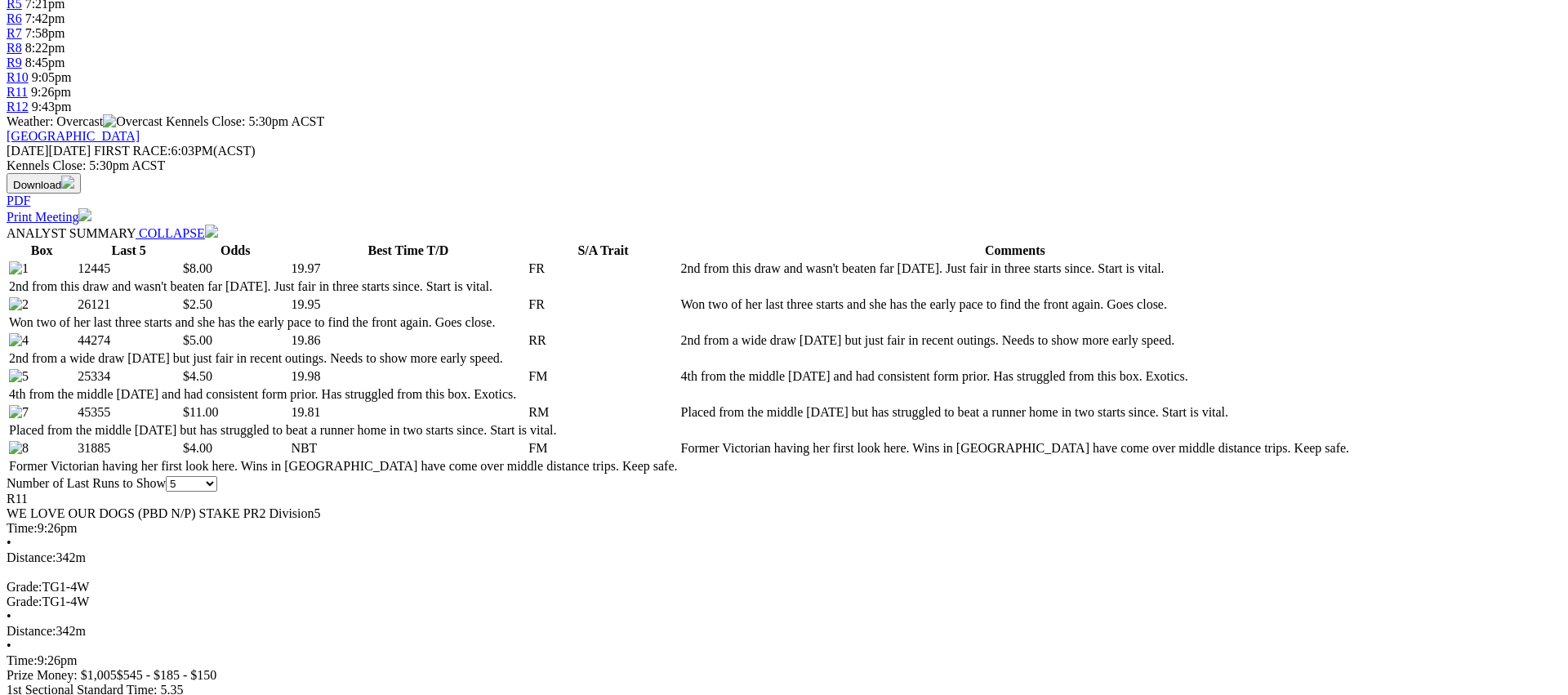
scroll to position [0, 0]
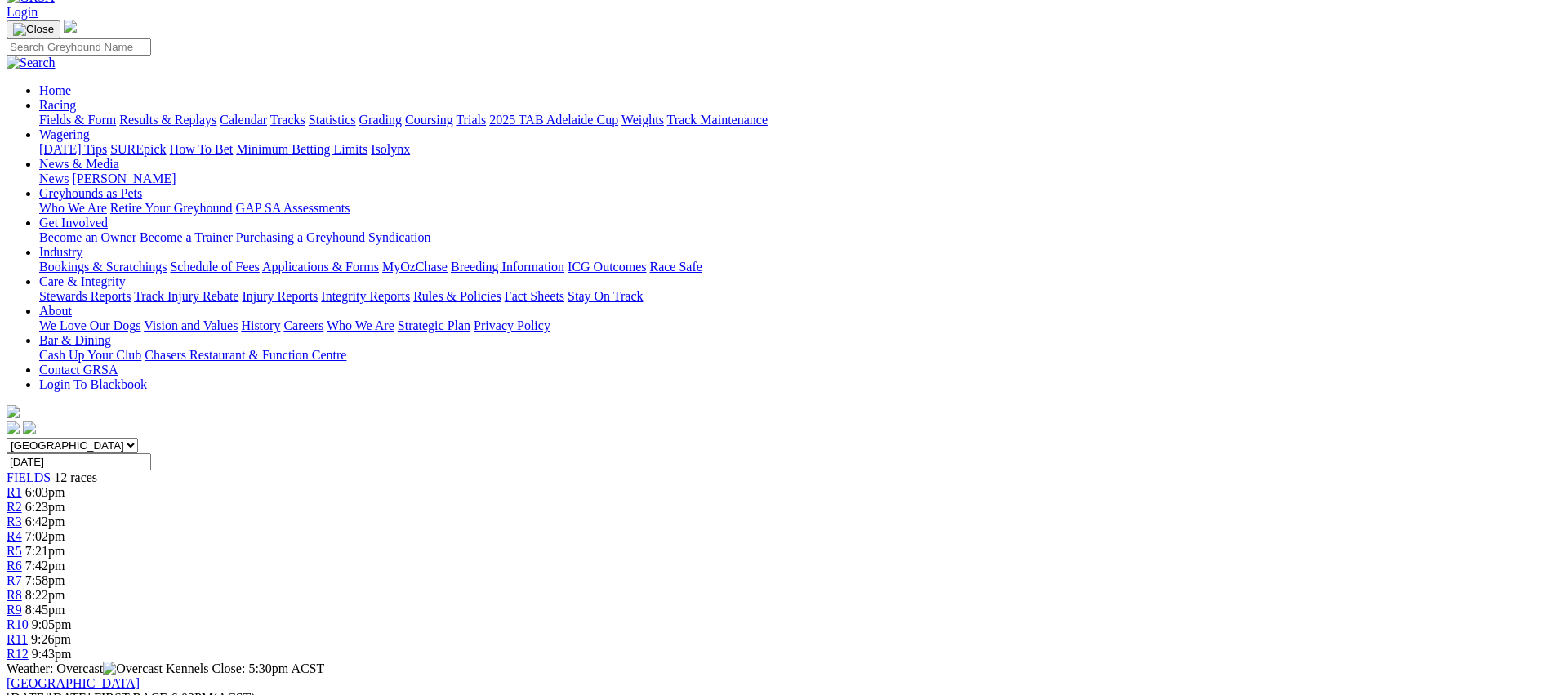
scroll to position [0, 0]
